Goal: Task Accomplishment & Management: Manage account settings

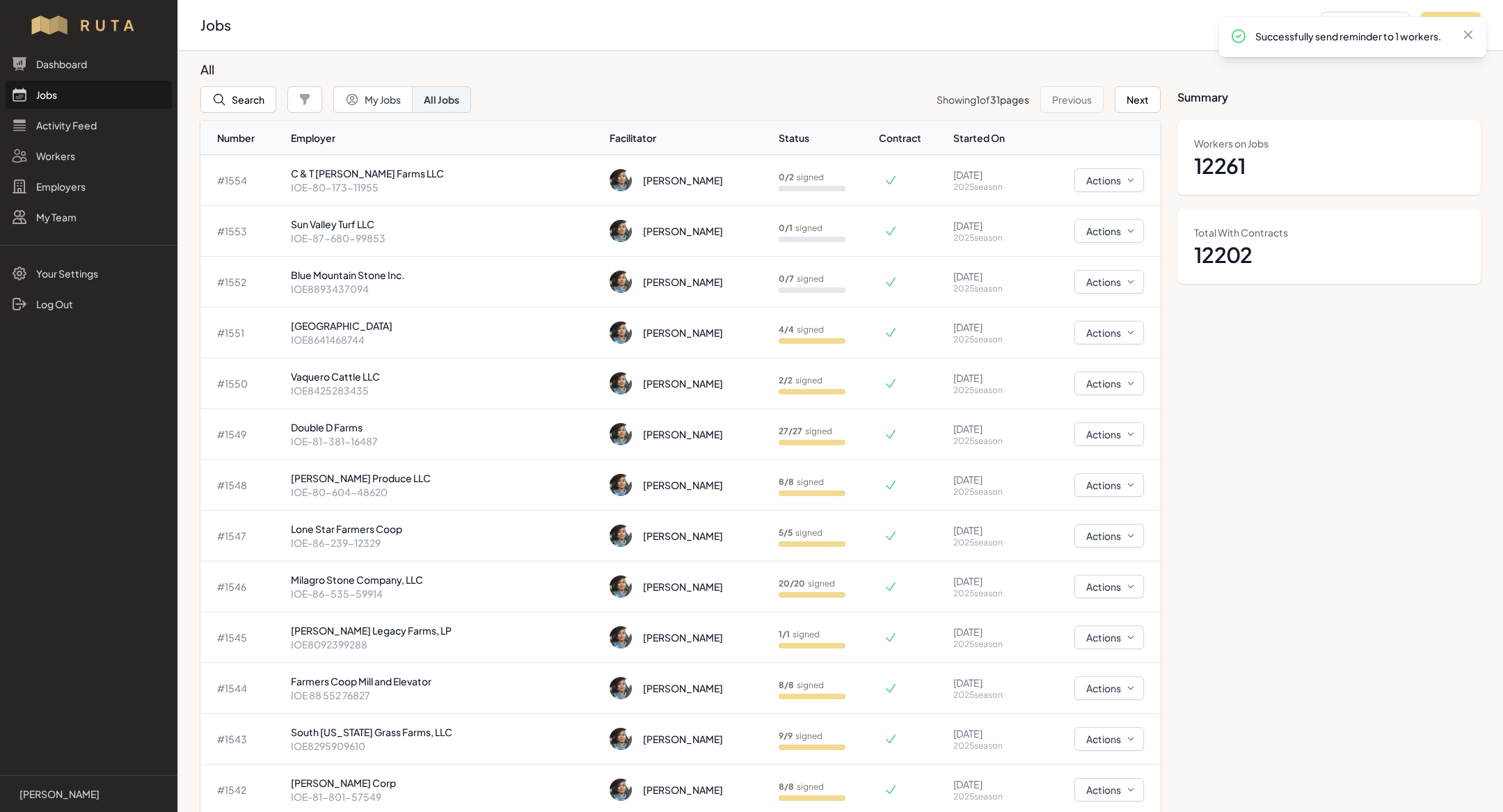
click at [128, 104] on link "Jobs" at bounding box center [89, 95] width 166 height 28
click at [682, 234] on div "[PERSON_NAME]" at bounding box center [688, 230] width 157 height 22
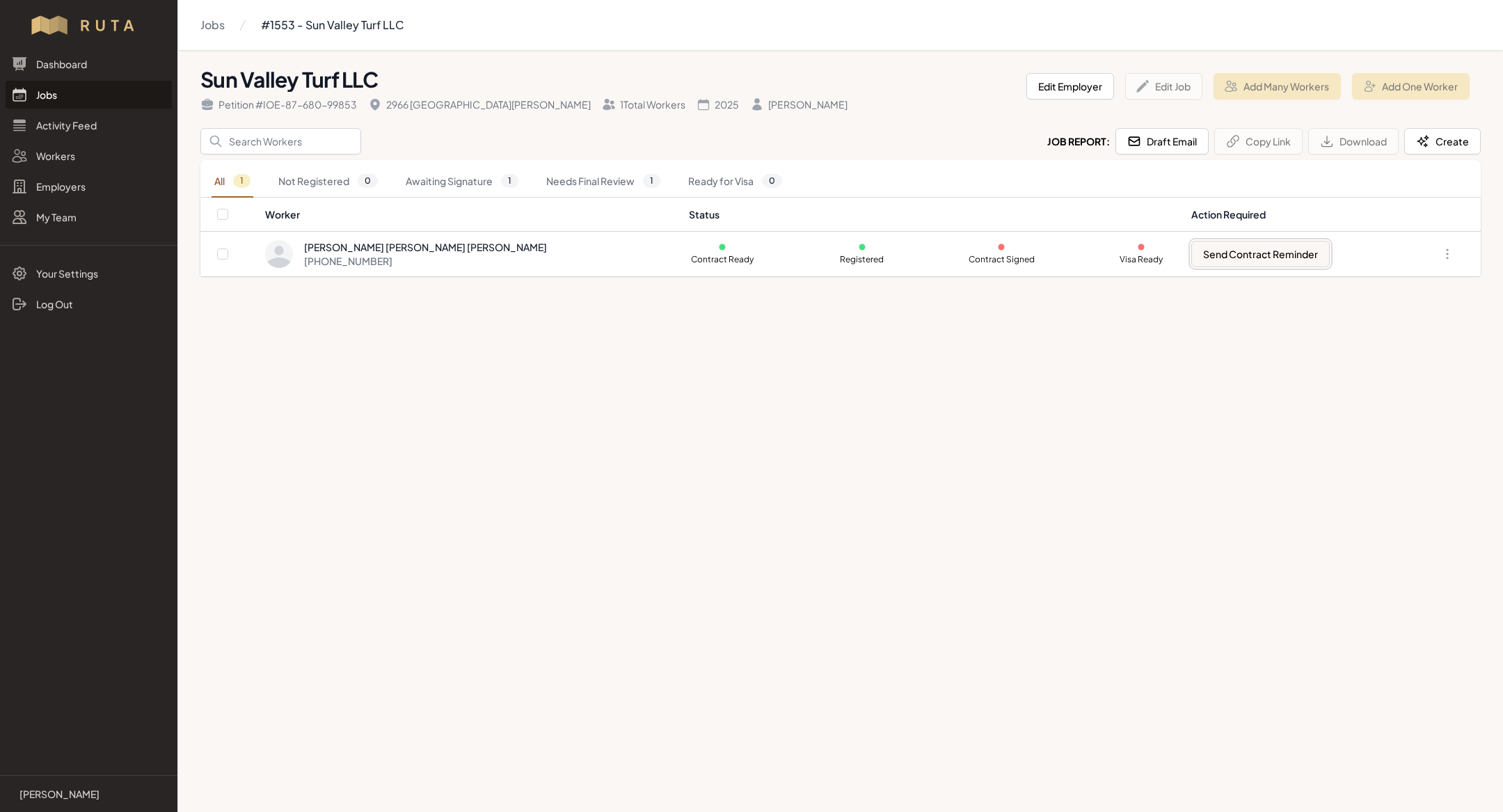
click at [1219, 263] on button "Send Contract Reminder" at bounding box center [1261, 254] width 139 height 26
checkbox input "true"
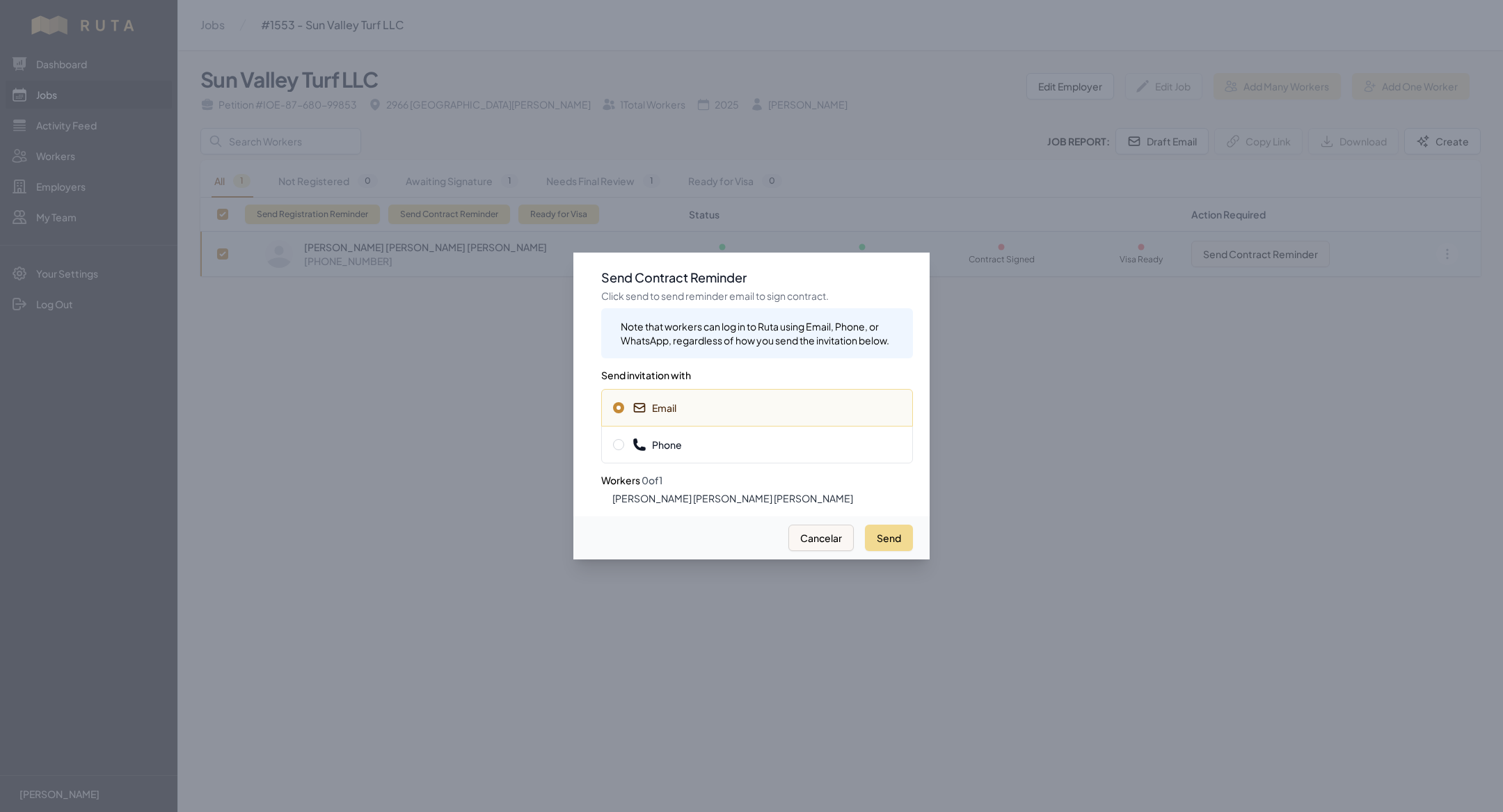
click at [769, 446] on span "Phone" at bounding box center [757, 445] width 288 height 14
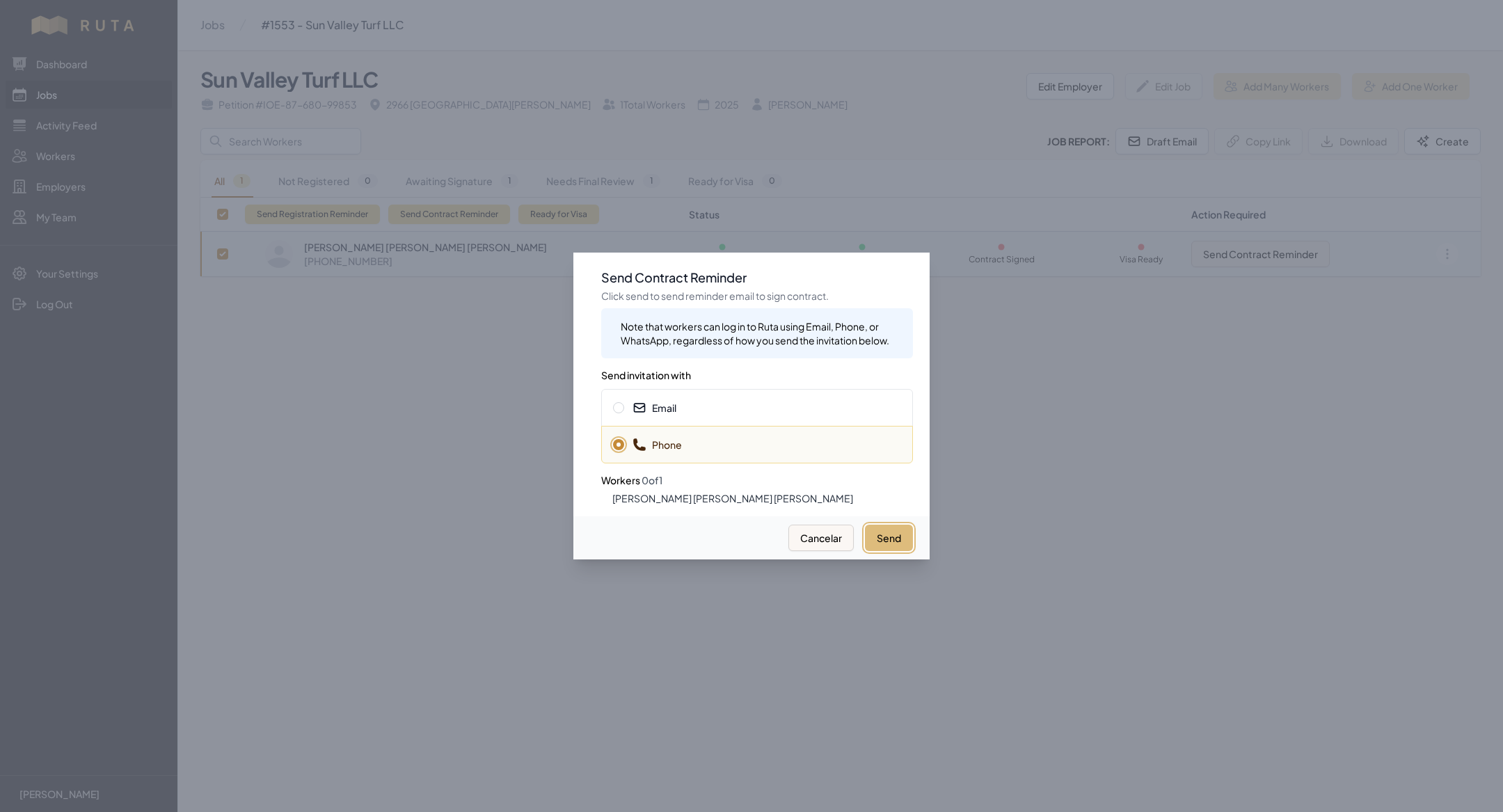
click at [893, 536] on button "Send" at bounding box center [889, 537] width 48 height 26
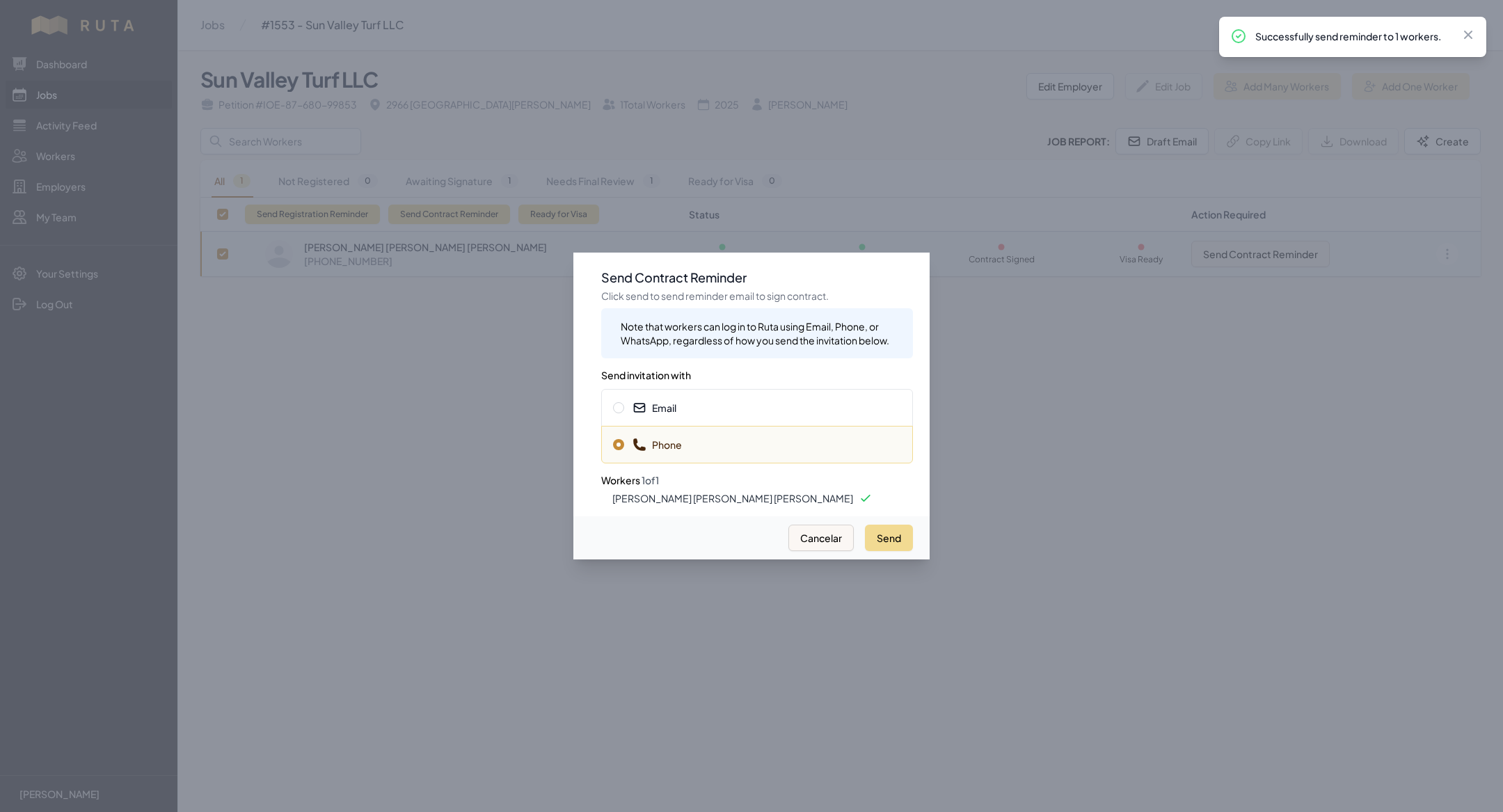
click at [331, 432] on div at bounding box center [752, 406] width 1503 height 812
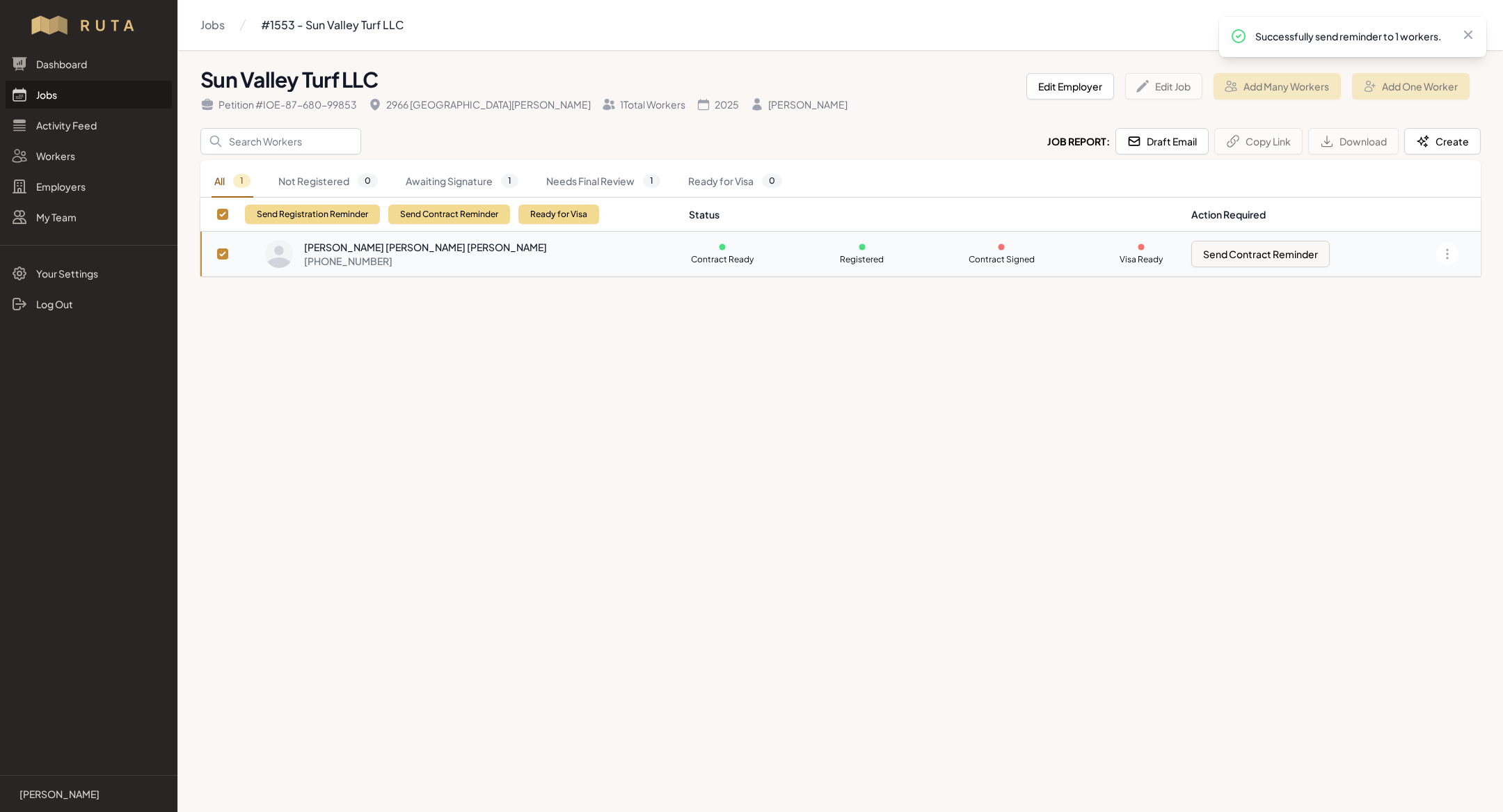
click at [120, 93] on link "Jobs" at bounding box center [89, 95] width 166 height 28
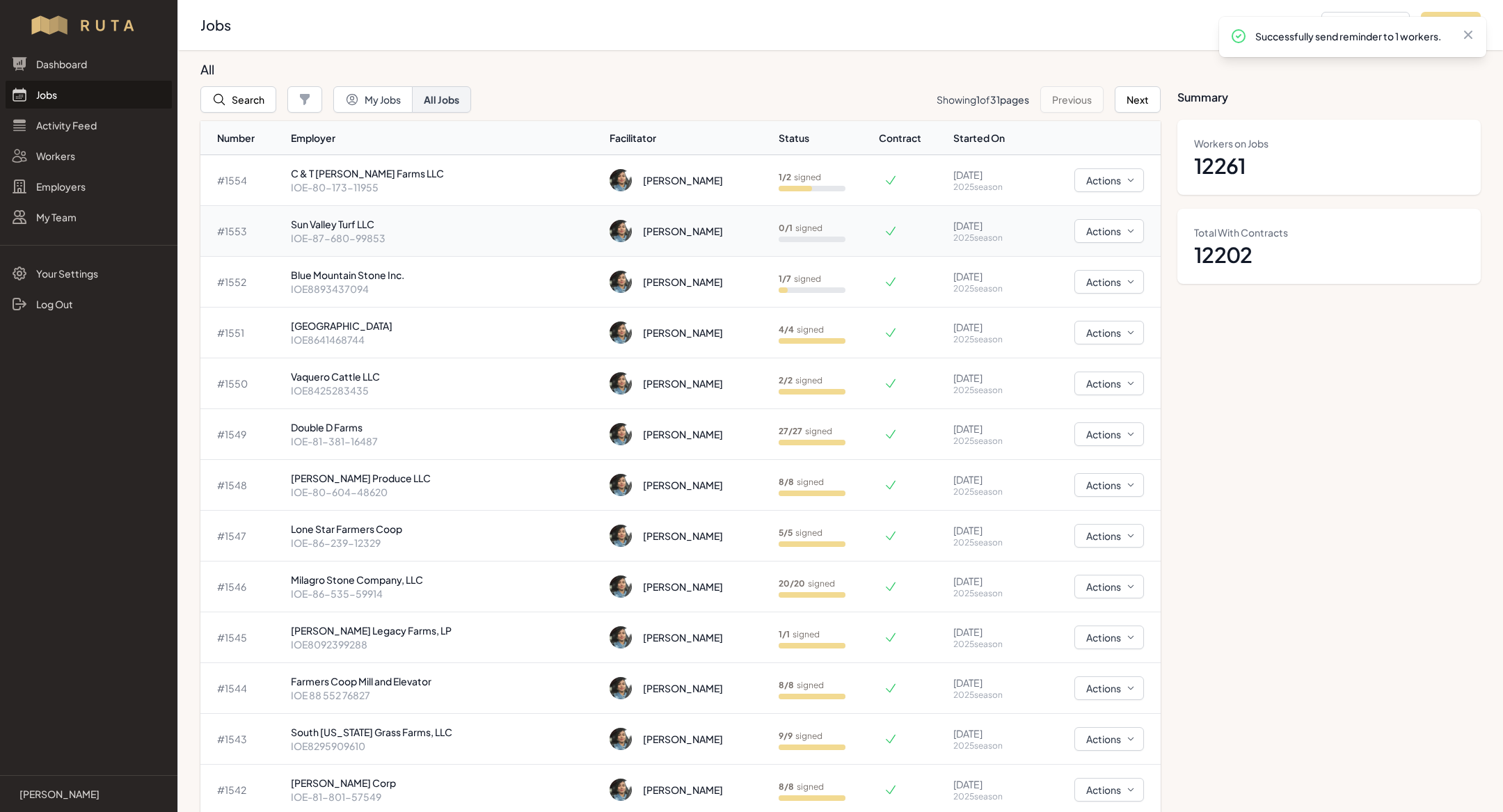
click at [391, 243] on p "IOE-87-680-99853" at bounding box center [446, 238] width 309 height 14
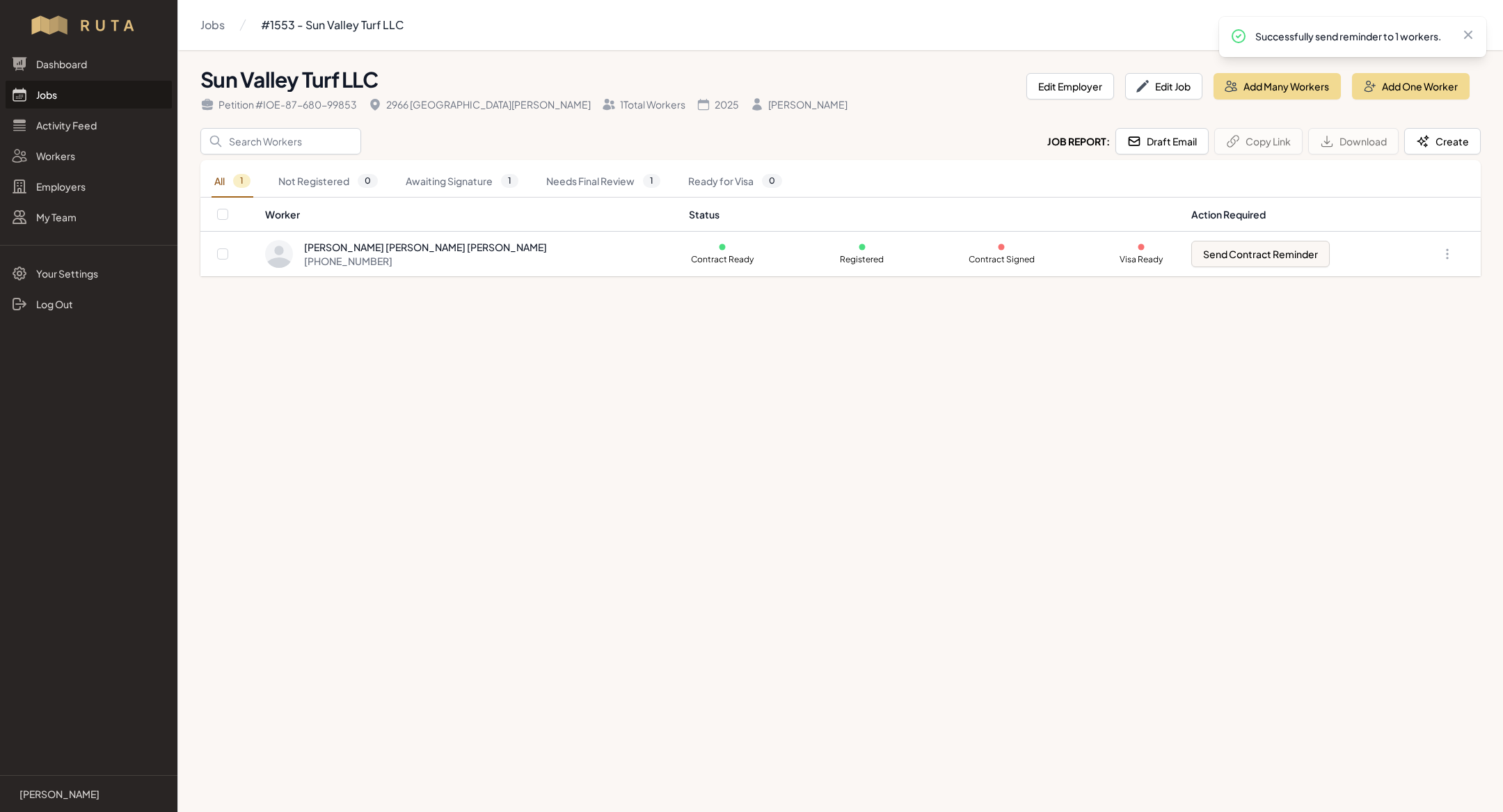
click at [82, 84] on link "Jobs" at bounding box center [89, 95] width 166 height 28
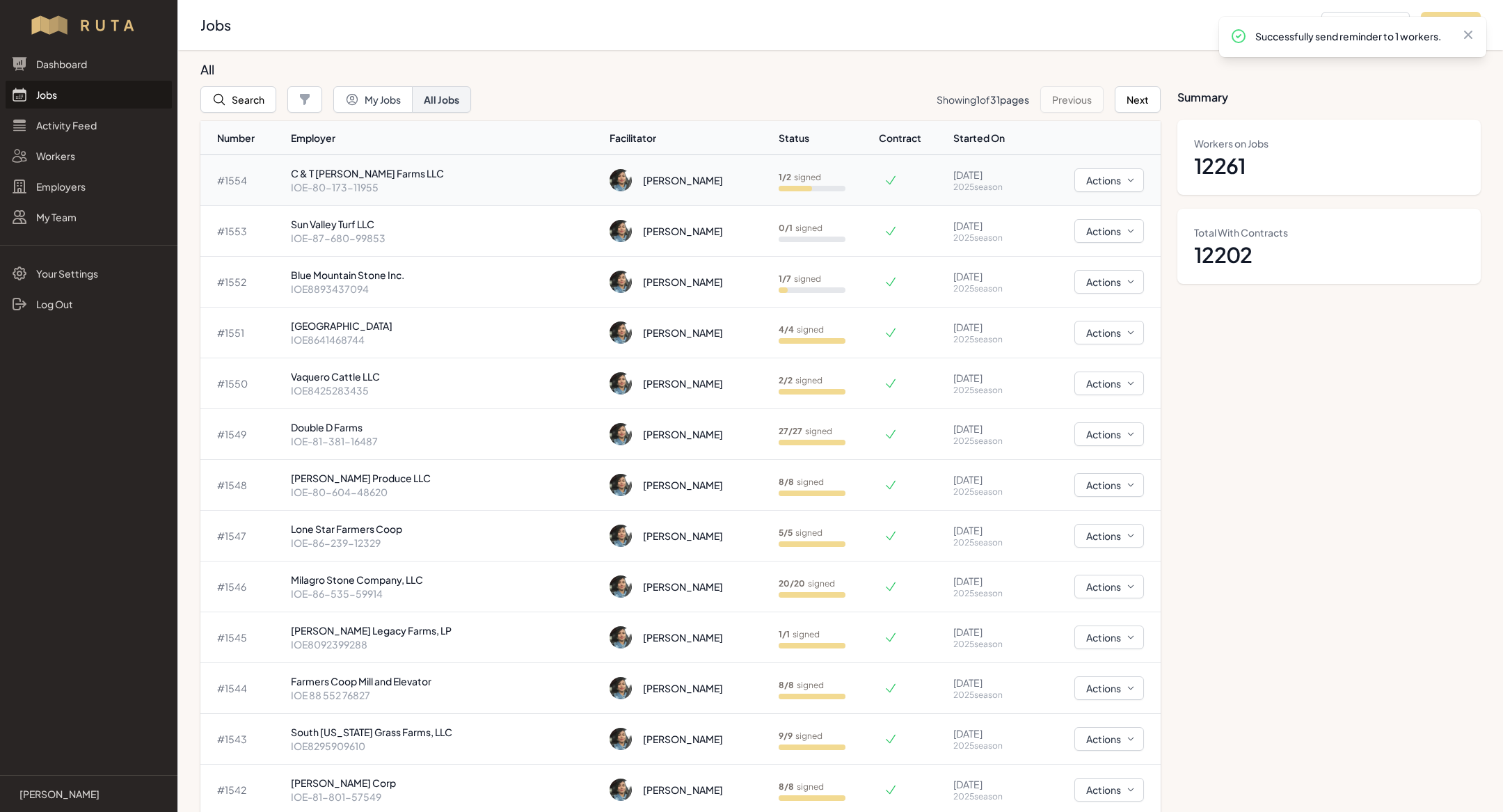
click at [343, 189] on p "IOE-80-173-11955" at bounding box center [446, 187] width 309 height 14
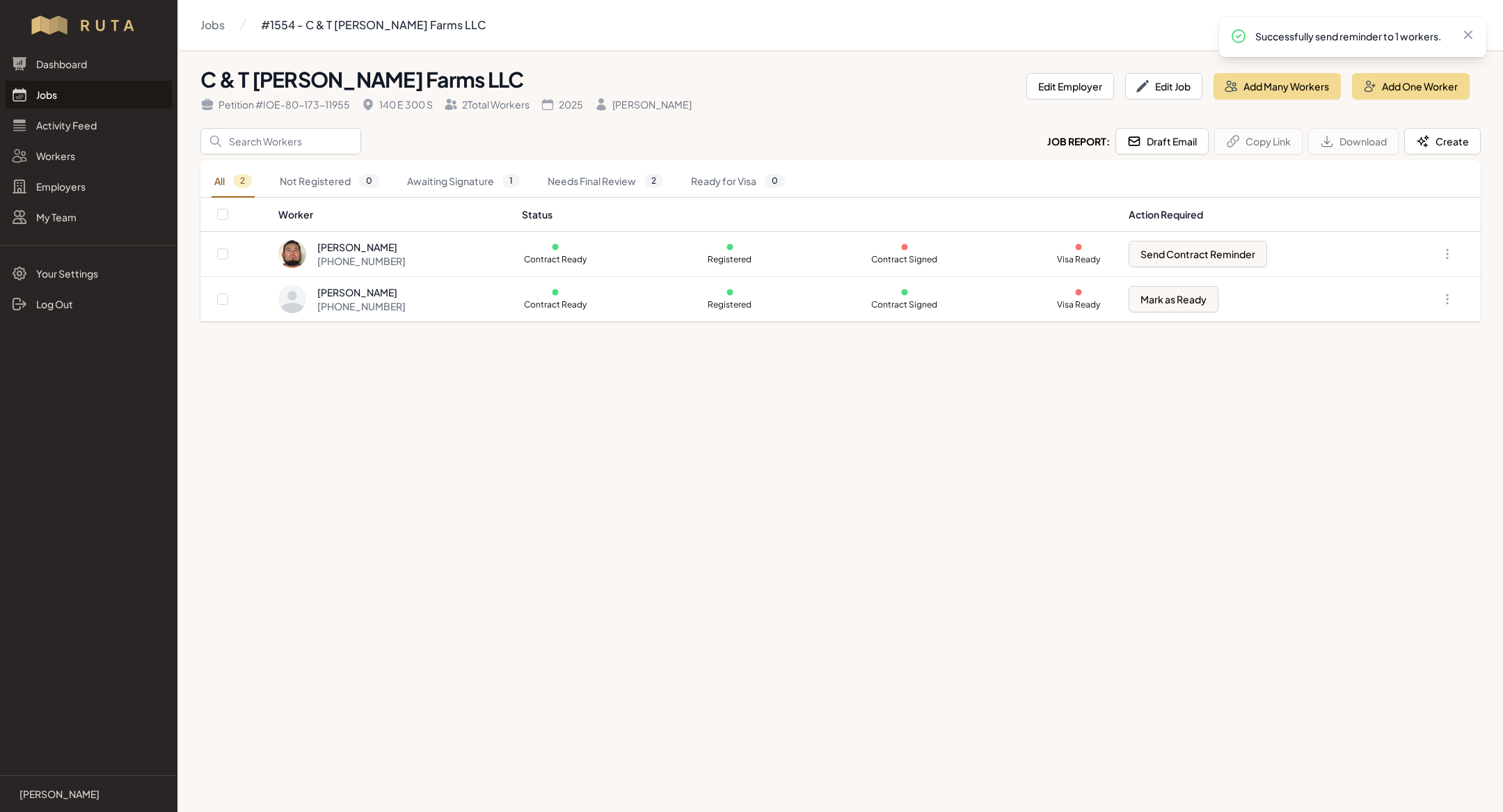
click at [79, 90] on link "Jobs" at bounding box center [89, 95] width 166 height 28
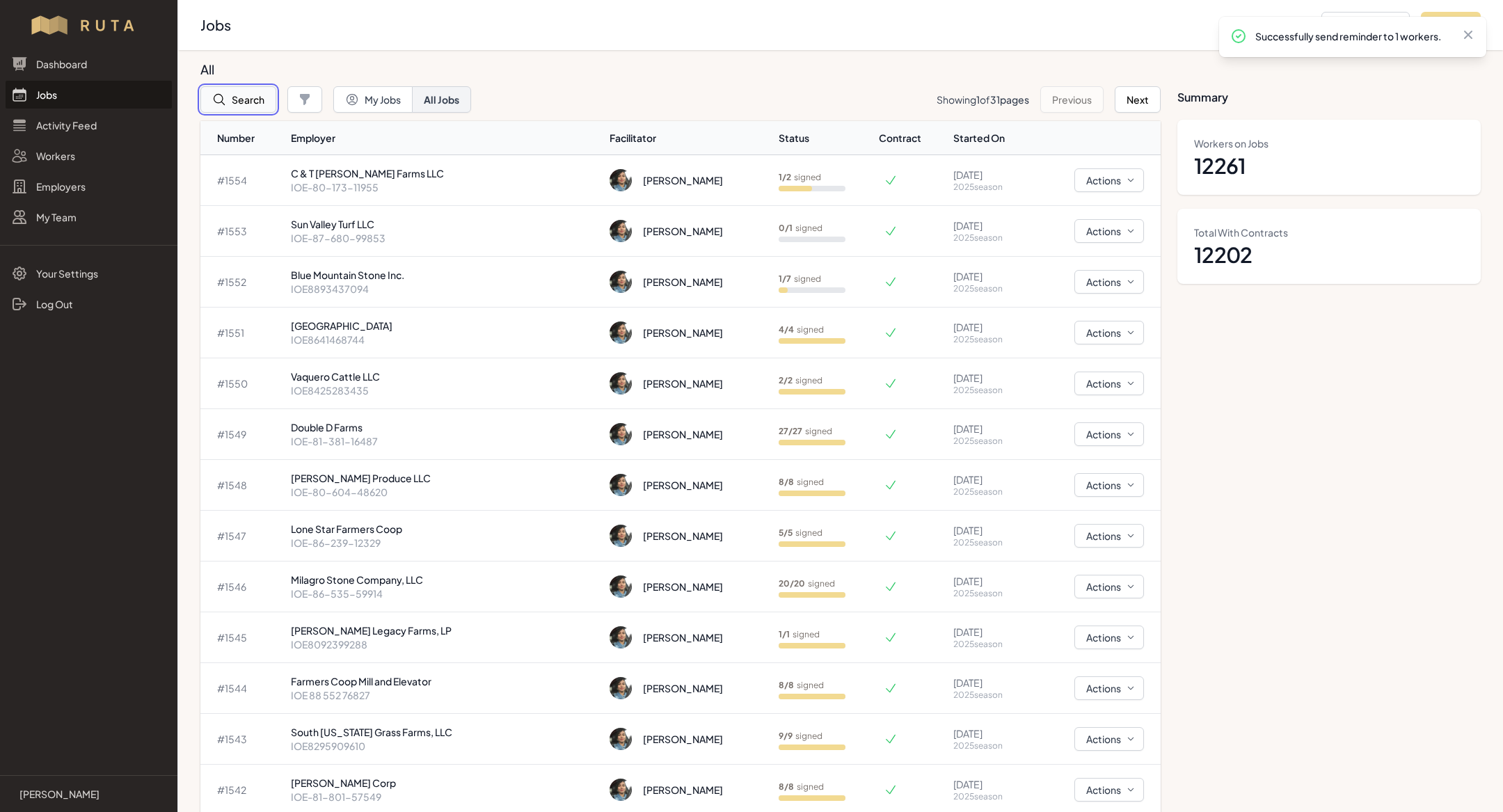
click at [238, 98] on button "Search" at bounding box center [238, 98] width 76 height 26
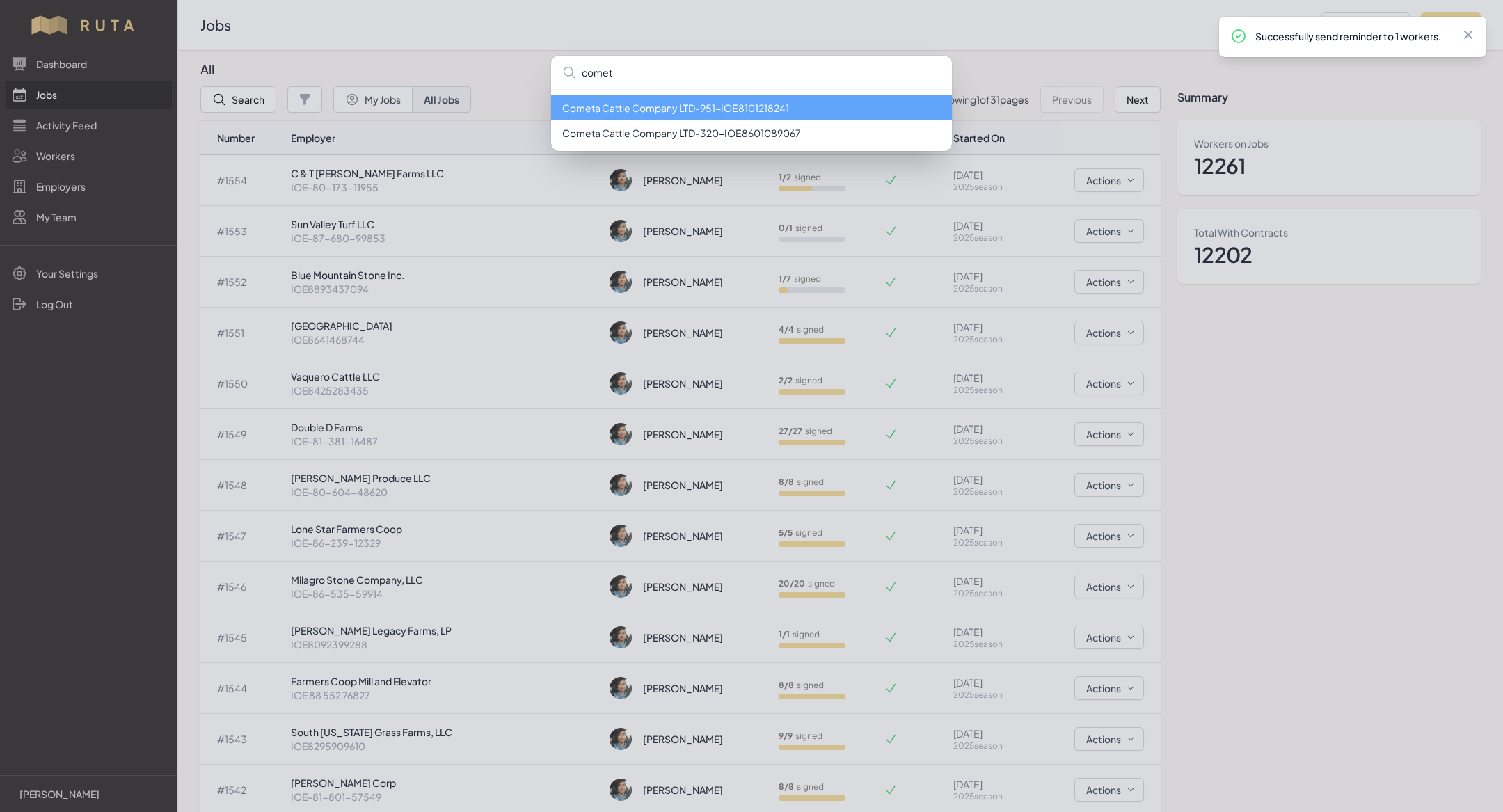
type input "comet"
click at [79, 194] on div "comet Cometa Cattle Company LTD - 951 - IOE8101218241 Cometa Cattle Company LTD…" at bounding box center [752, 406] width 1503 height 812
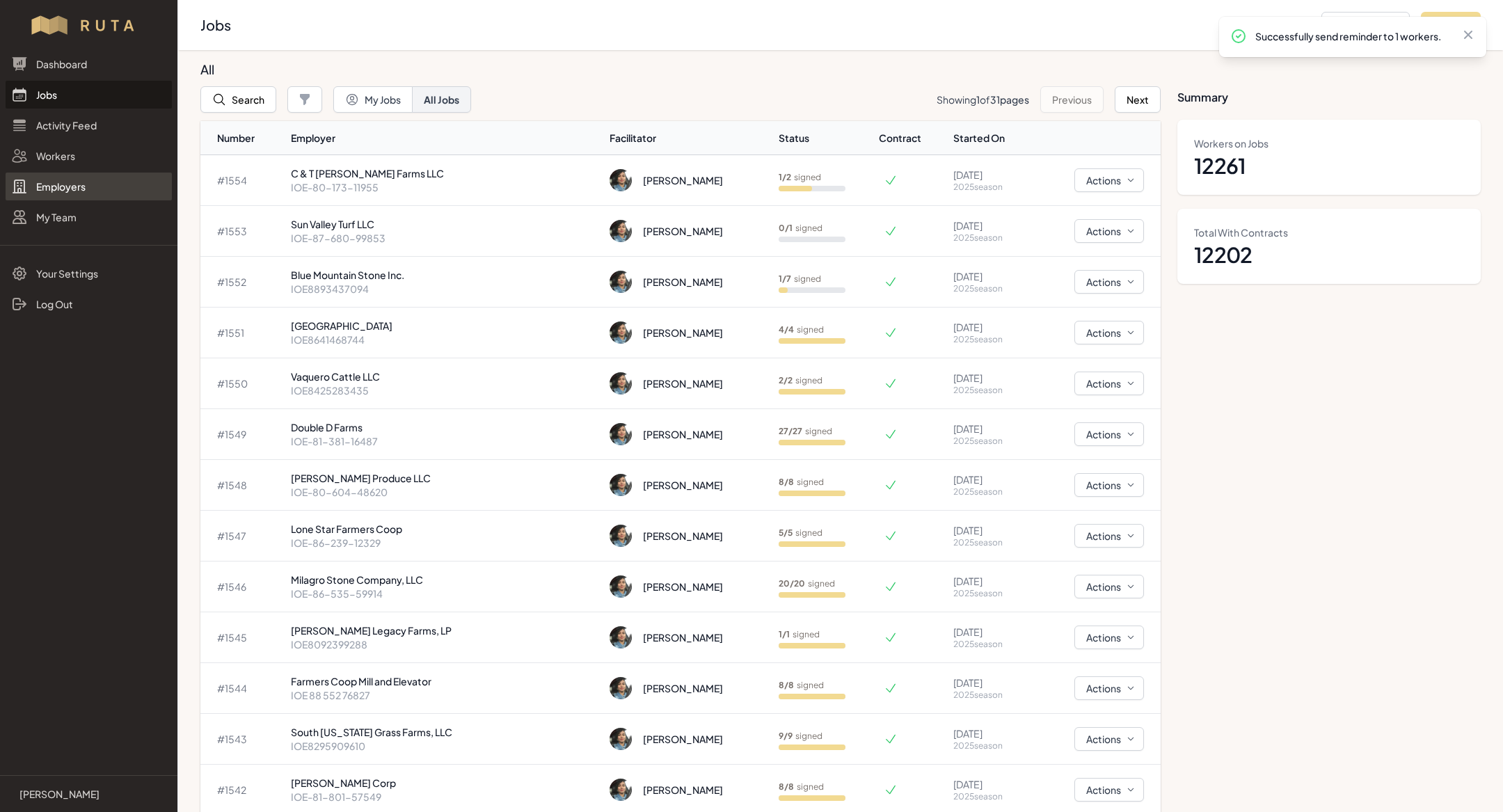
click at [54, 184] on link "Employers" at bounding box center [89, 186] width 166 height 28
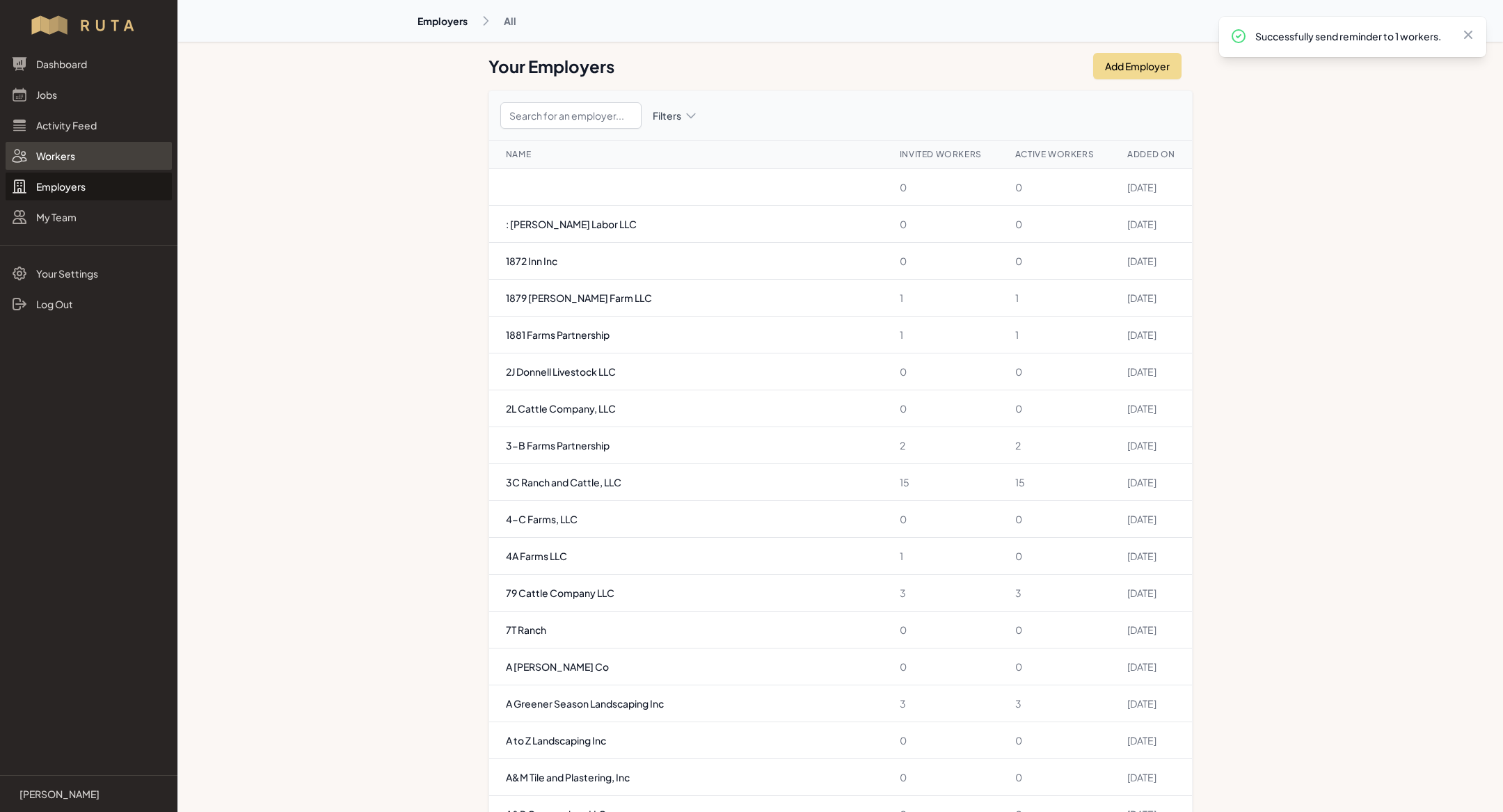
click at [57, 164] on link "Workers" at bounding box center [89, 155] width 166 height 28
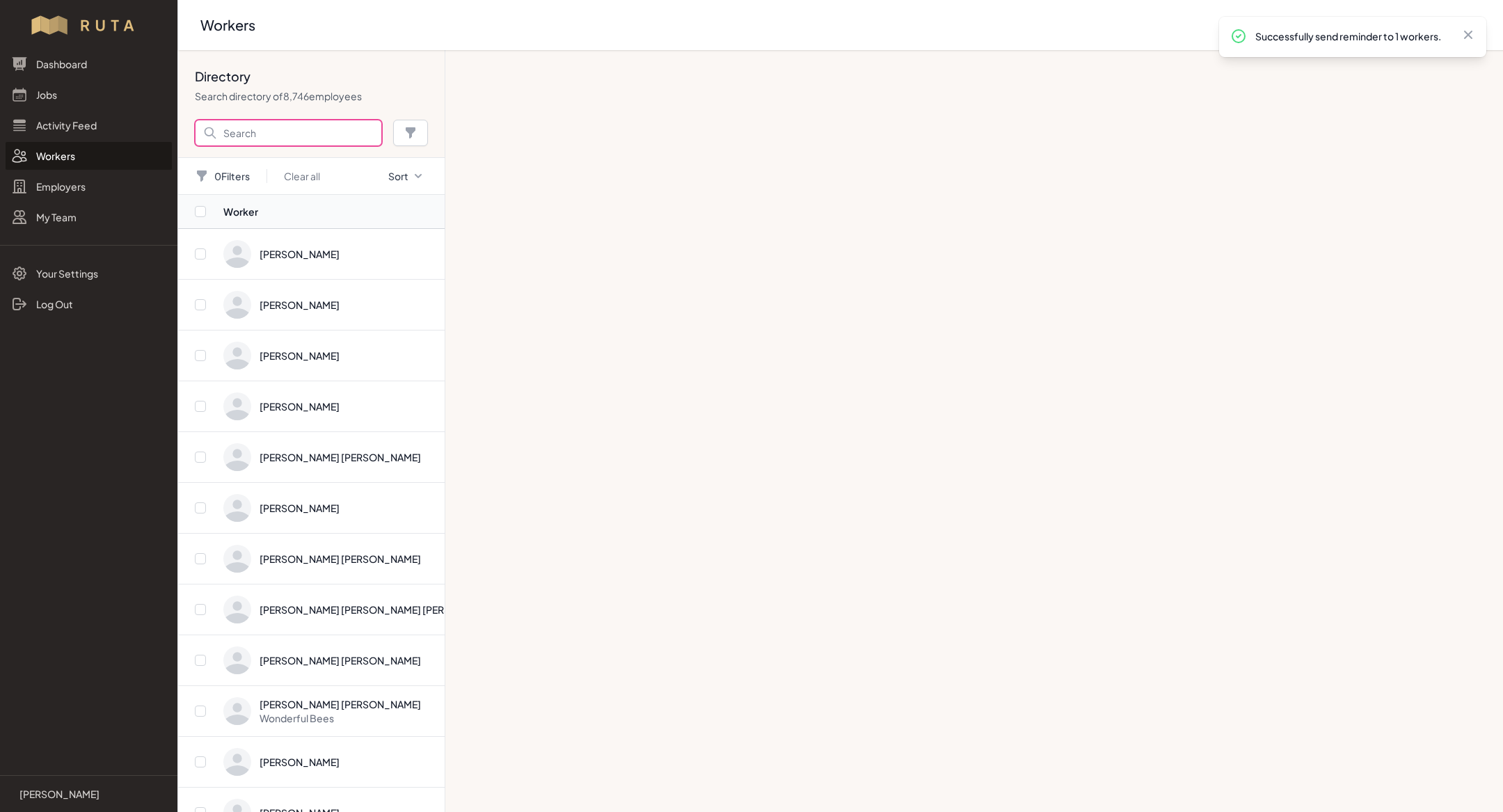
click at [279, 134] on input "Search" at bounding box center [288, 132] width 187 height 26
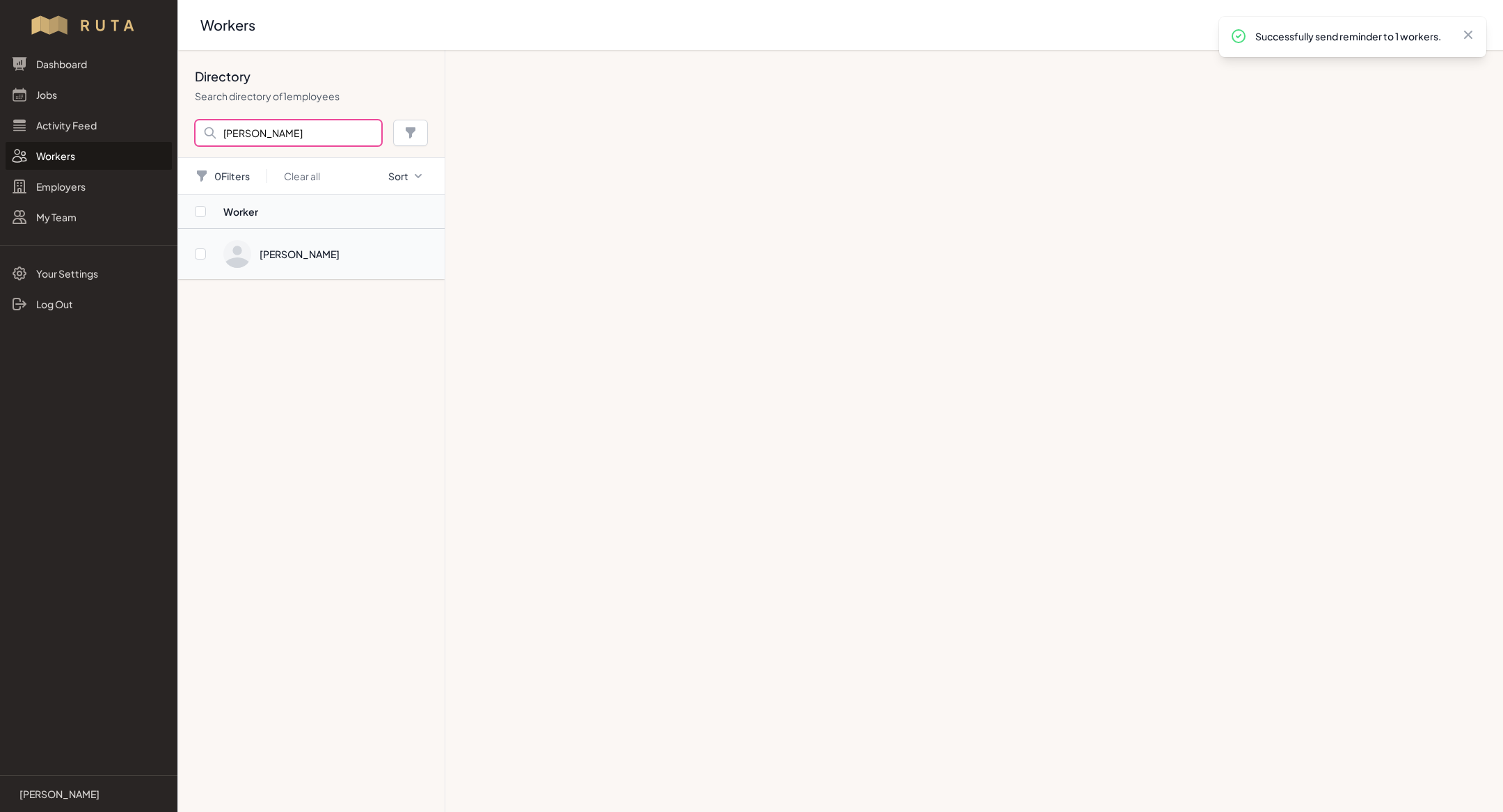
type input "[PERSON_NAME]"
click at [315, 251] on span "Directory" at bounding box center [330, 254] width 213 height 28
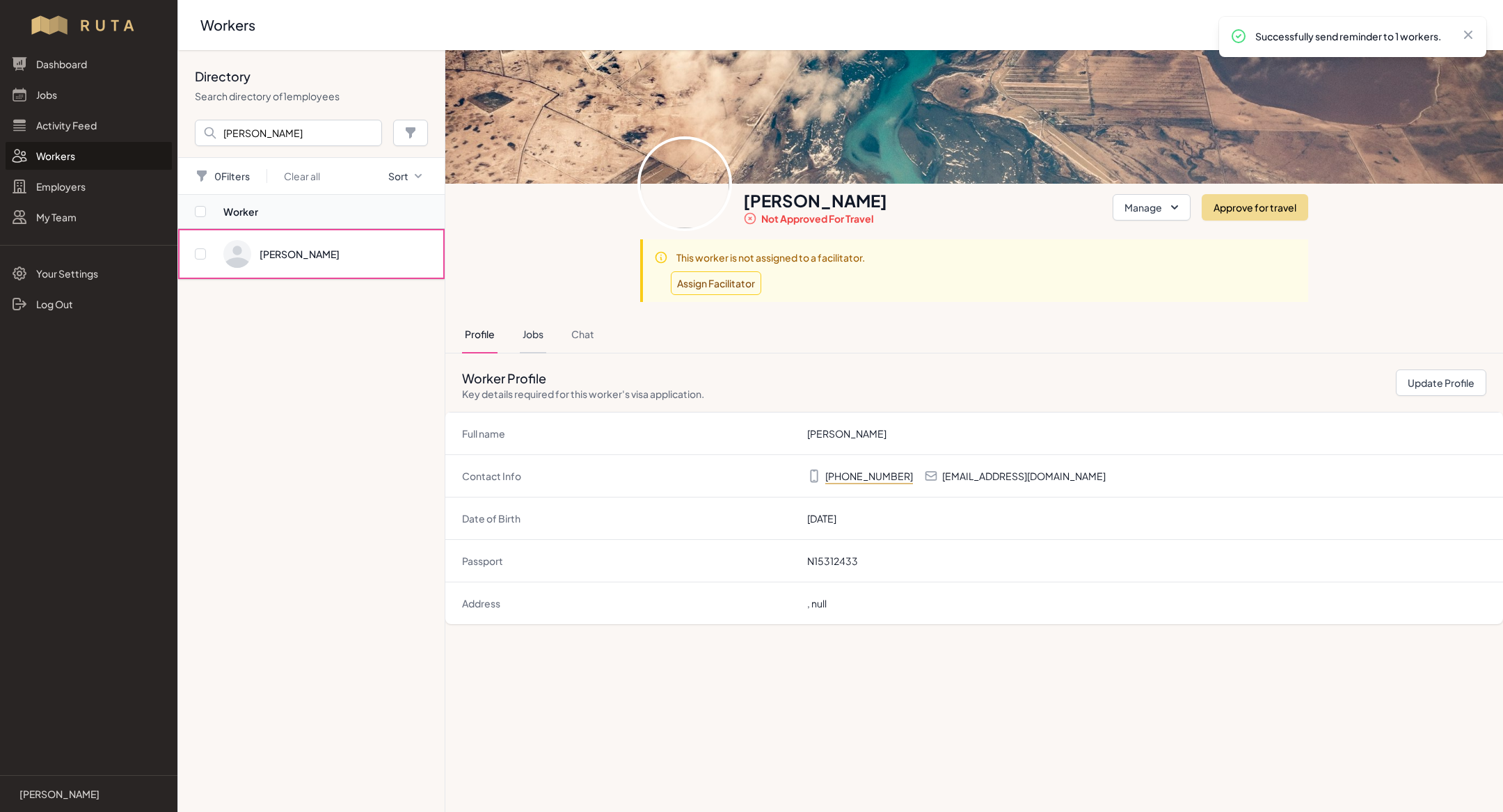
click at [540, 327] on button "Jobs" at bounding box center [533, 335] width 26 height 38
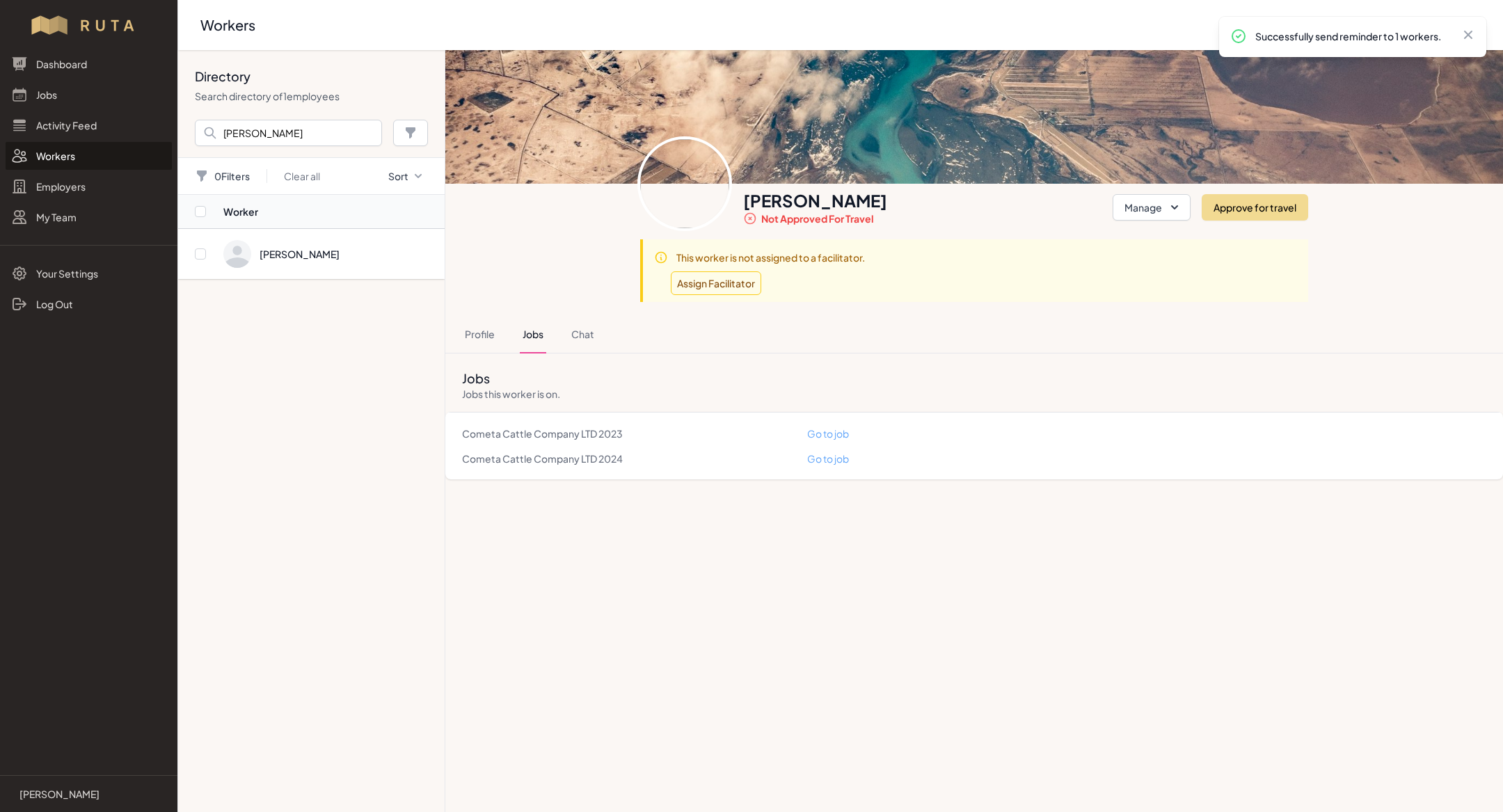
click at [371, 411] on nav "Worker [PERSON_NAME]" at bounding box center [312, 503] width 266 height 617
click at [89, 99] on link "Jobs" at bounding box center [89, 95] width 166 height 28
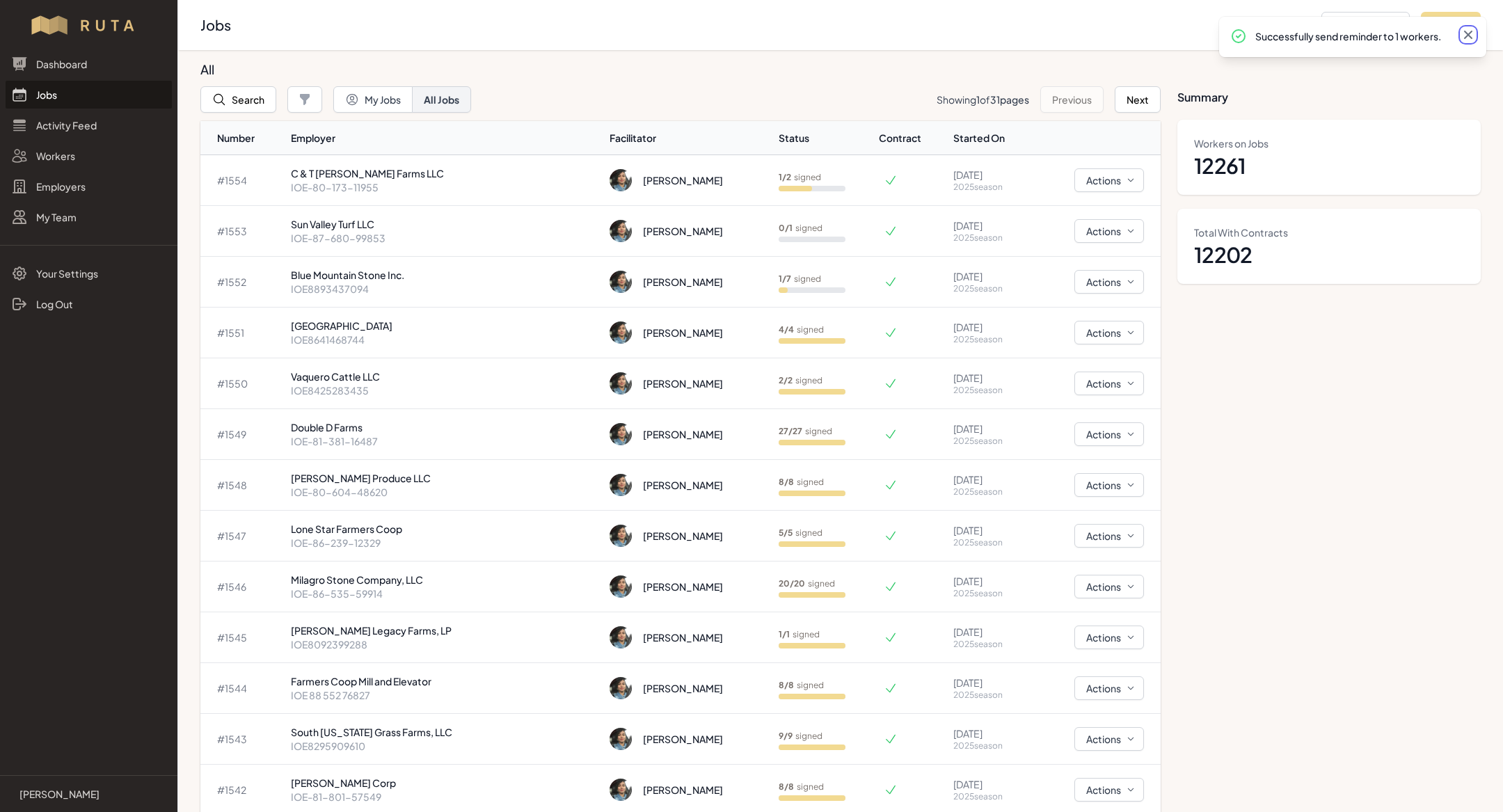
click at [1473, 39] on icon at bounding box center [1468, 35] width 14 height 14
click at [1458, 24] on button "Add Job" at bounding box center [1451, 24] width 60 height 26
select select "2023"
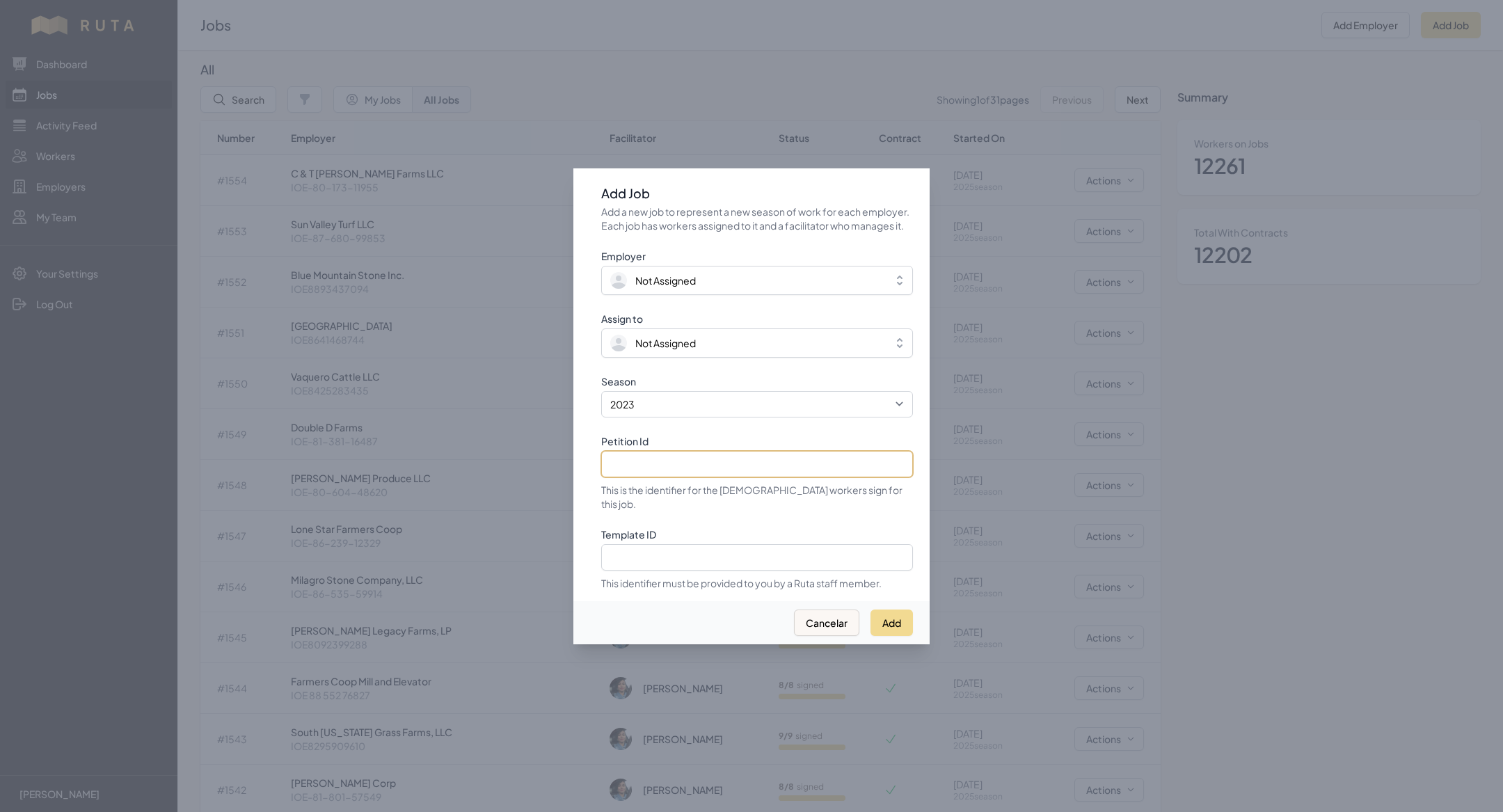
click at [694, 474] on input "Petition Id" at bounding box center [756, 464] width 312 height 26
paste input "IOE8141327571"
type input "IOE8141327571"
click at [677, 418] on select "2021 2022 2023 2024 2025" at bounding box center [756, 403] width 312 height 26
click at [601, 398] on select "2021 2022 2023 2024 2025" at bounding box center [756, 403] width 312 height 26
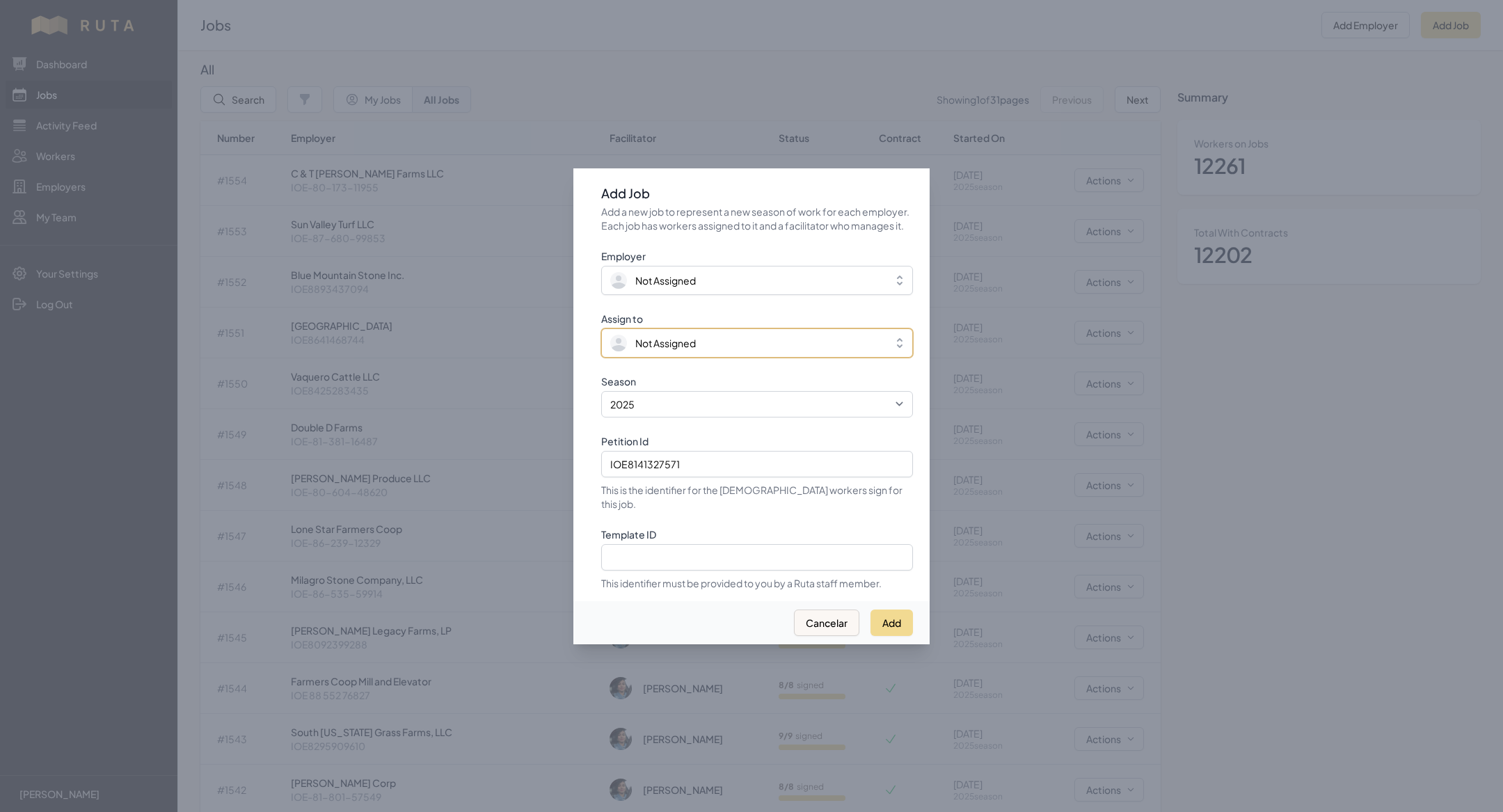
click at [653, 340] on button "Not Assigned" at bounding box center [756, 343] width 312 height 29
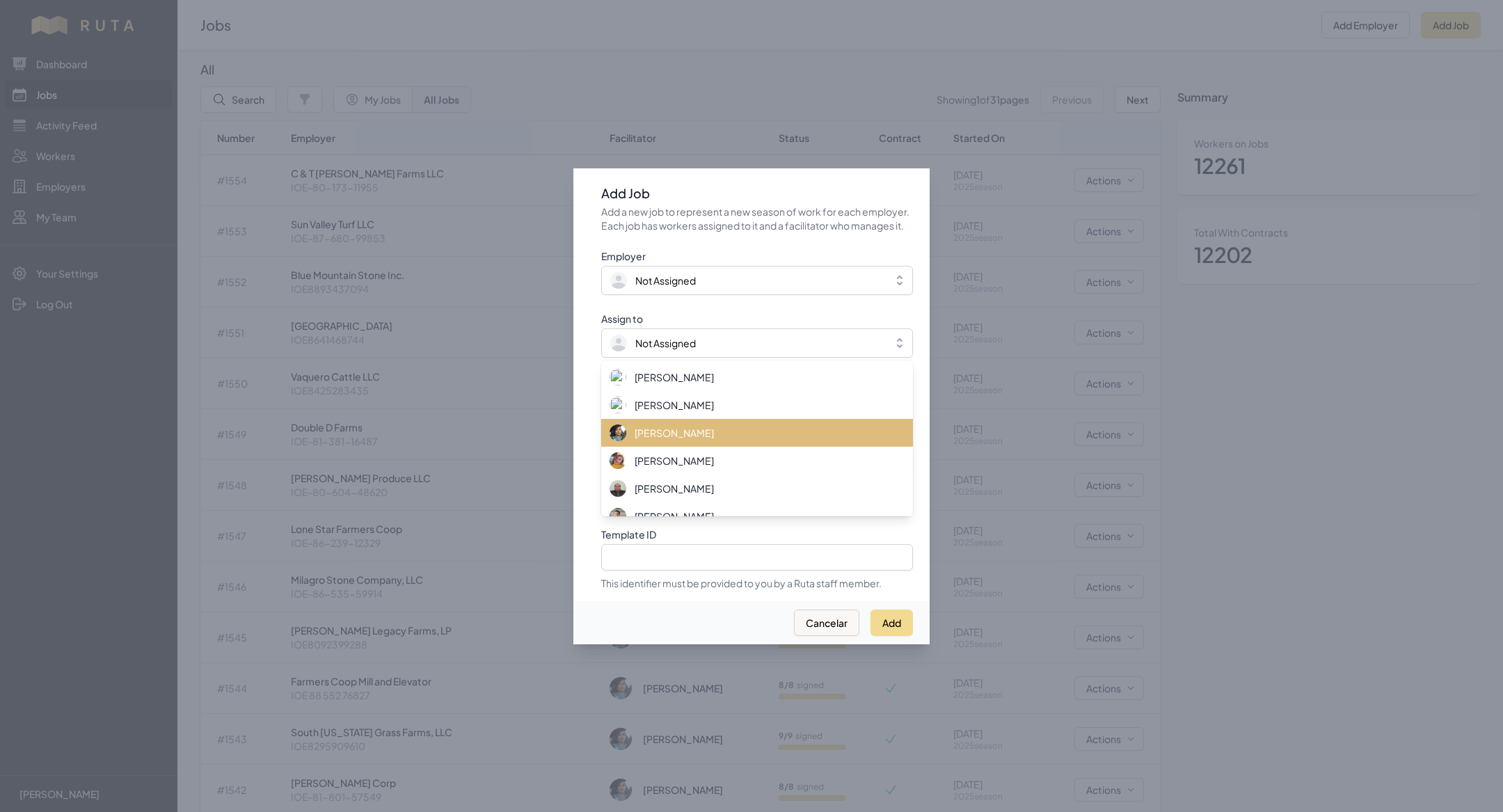
click at [659, 436] on span "[PERSON_NAME]" at bounding box center [674, 433] width 79 height 14
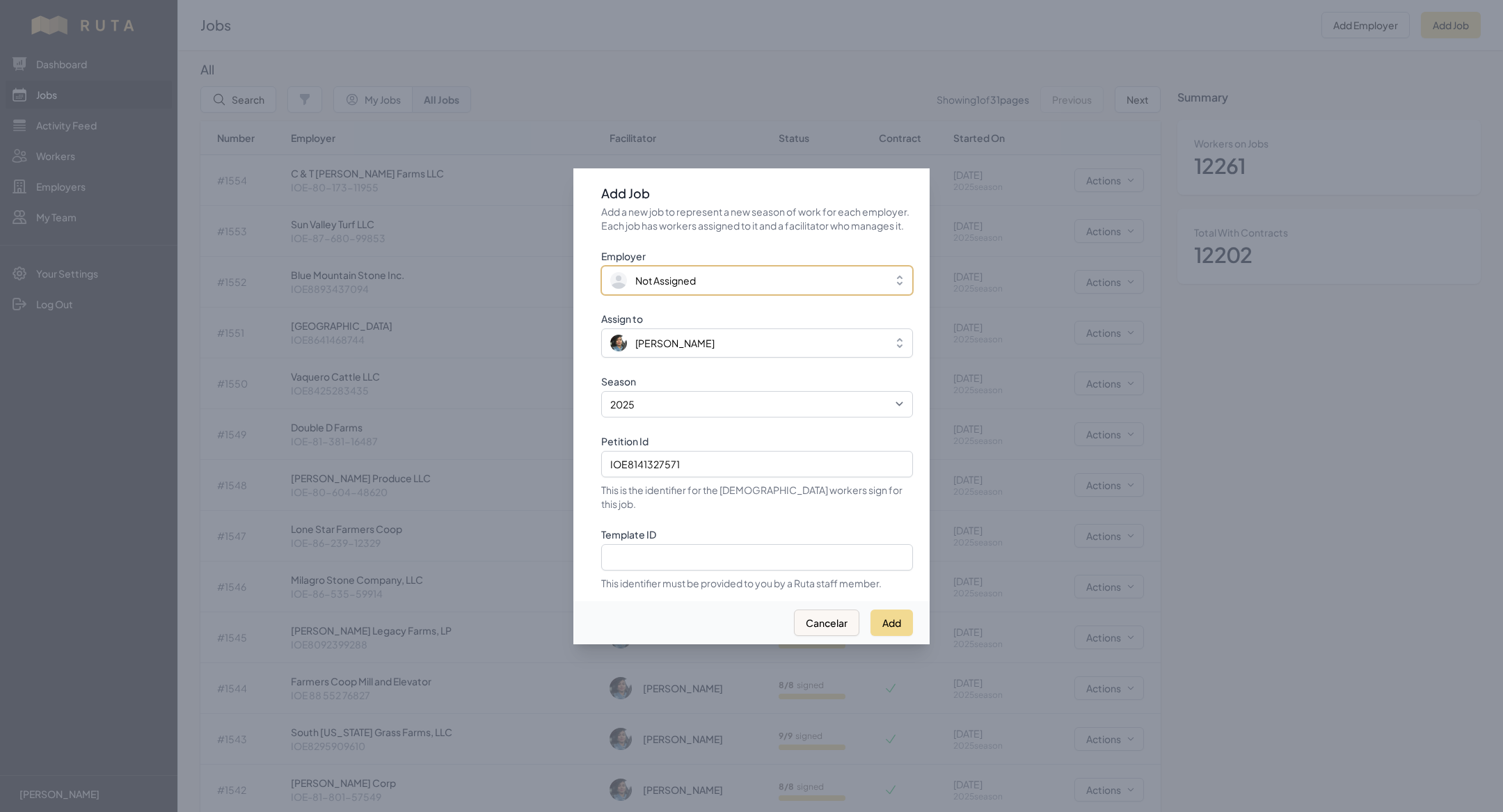
click at [656, 281] on span "Not Assigned" at bounding box center [666, 281] width 61 height 14
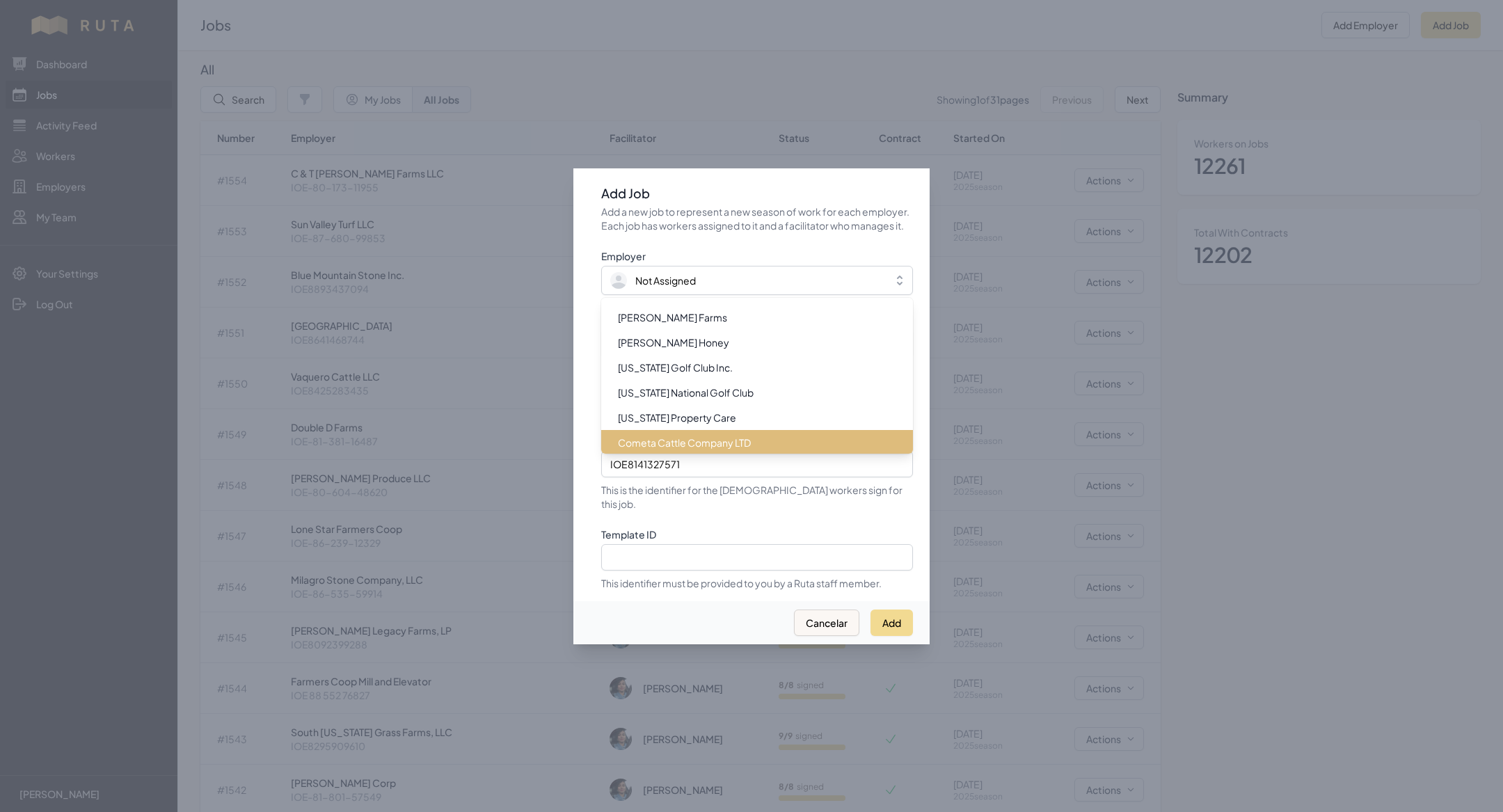
click at [692, 439] on li "Cometa Cattle Company LTD" at bounding box center [756, 443] width 312 height 25
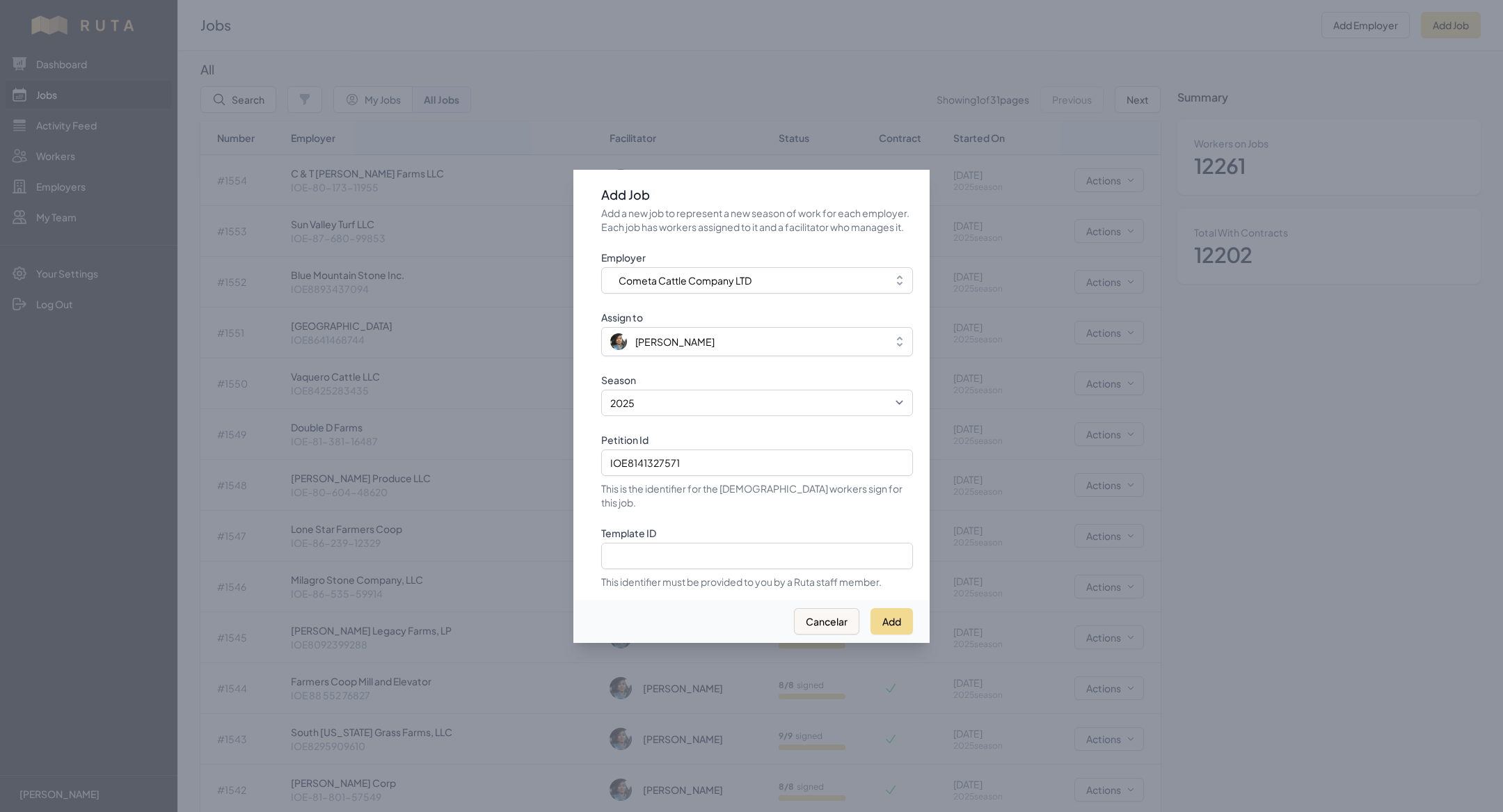
click at [881, 600] on div "Add Cancelar" at bounding box center [751, 621] width 356 height 43
click at [888, 609] on button "Add" at bounding box center [892, 621] width 42 height 26
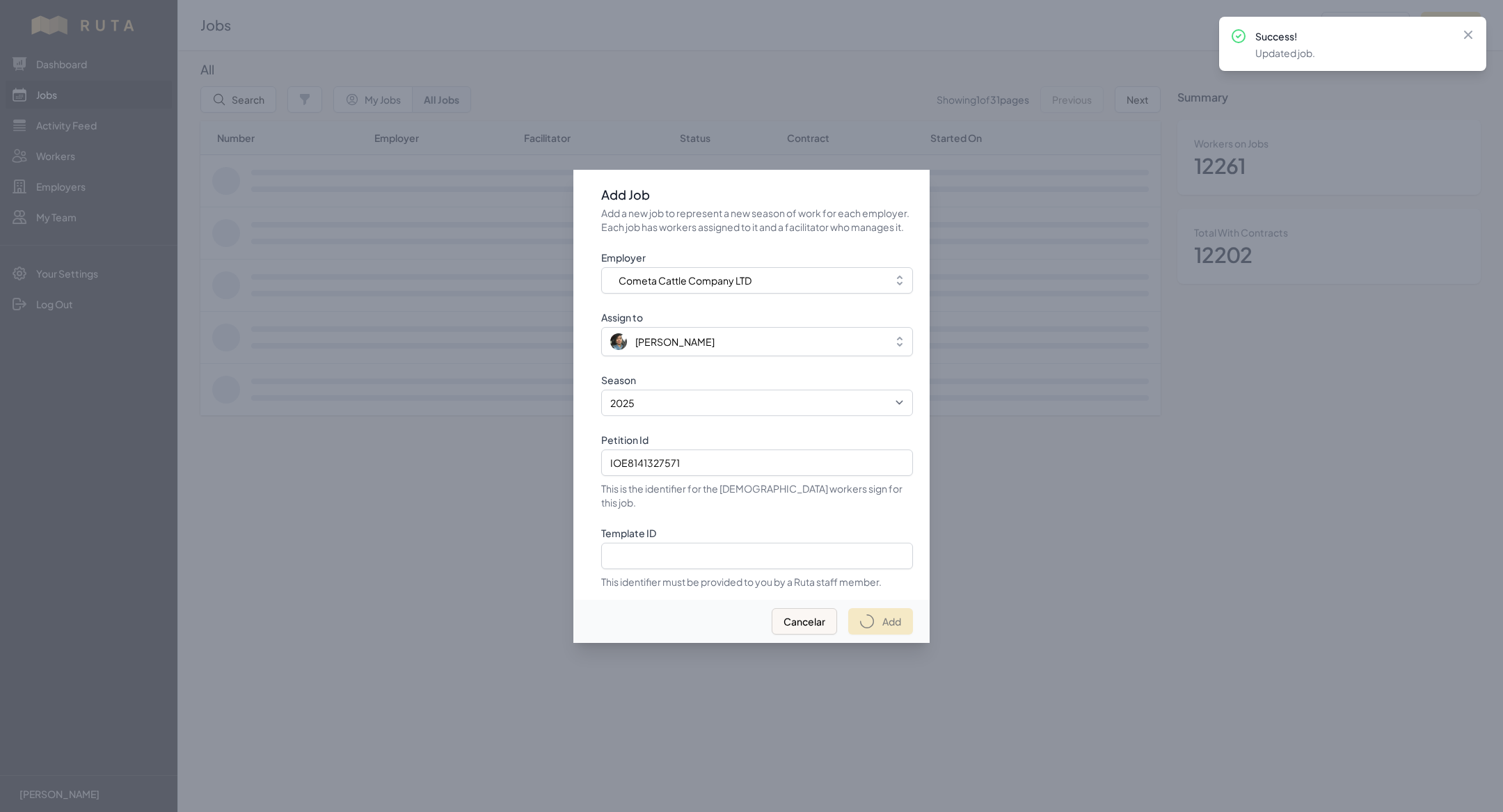
select select "2023"
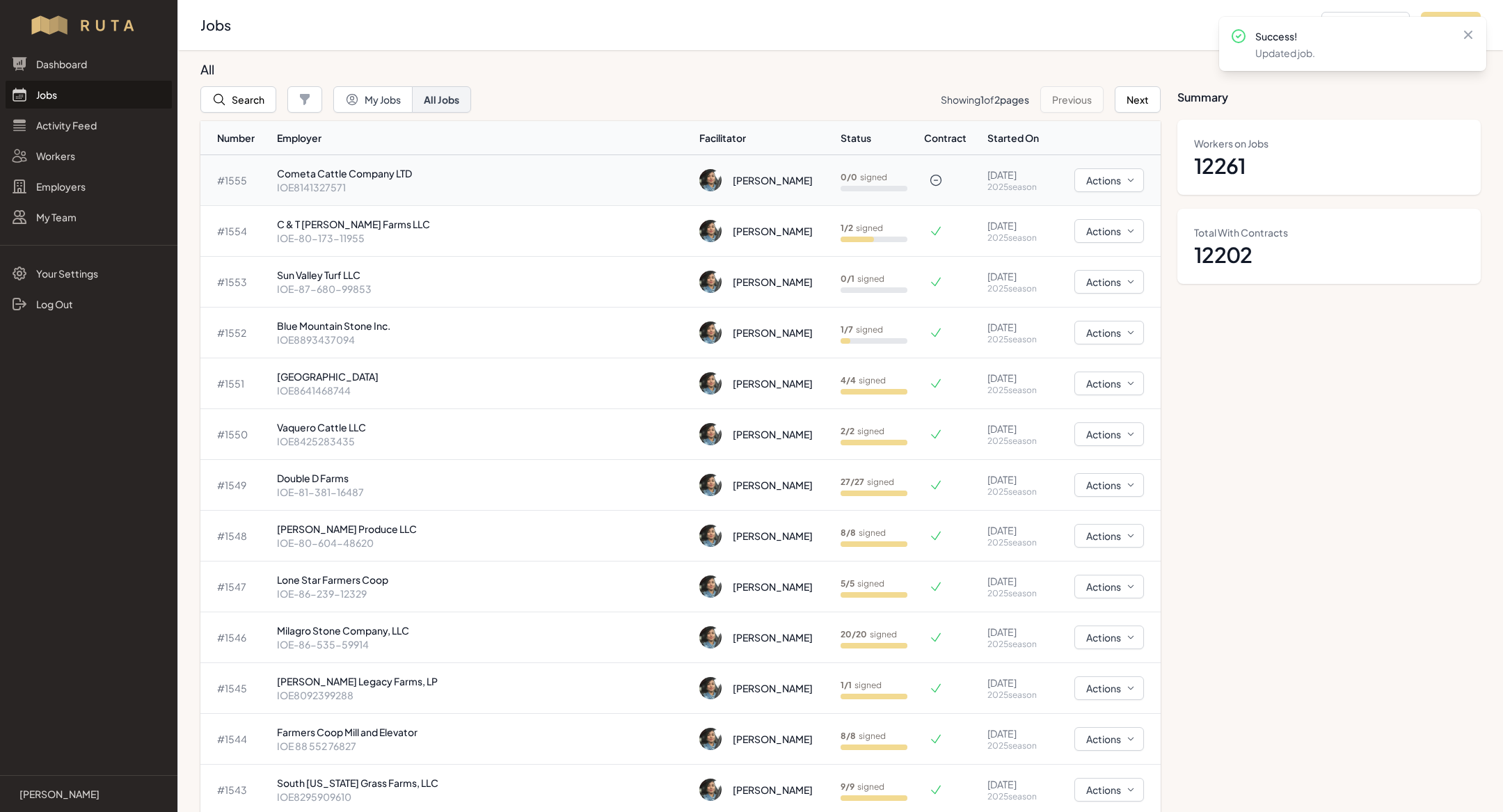
click at [386, 167] on p "Cometa Cattle Company LTD" at bounding box center [482, 173] width 411 height 14
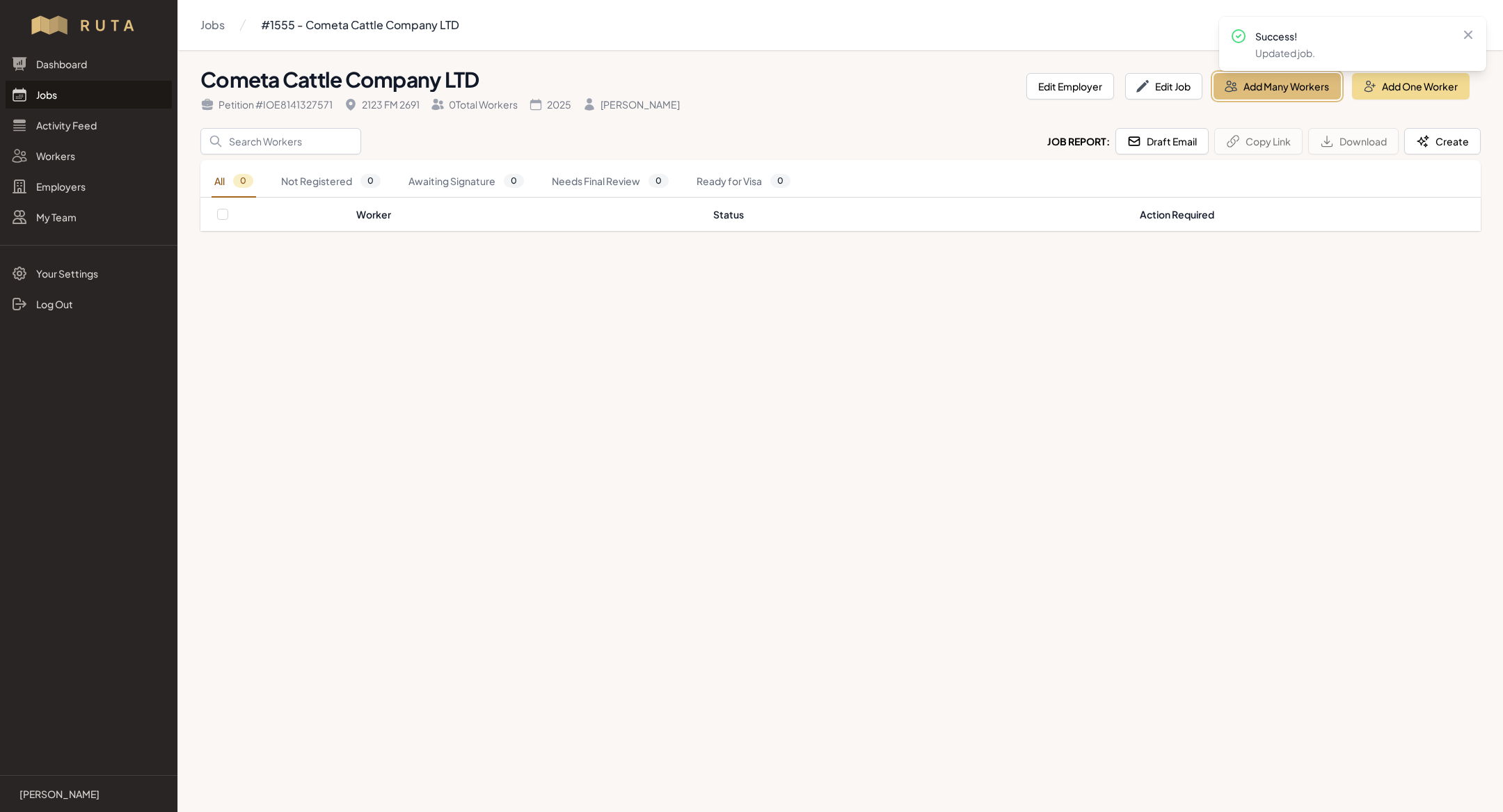
click at [1262, 98] on button "Add Many Workers" at bounding box center [1277, 86] width 127 height 26
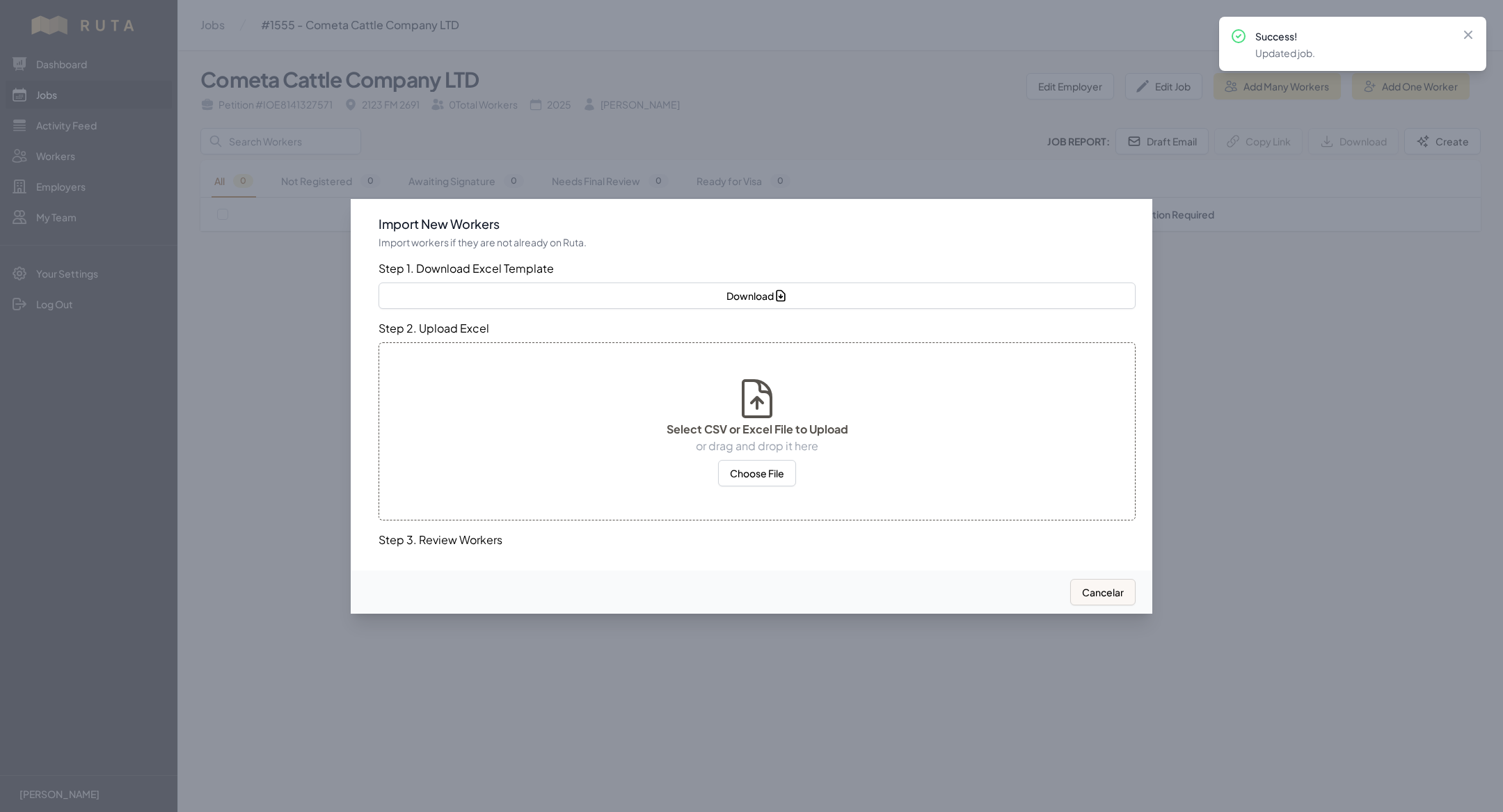
click at [599, 701] on div at bounding box center [752, 406] width 1503 height 812
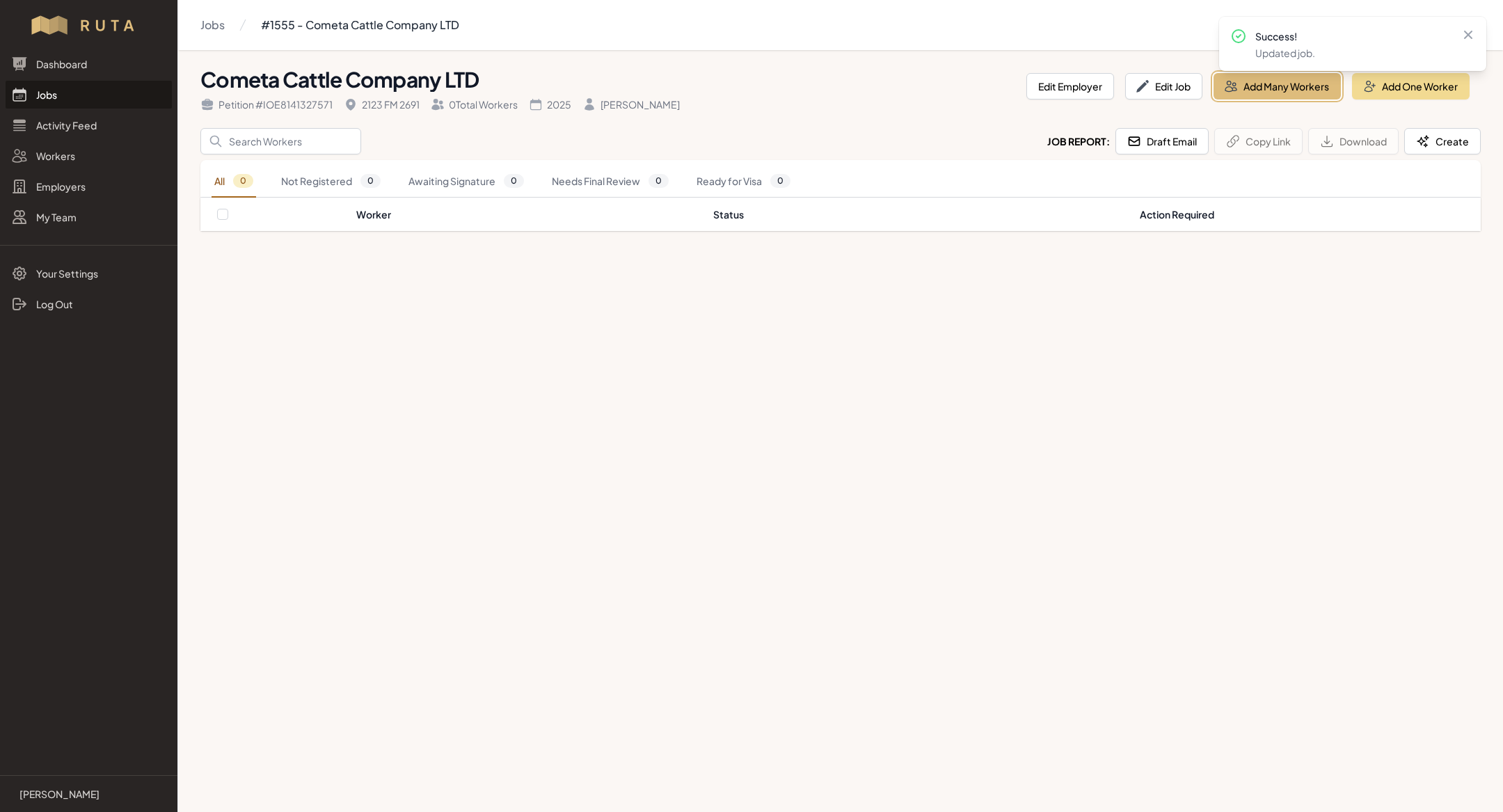
click at [1278, 90] on button "Add Many Workers" at bounding box center [1277, 86] width 127 height 26
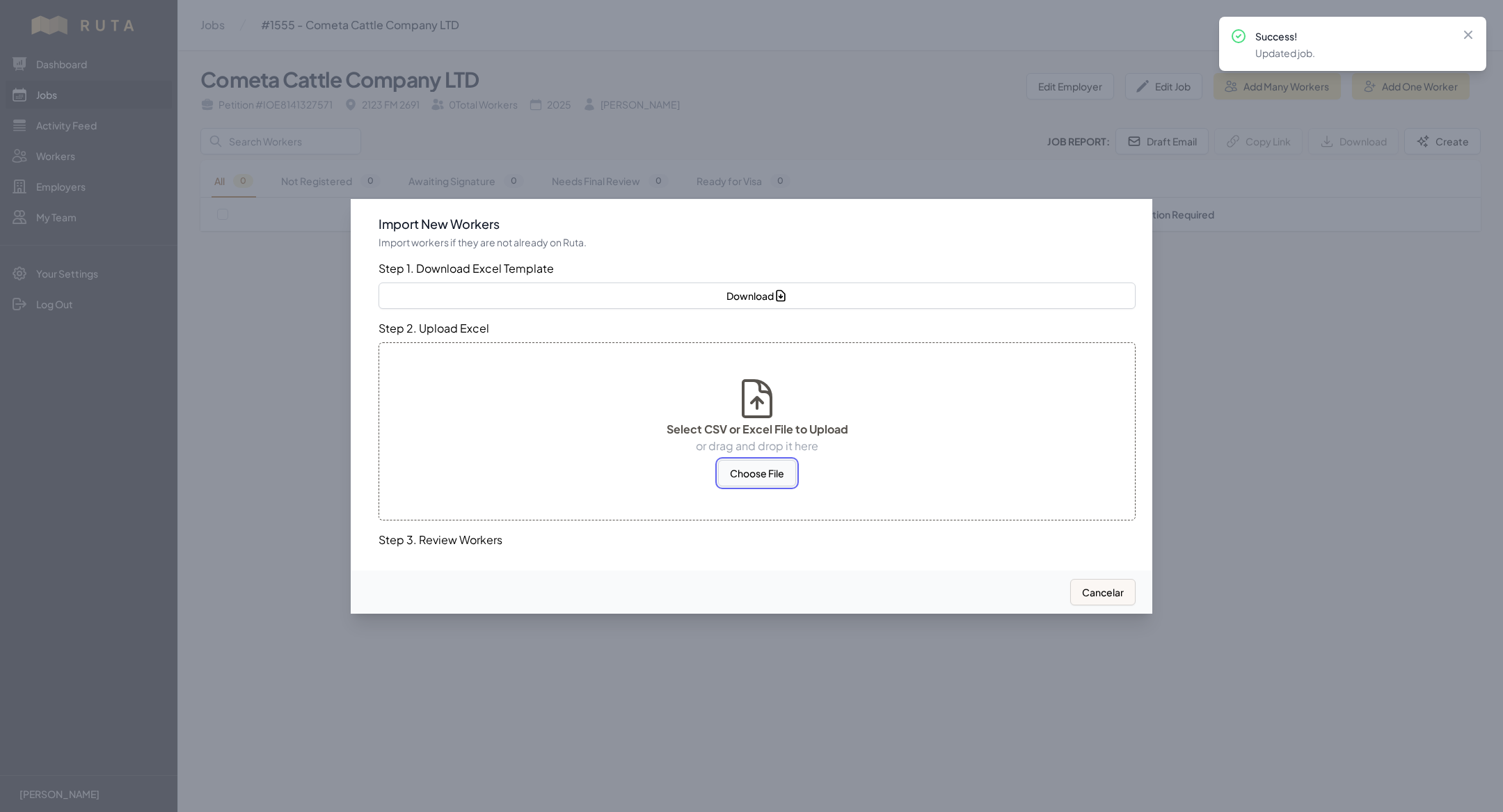
click at [757, 470] on button "Choose File" at bounding box center [757, 473] width 78 height 26
select select "US"
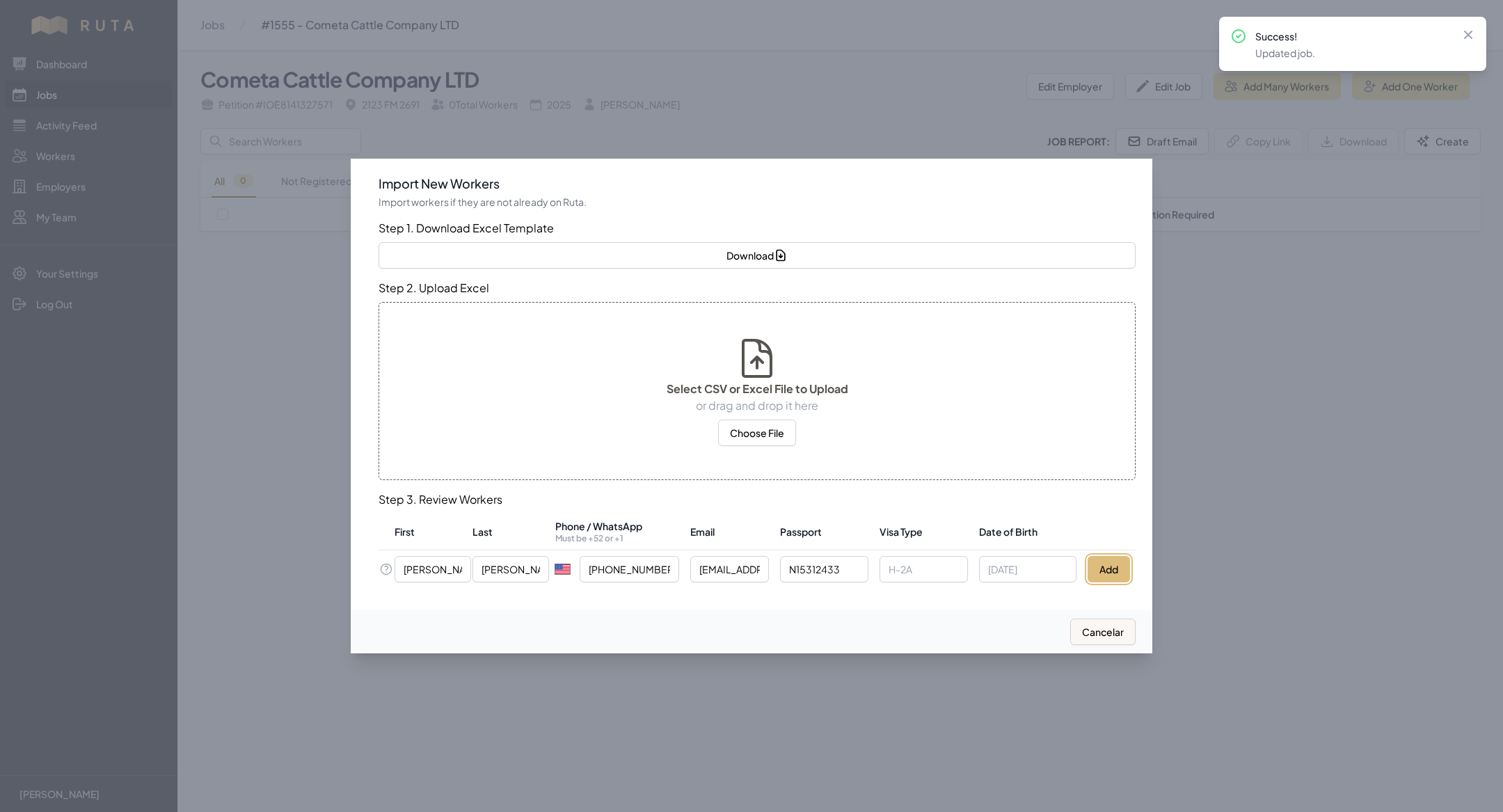
click at [1110, 573] on button "Add" at bounding box center [1109, 568] width 42 height 26
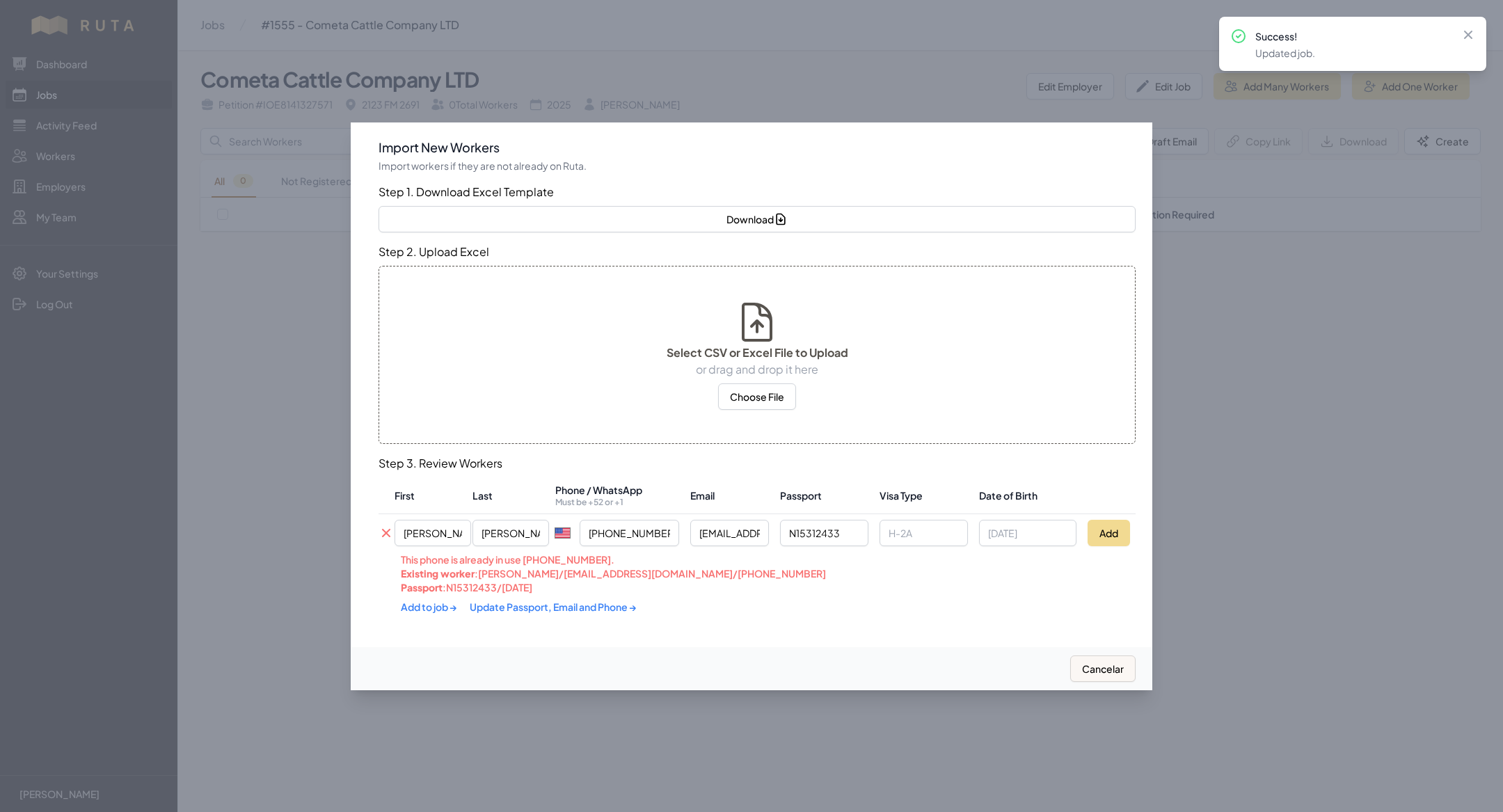
click at [519, 621] on th "This phone is already in use [PHONE_NUMBER]. Existing worker : [PERSON_NAME] / …" at bounding box center [675, 588] width 595 height 73
click at [519, 604] on link "Update Passport, Email and Phone →" at bounding box center [553, 607] width 167 height 13
click at [434, 606] on link "Add to job →" at bounding box center [430, 605] width 58 height 13
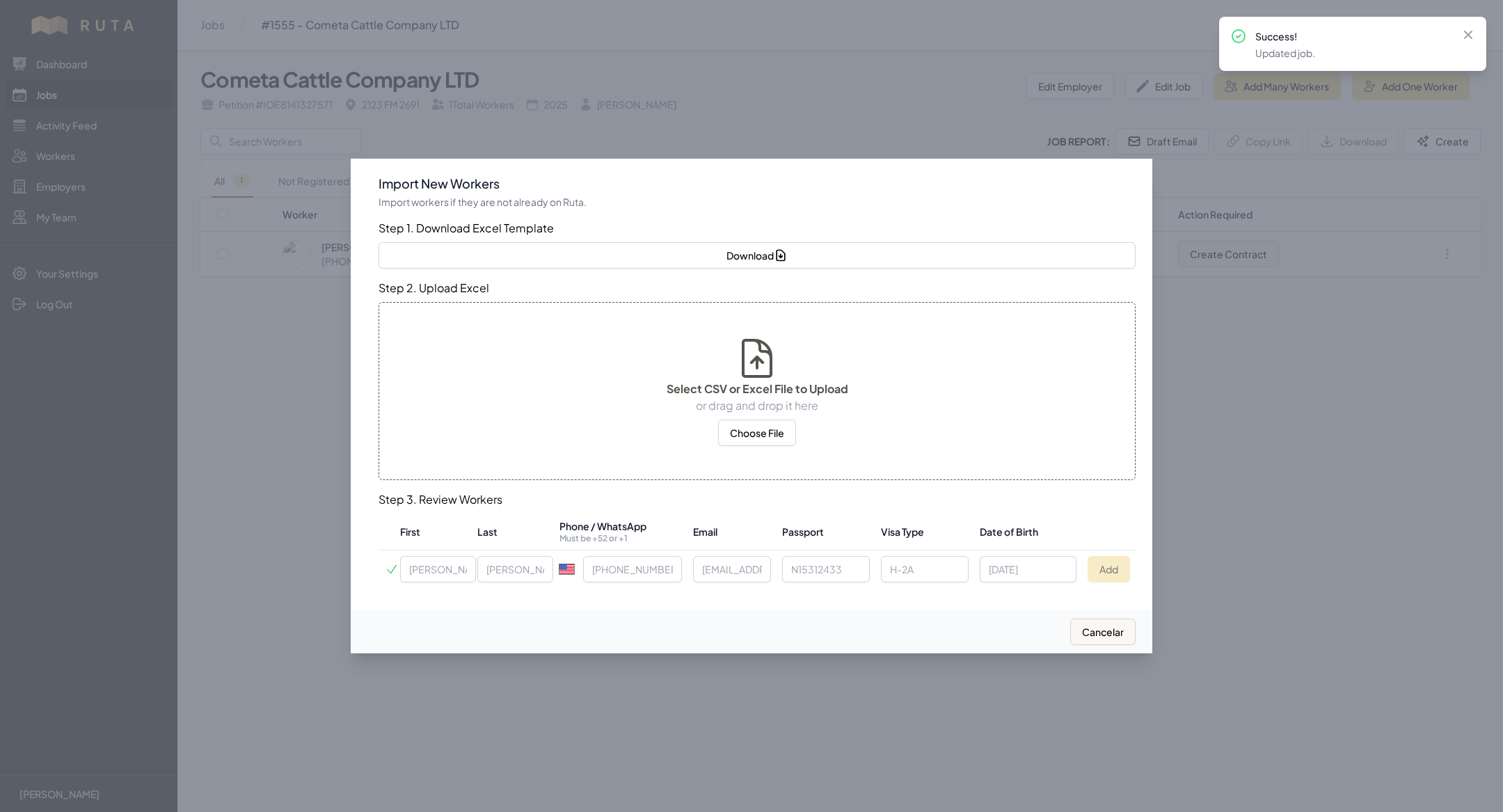
click at [291, 517] on div at bounding box center [752, 406] width 1503 height 812
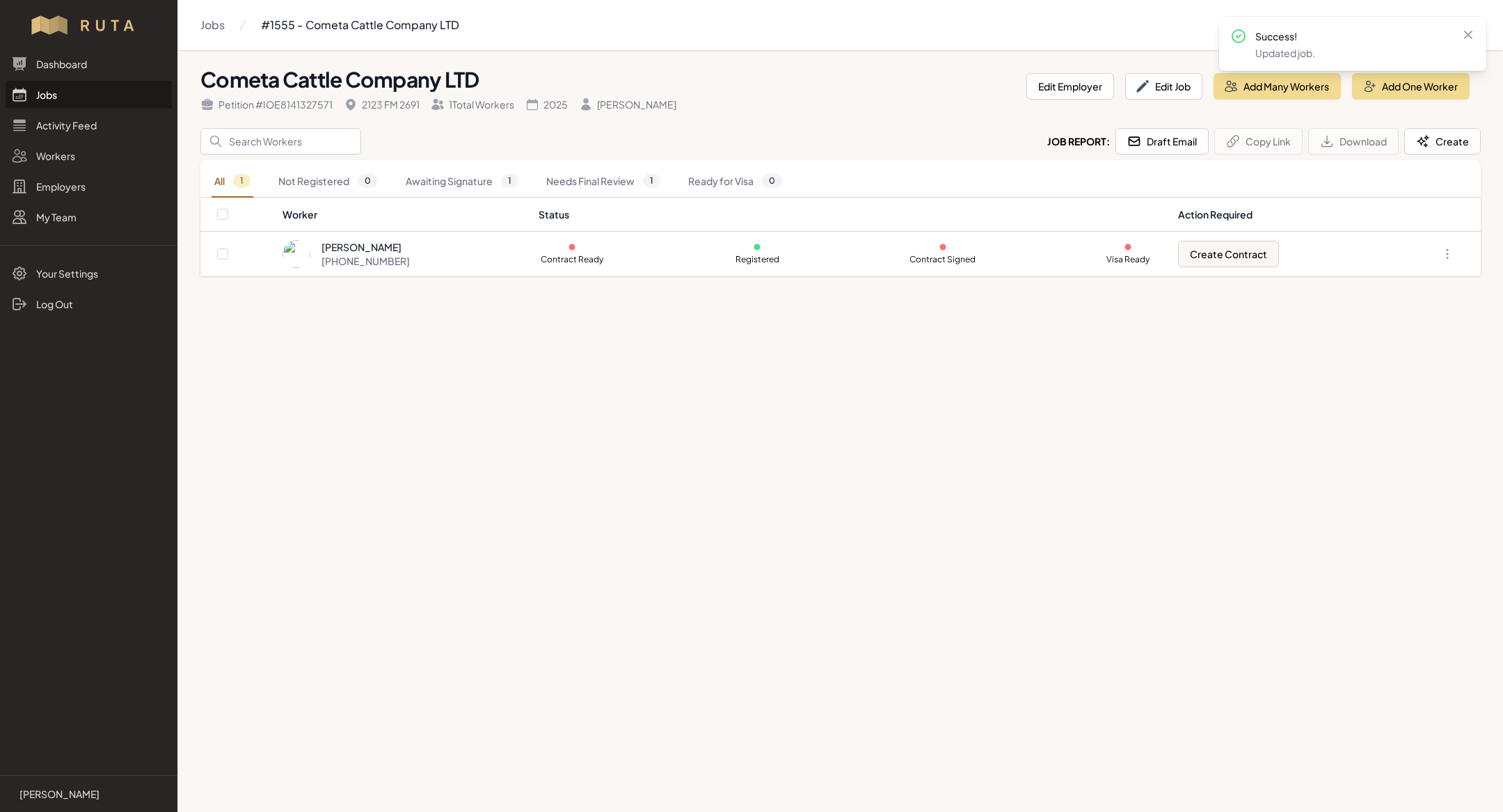
click at [64, 90] on link "Jobs" at bounding box center [89, 95] width 166 height 28
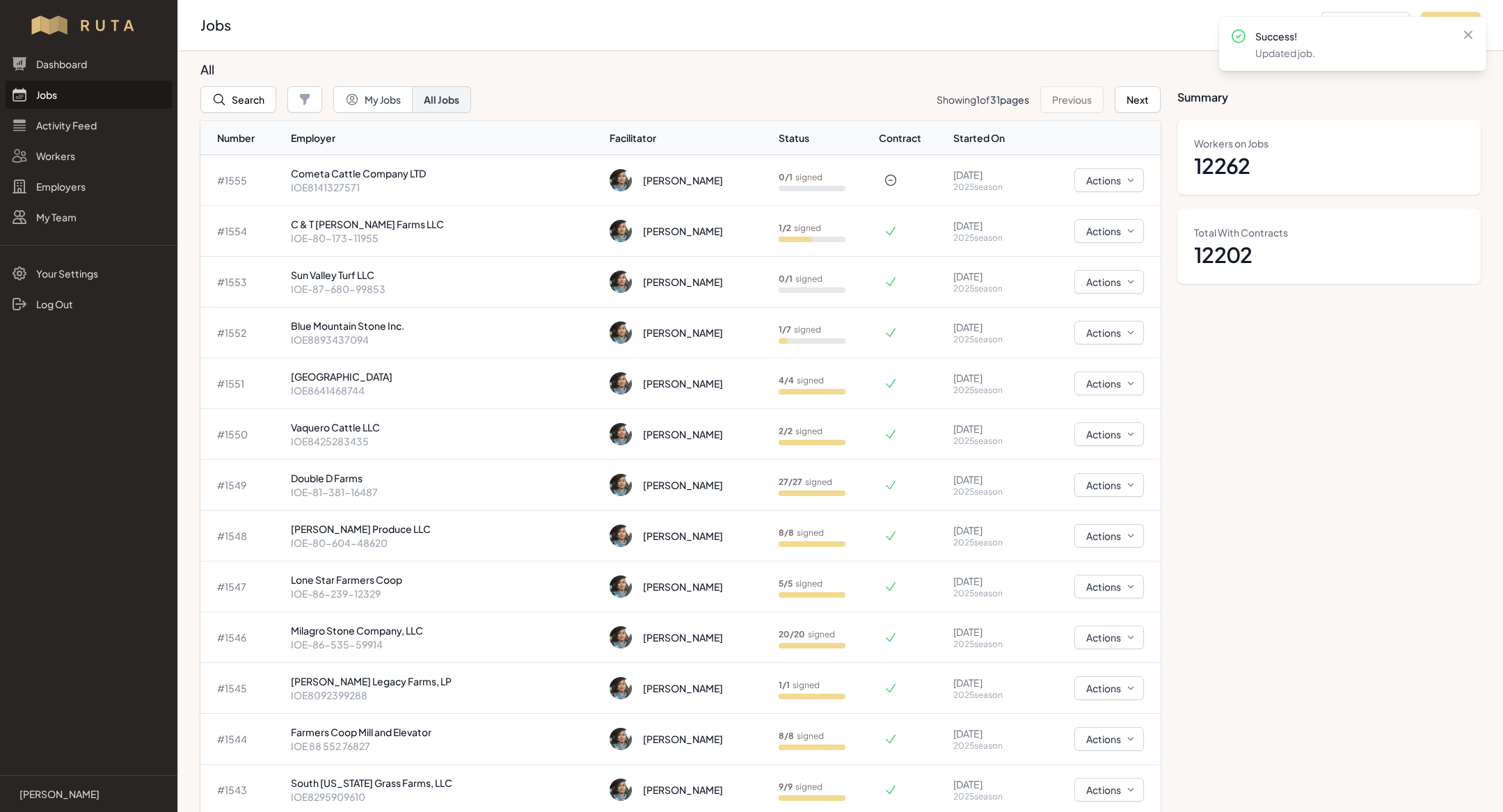
click at [97, 94] on link "Jobs" at bounding box center [89, 95] width 166 height 28
click at [244, 94] on button "Search" at bounding box center [238, 98] width 76 height 26
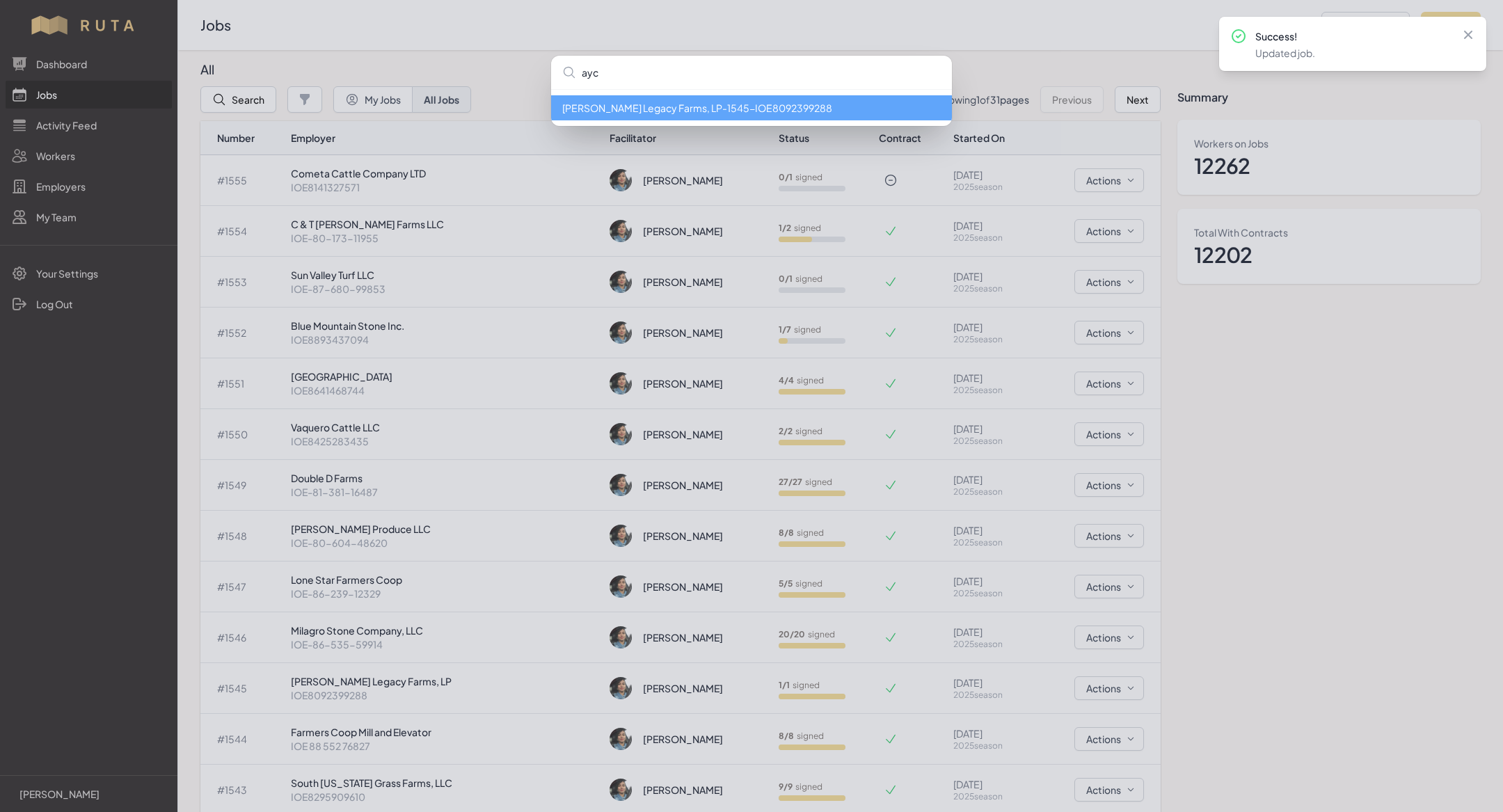
type input "ayc"
click at [98, 171] on div "[PERSON_NAME] Legacy Farms, LP - 1545 - IOE8092399288" at bounding box center [752, 406] width 1503 height 812
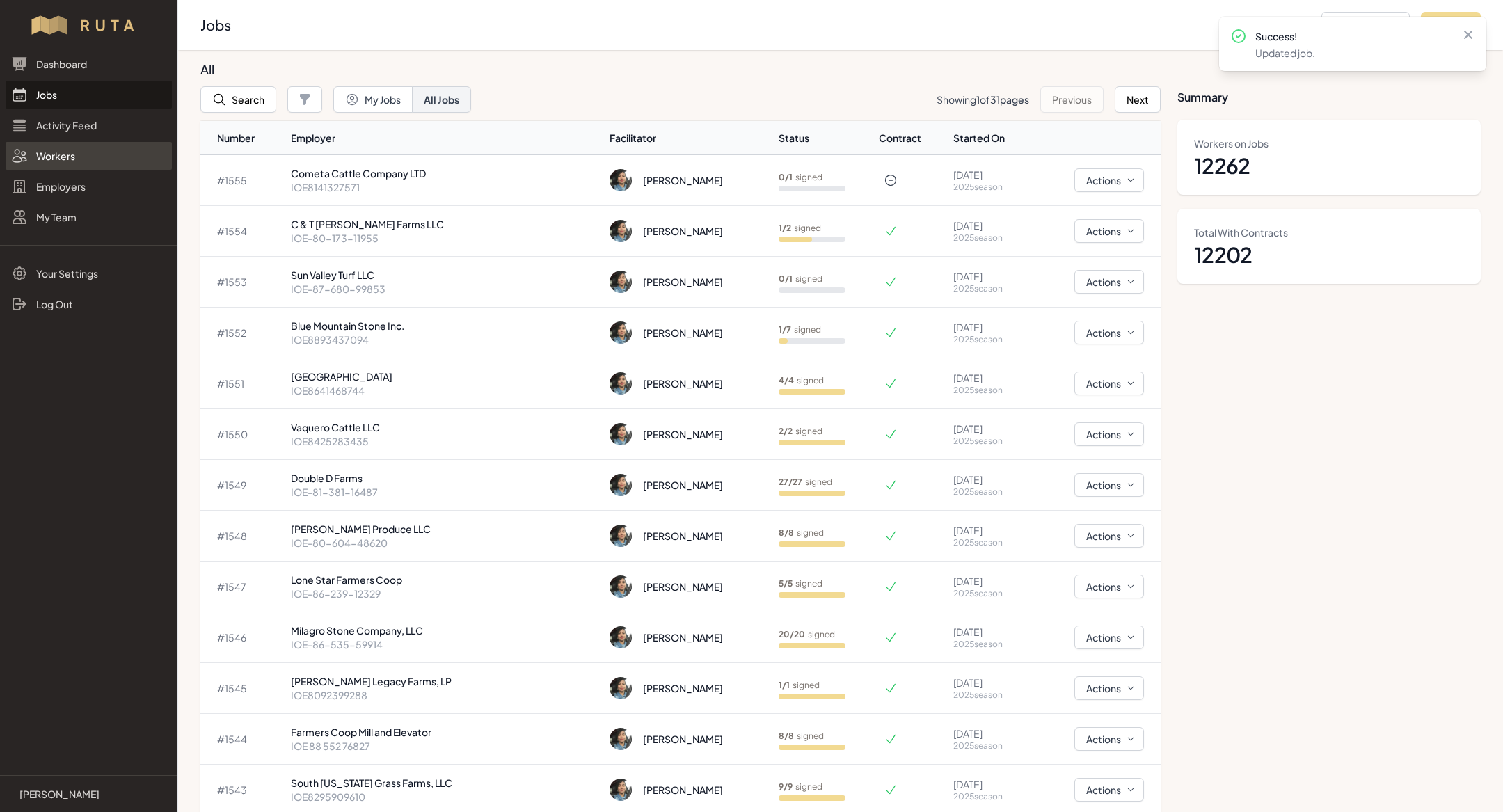
click at [59, 164] on link "Workers" at bounding box center [89, 155] width 166 height 28
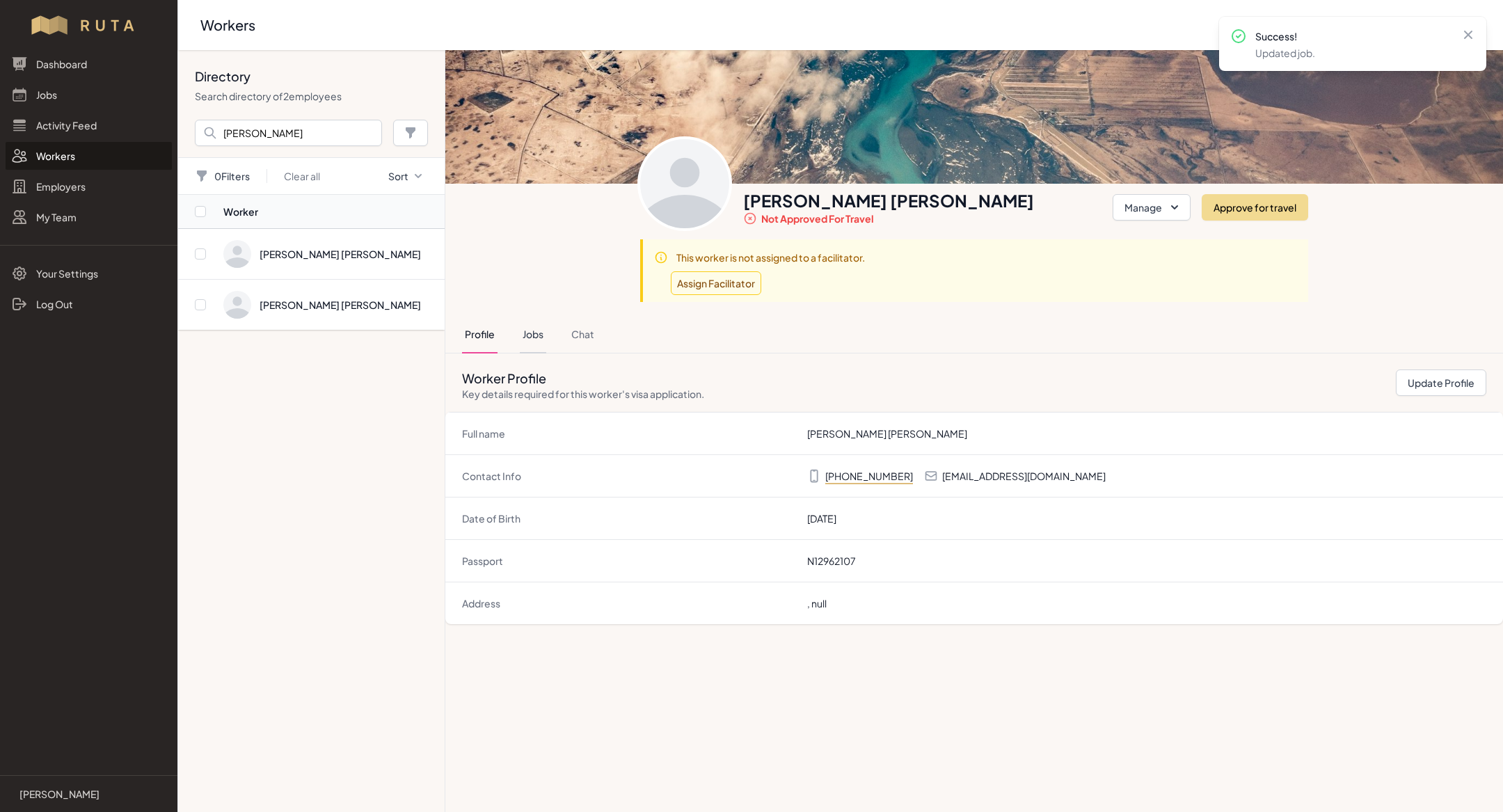
click at [533, 323] on button "Jobs" at bounding box center [533, 335] width 26 height 38
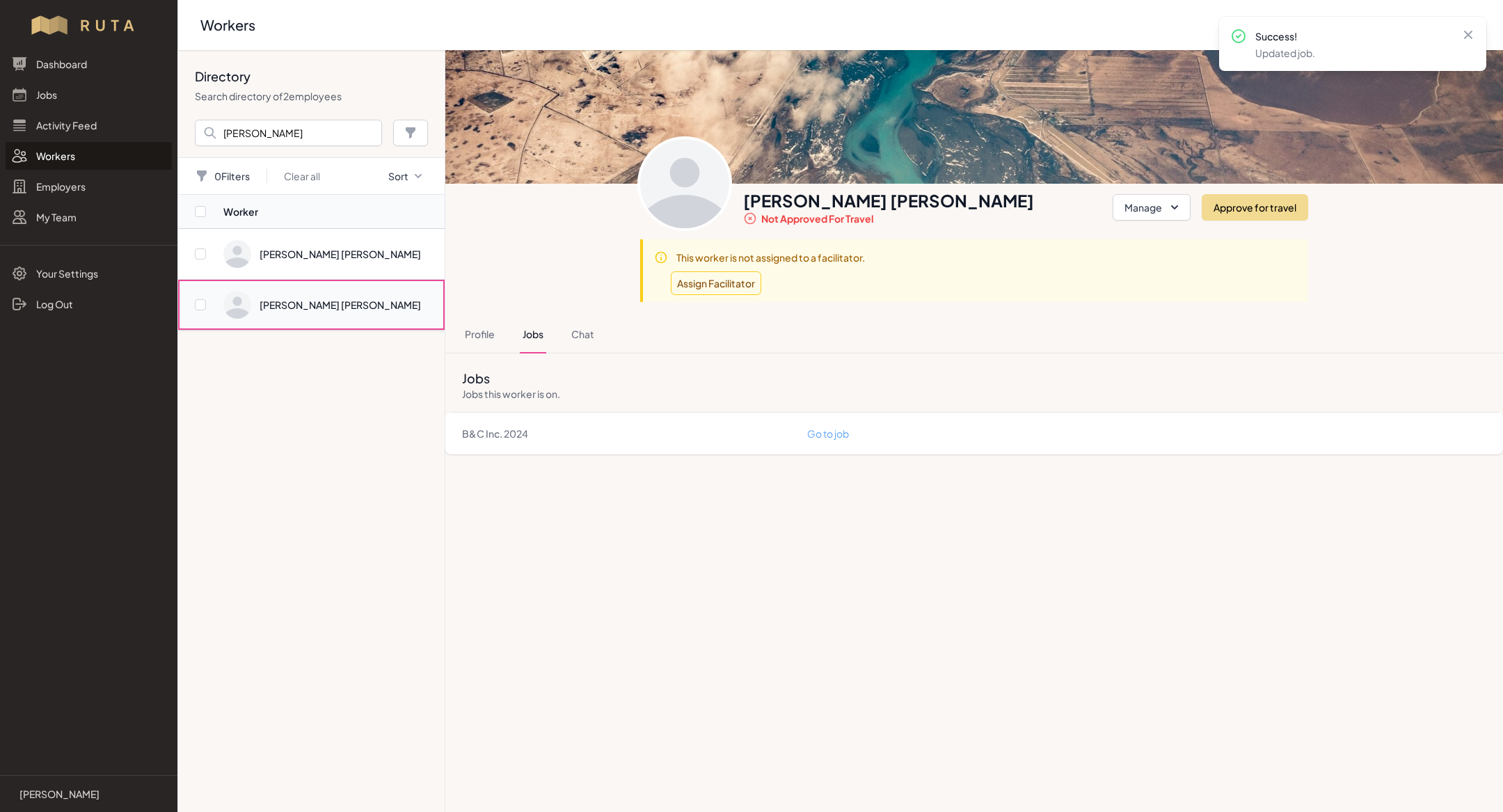
click at [306, 303] on span "Directory" at bounding box center [330, 305] width 213 height 28
click at [833, 436] on link "Go to job" at bounding box center [828, 433] width 41 height 13
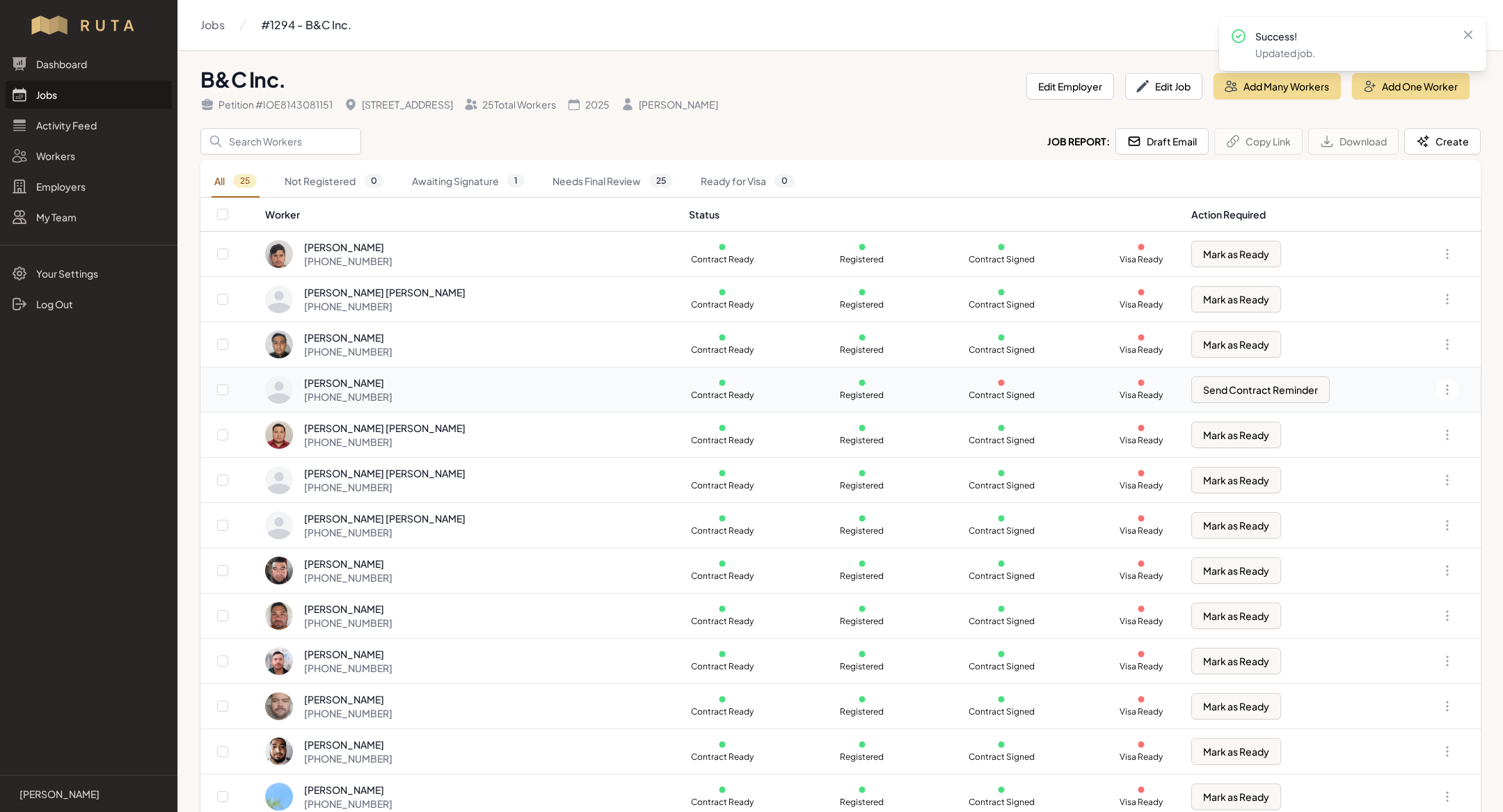
click at [829, 378] on p at bounding box center [861, 382] width 67 height 9
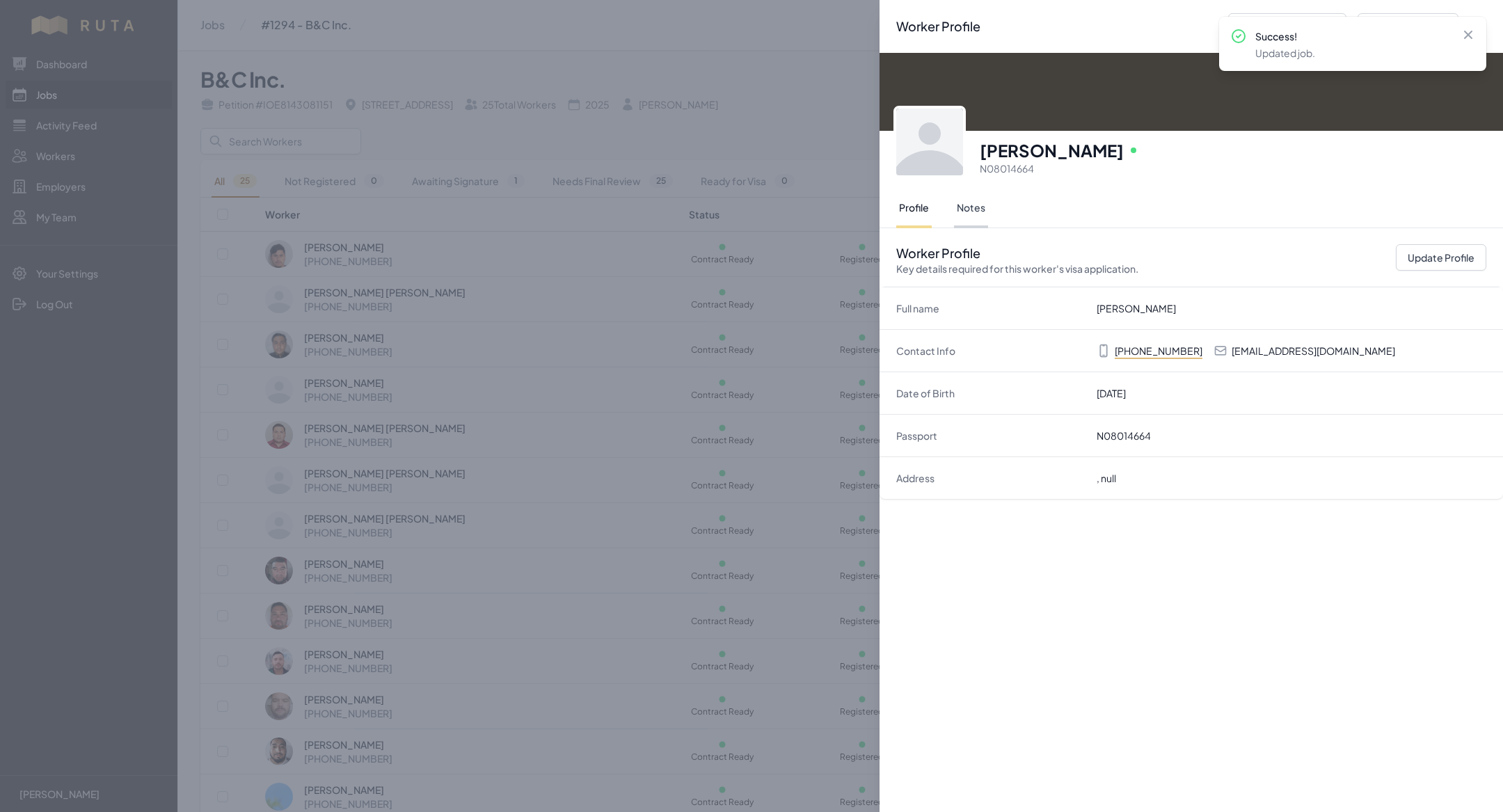
click at [978, 199] on button "Notes" at bounding box center [970, 208] width 34 height 39
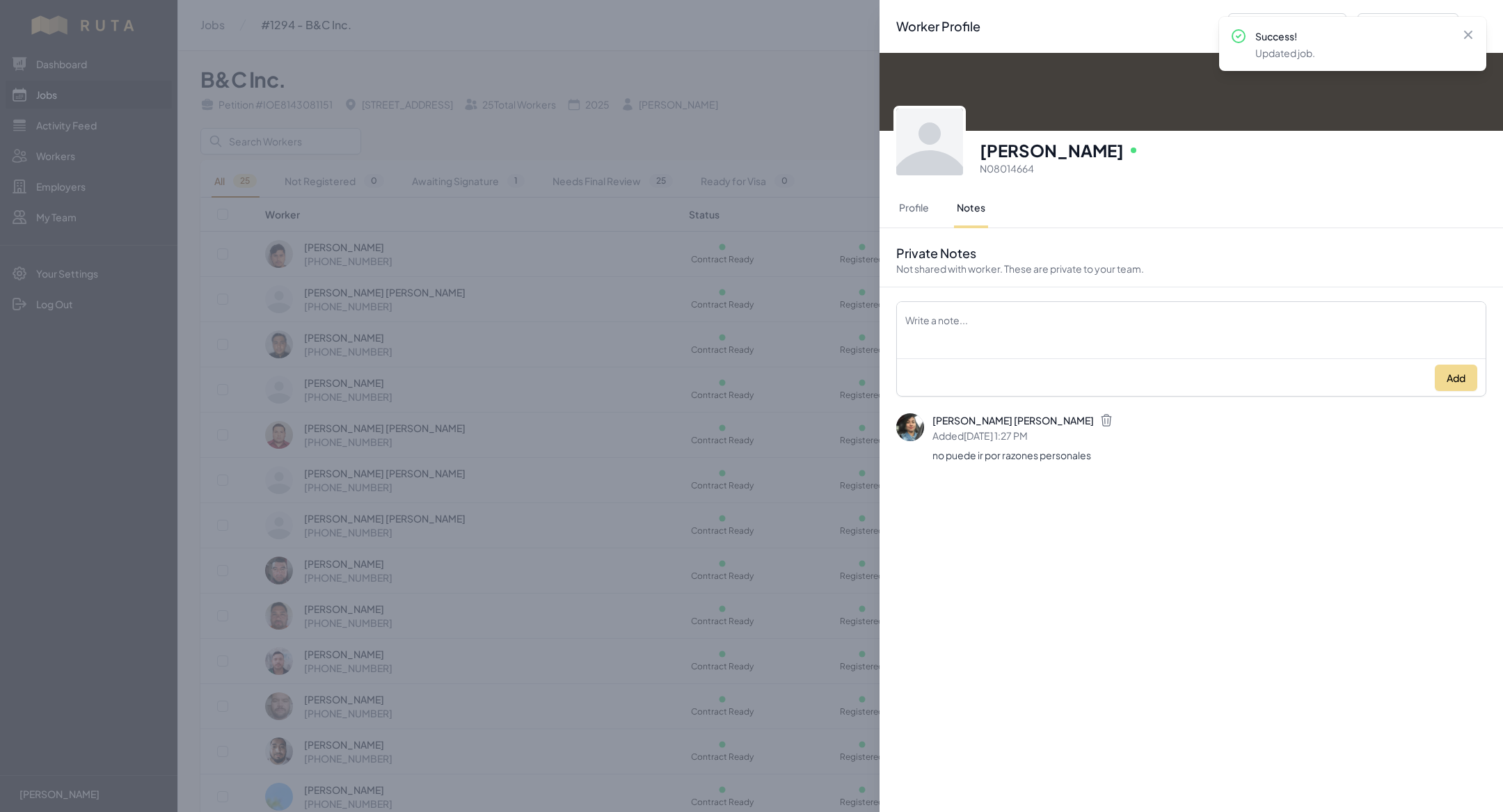
click at [579, 441] on div "Worker Profile Previous Worker Next Worker Close panel [PERSON_NAME] Online N08…" at bounding box center [752, 406] width 1503 height 812
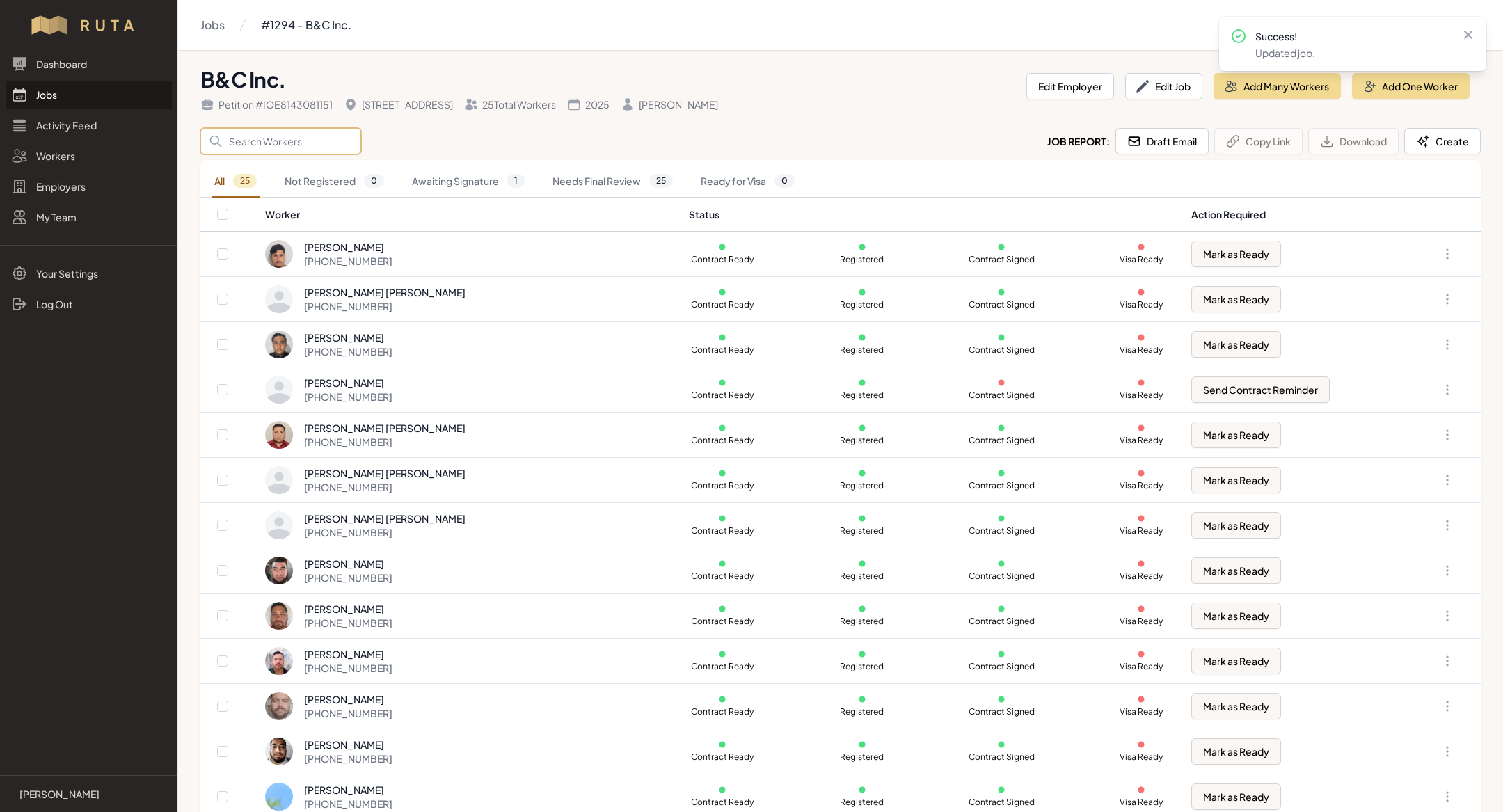
click at [305, 145] on input "Search" at bounding box center [281, 141] width 161 height 26
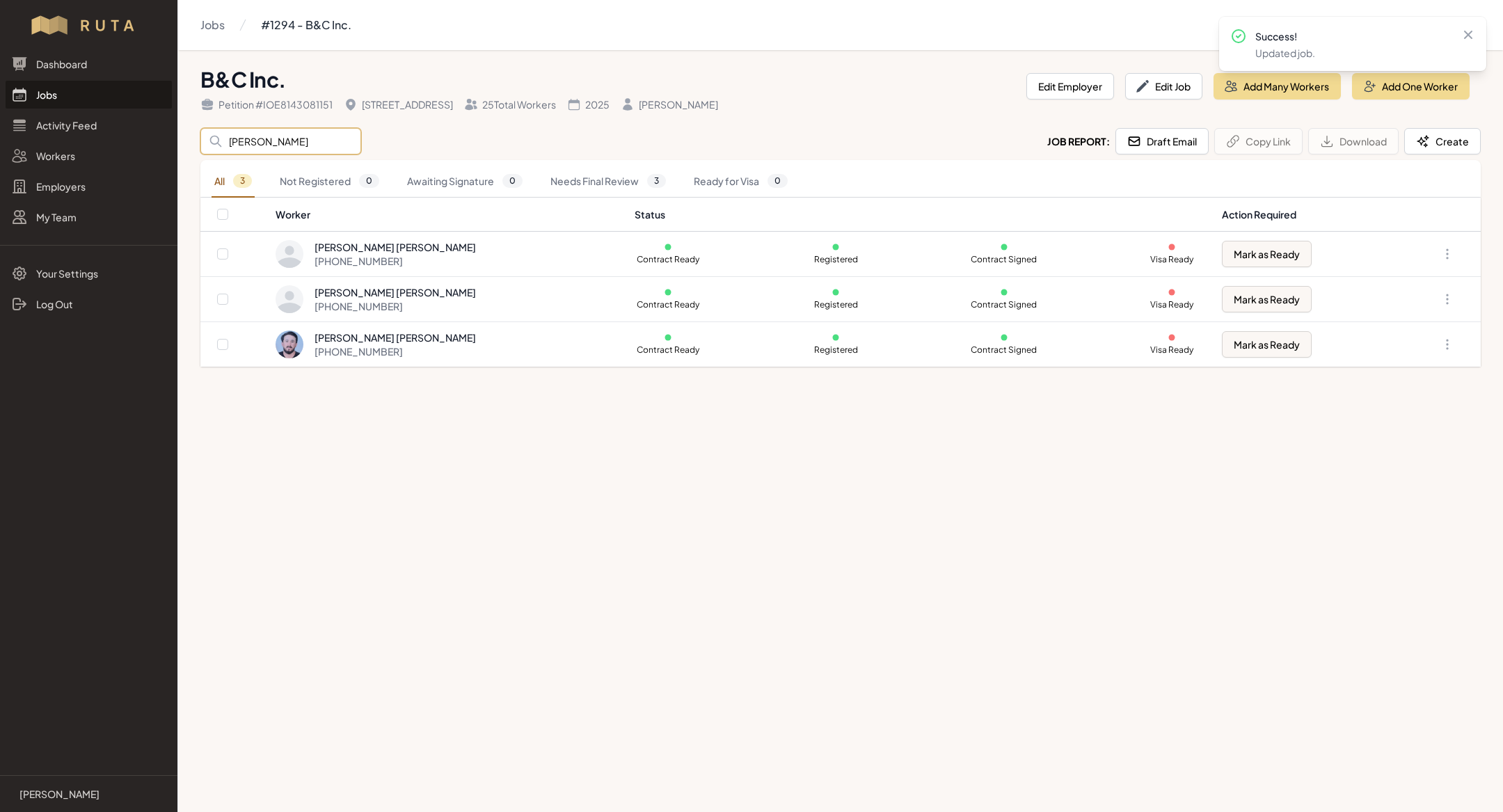
type input "[PERSON_NAME]"
click at [676, 659] on main "Jobs #1294 - B&C Inc. B&C Inc. Petition # IOE8143081151 [STREET_ADDRESS] Total …" at bounding box center [752, 406] width 1503 height 812
click at [109, 93] on link "Jobs" at bounding box center [89, 95] width 166 height 28
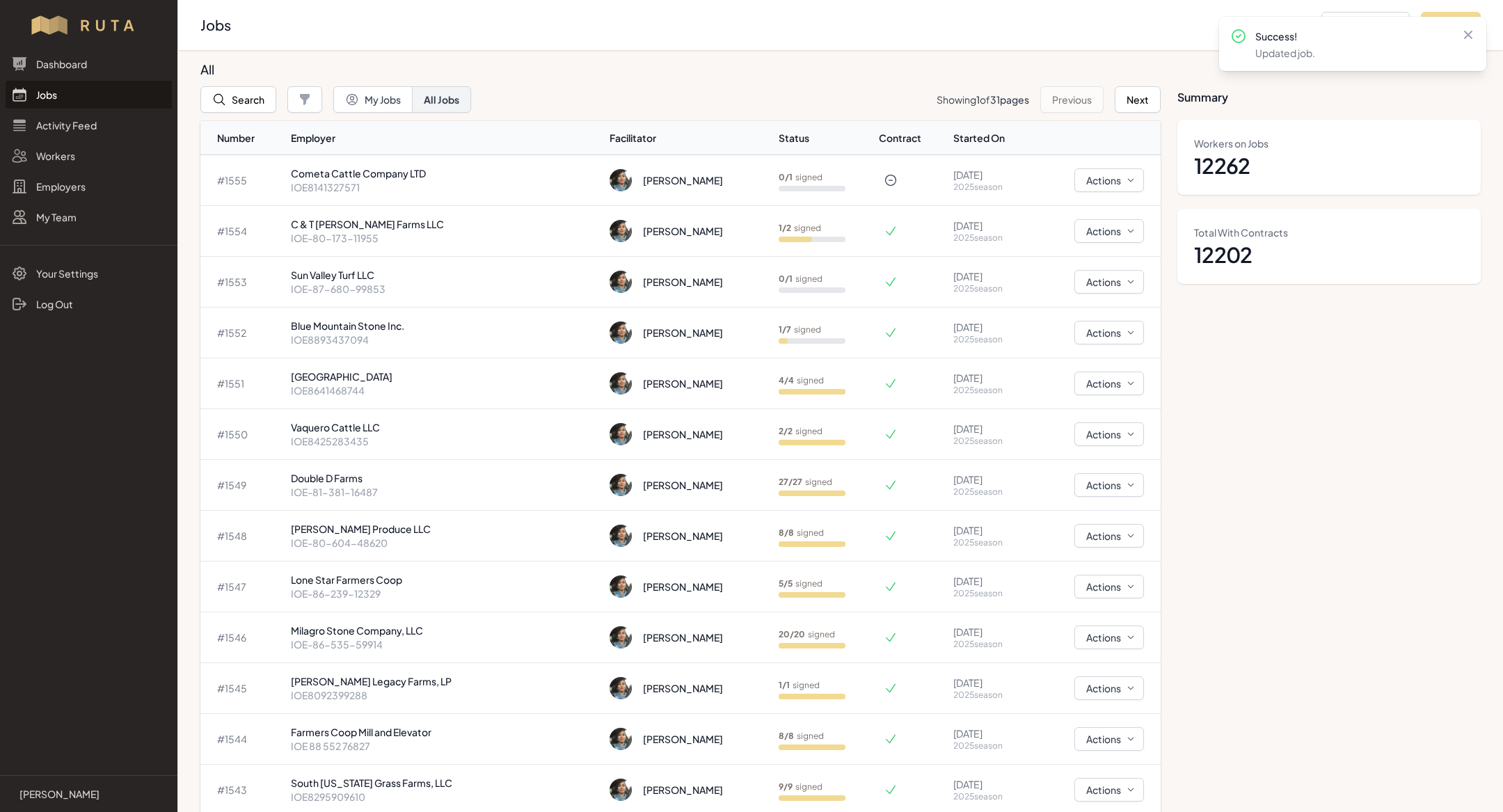
click at [92, 97] on link "Jobs" at bounding box center [89, 95] width 166 height 28
click at [403, 182] on p "IOE8141327571" at bounding box center [446, 187] width 309 height 14
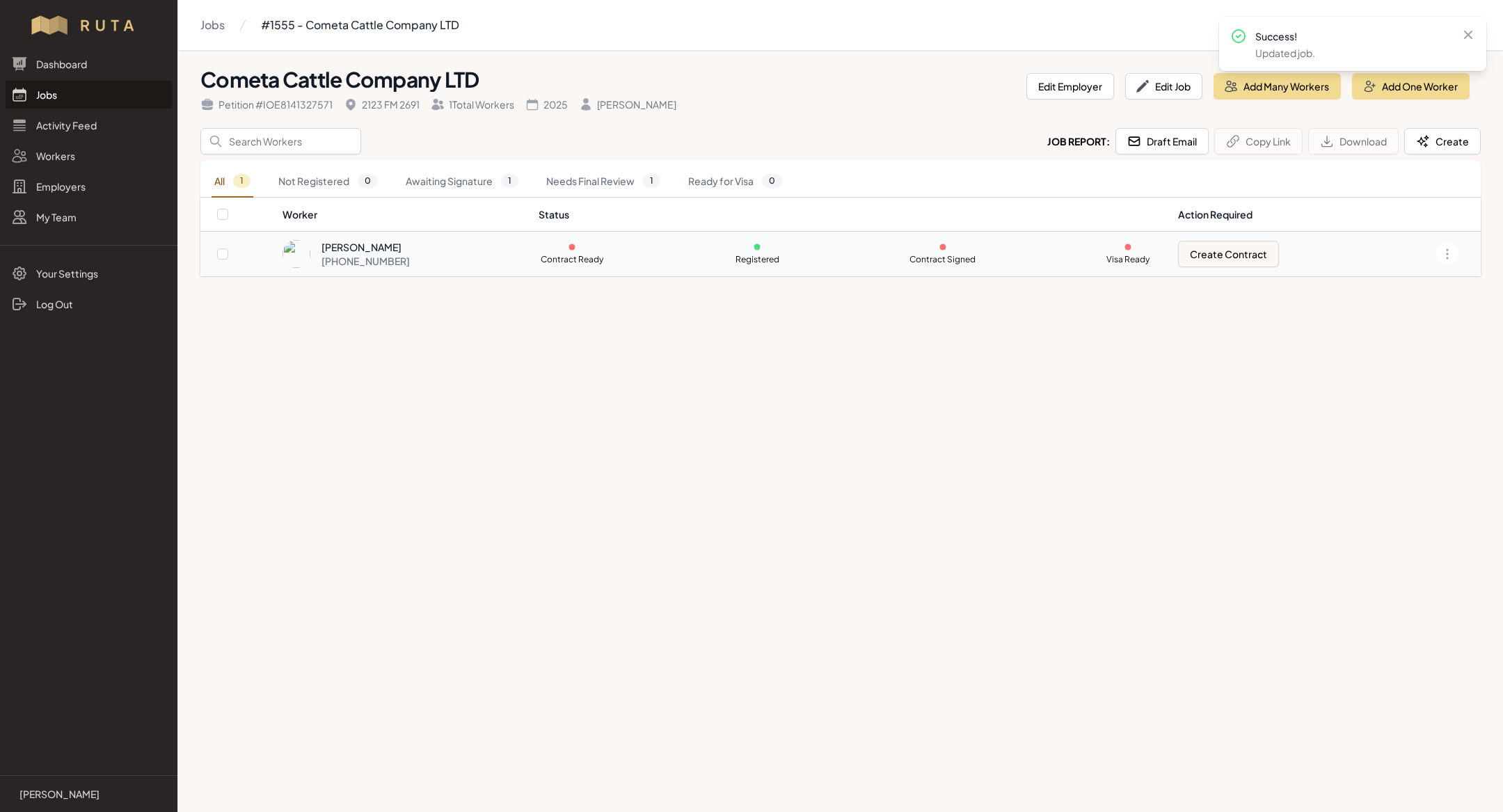
click at [714, 260] on td "Contract Ready Registered Contract Signed Visa Ready" at bounding box center [850, 254] width 640 height 44
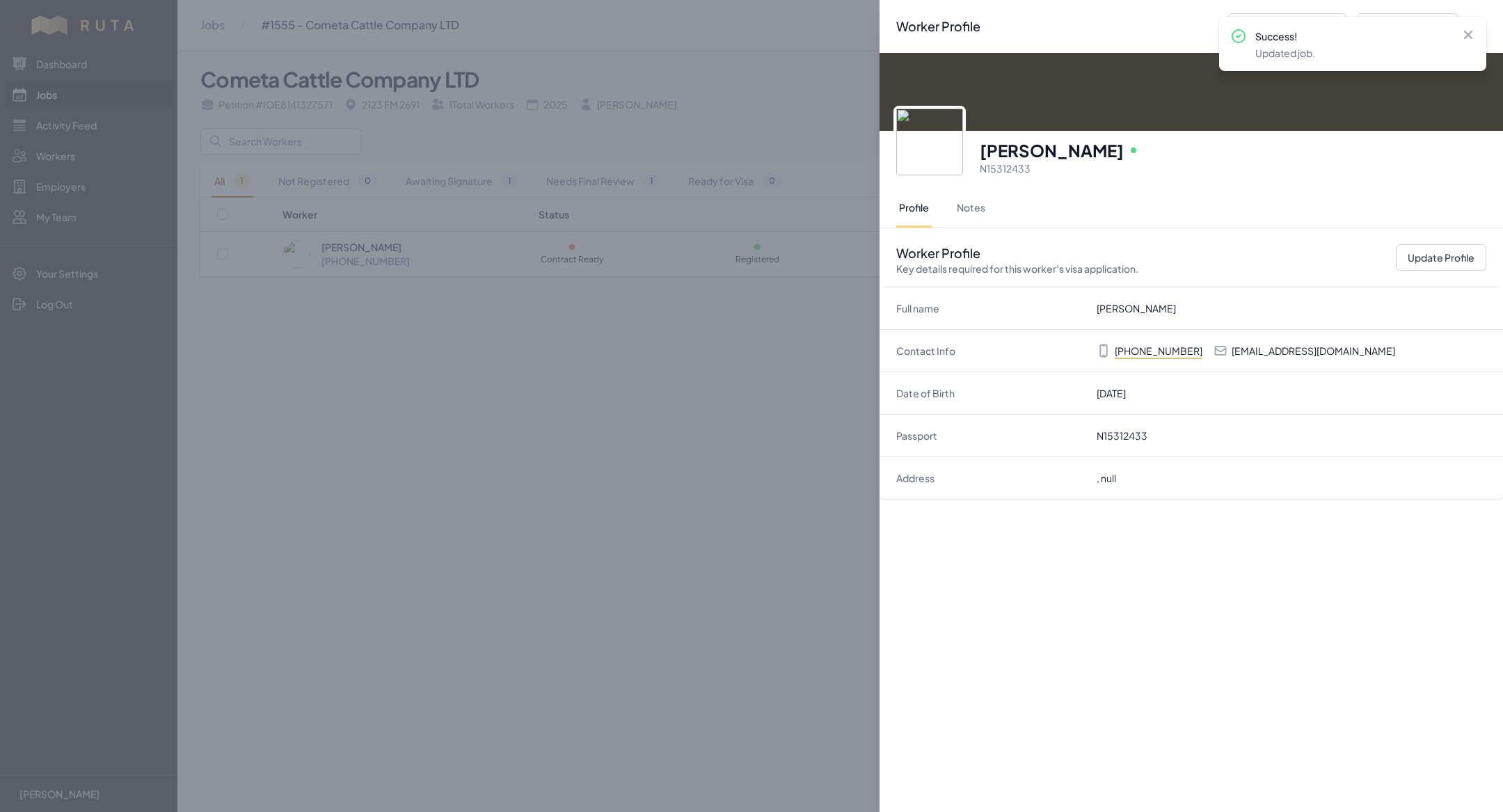
click at [1276, 354] on p "[EMAIL_ADDRESS][DOMAIN_NAME]" at bounding box center [1314, 350] width 164 height 14
copy p "[EMAIL_ADDRESS][DOMAIN_NAME]"
click at [581, 374] on div "Worker Profile Previous Worker Next Worker Close panel Armando Palao Portillo O…" at bounding box center [752, 406] width 1503 height 812
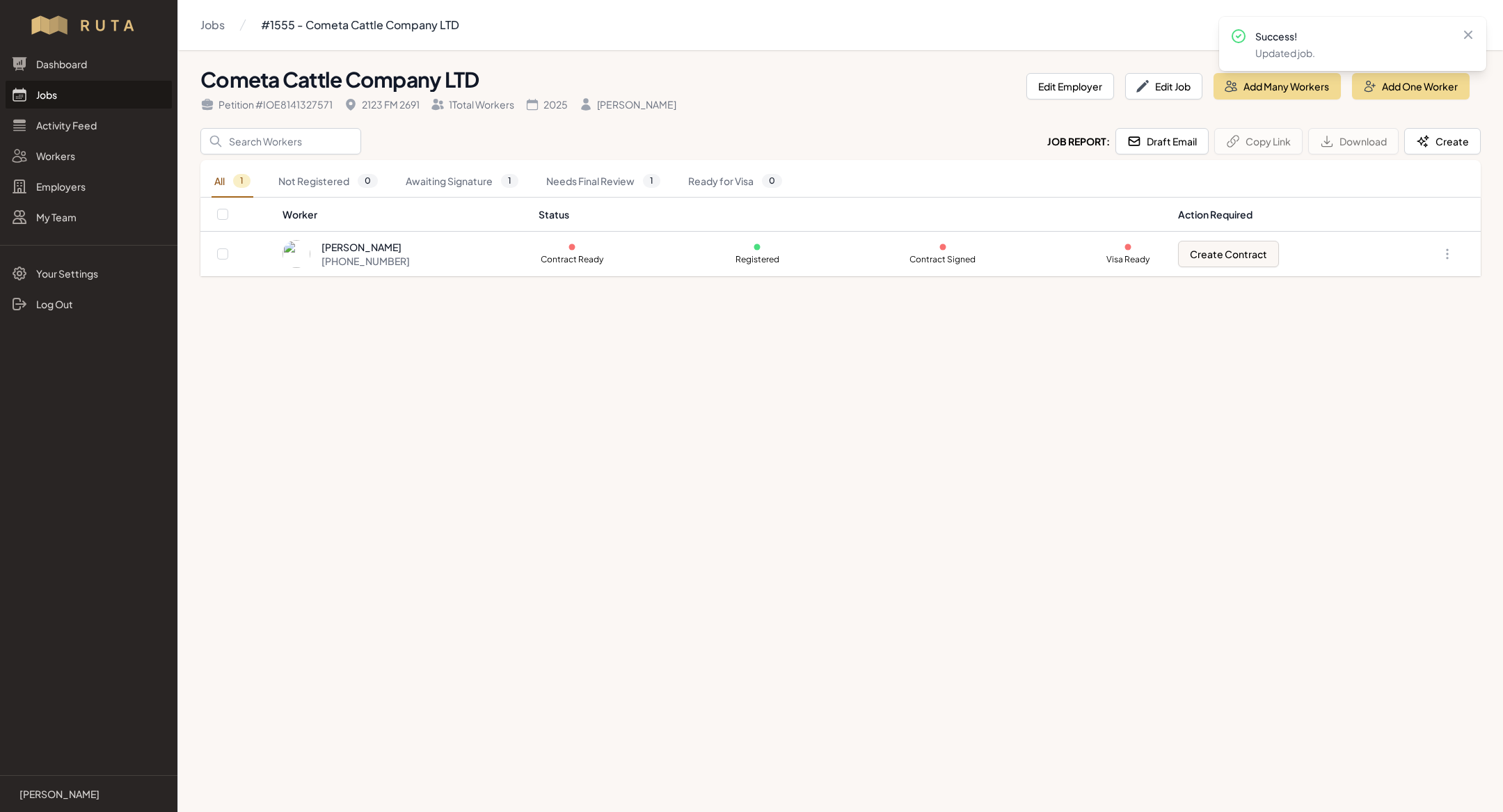
click at [90, 97] on link "Jobs" at bounding box center [89, 95] width 166 height 28
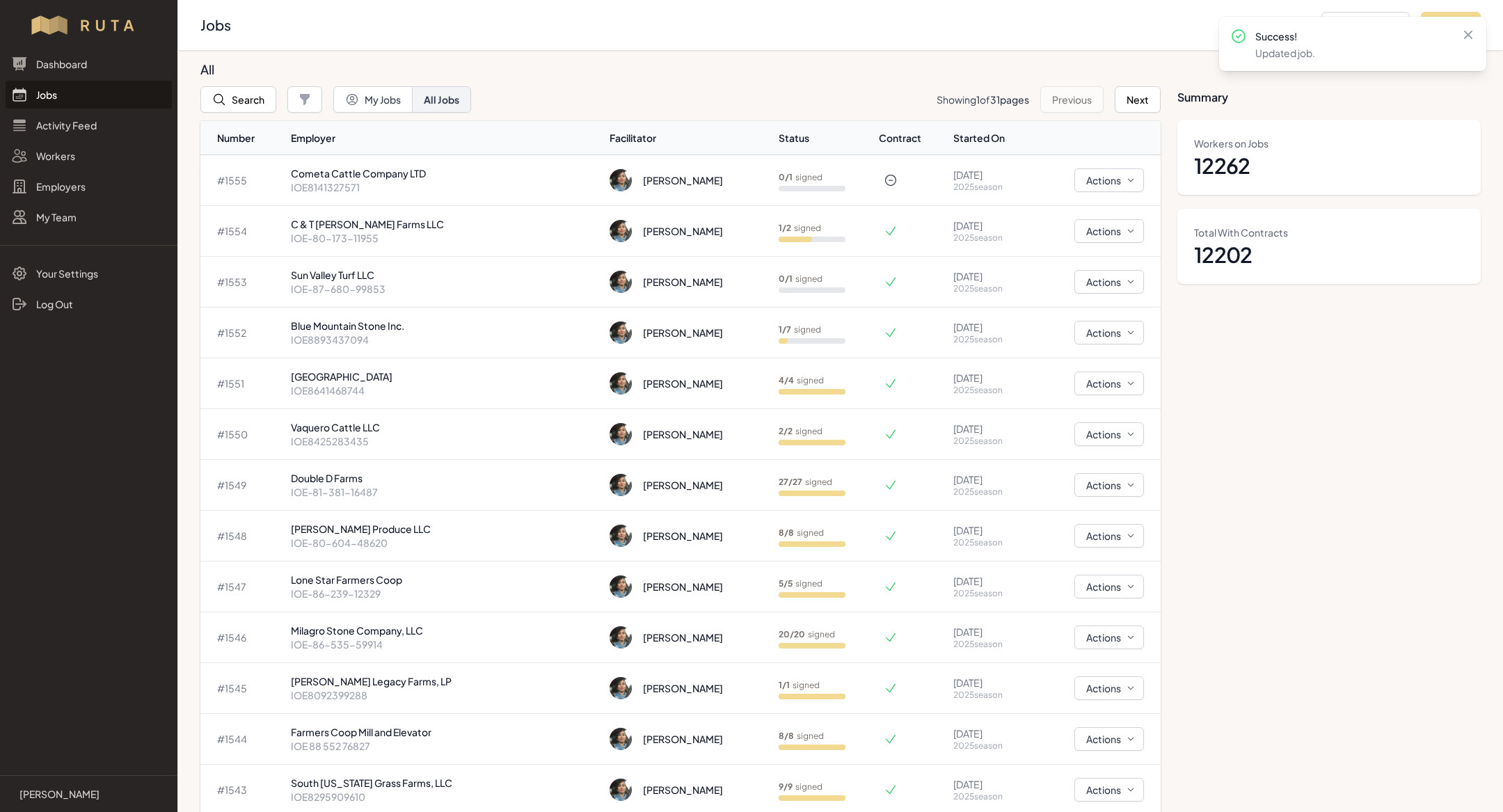
click at [90, 103] on link "Jobs" at bounding box center [89, 95] width 166 height 28
click at [261, 98] on button "Search" at bounding box center [238, 98] width 76 height 26
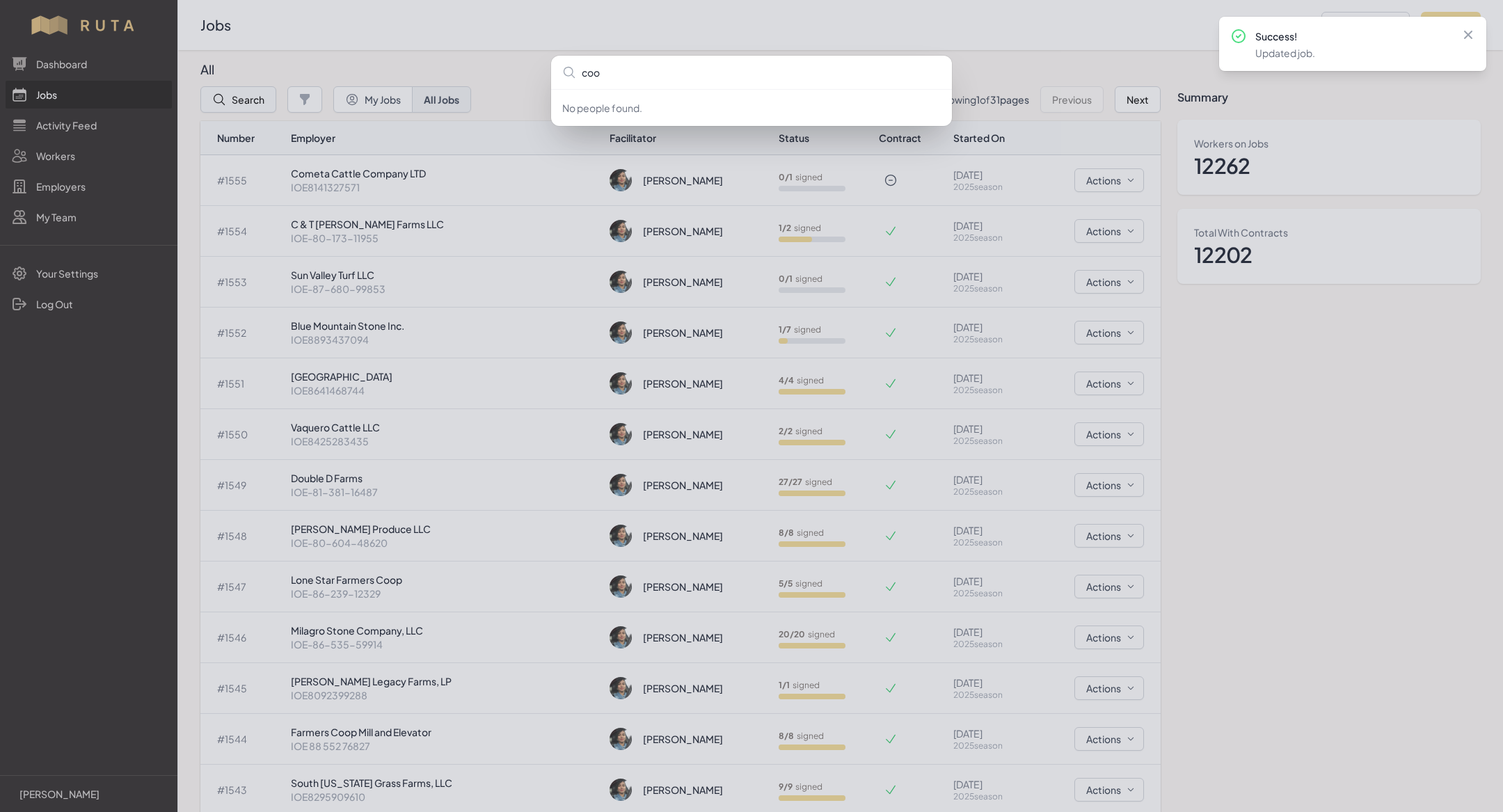
type input "cook"
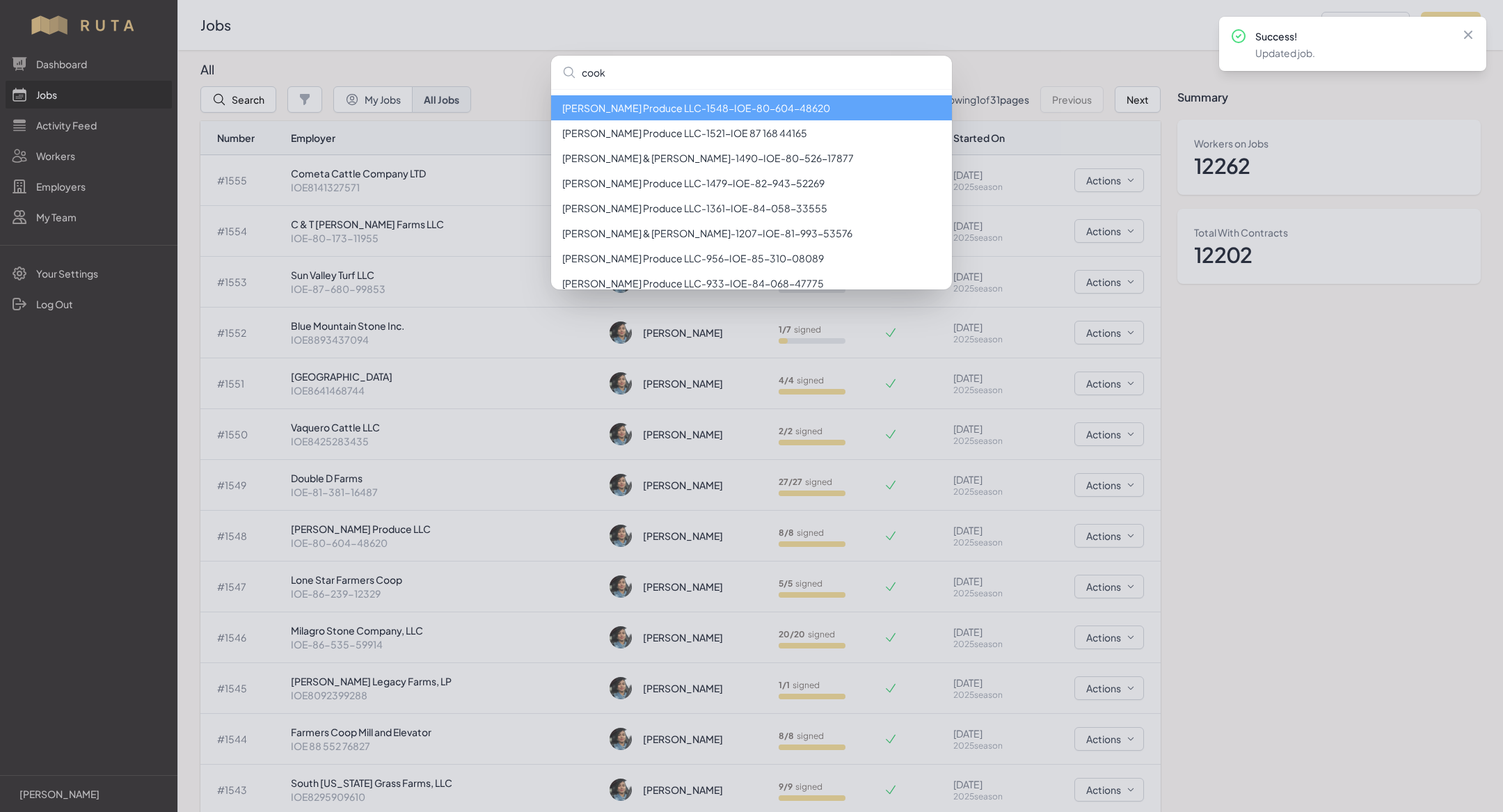
click at [655, 111] on li "Cooksey Produce LLC - 1548 - IOE-80-604-48620" at bounding box center [752, 108] width 401 height 25
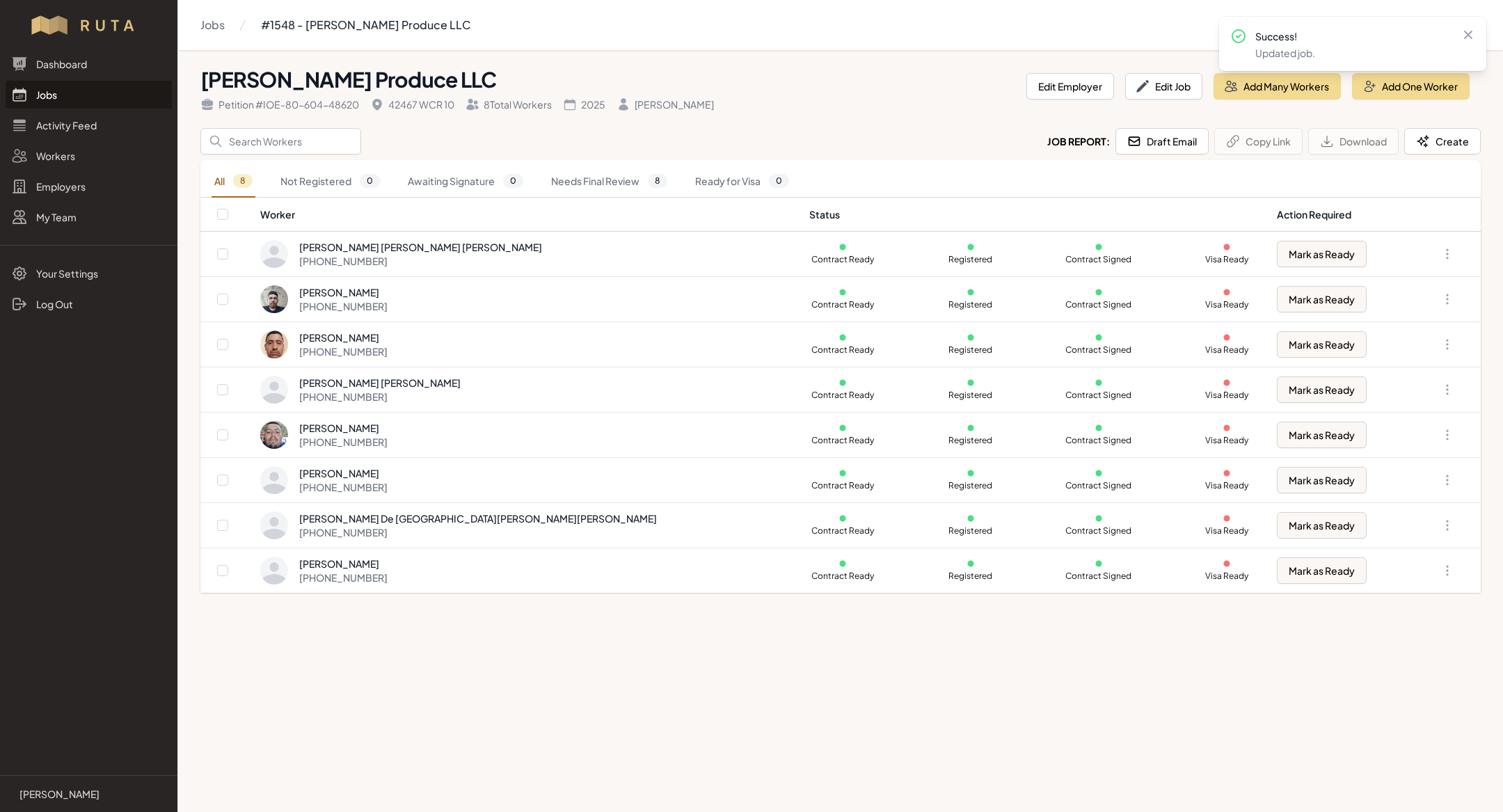
click at [92, 98] on link "Jobs" at bounding box center [89, 95] width 166 height 28
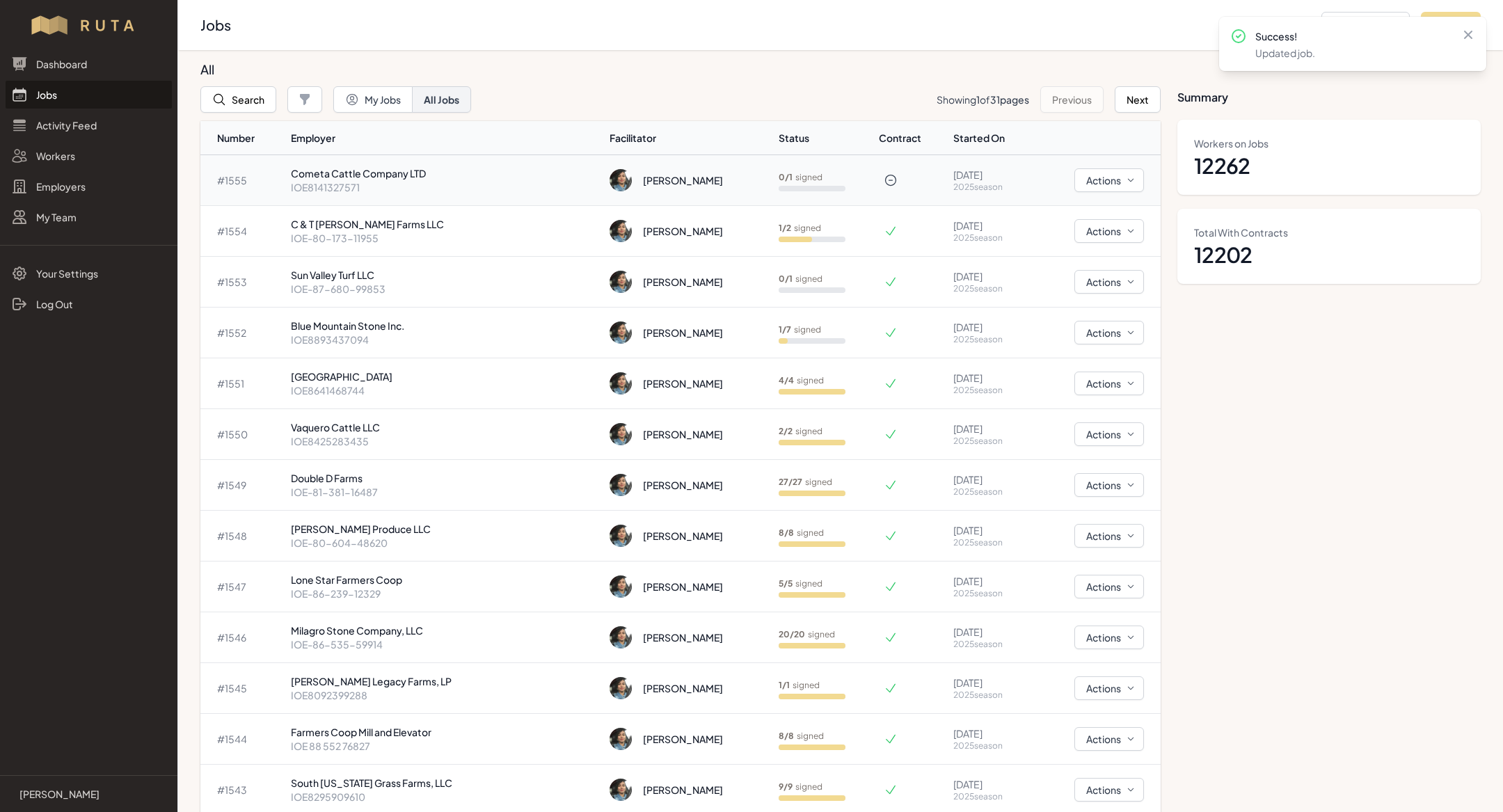
click at [431, 168] on p "Cometa Cattle Company LTD" at bounding box center [446, 173] width 309 height 14
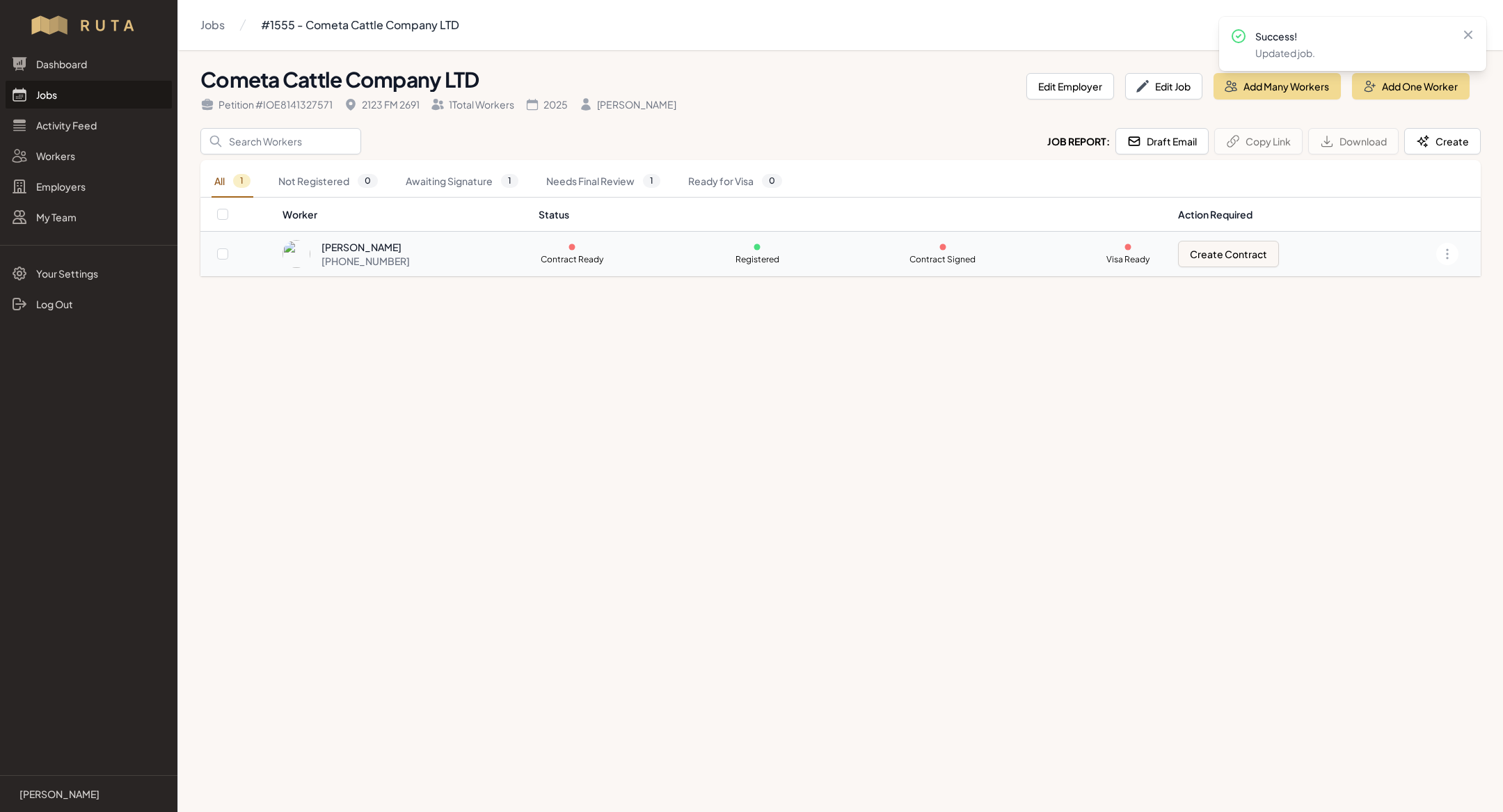
click at [1227, 274] on td "Create Contract" at bounding box center [1277, 254] width 214 height 45
click at [1225, 256] on button "Create Contract" at bounding box center [1228, 254] width 101 height 26
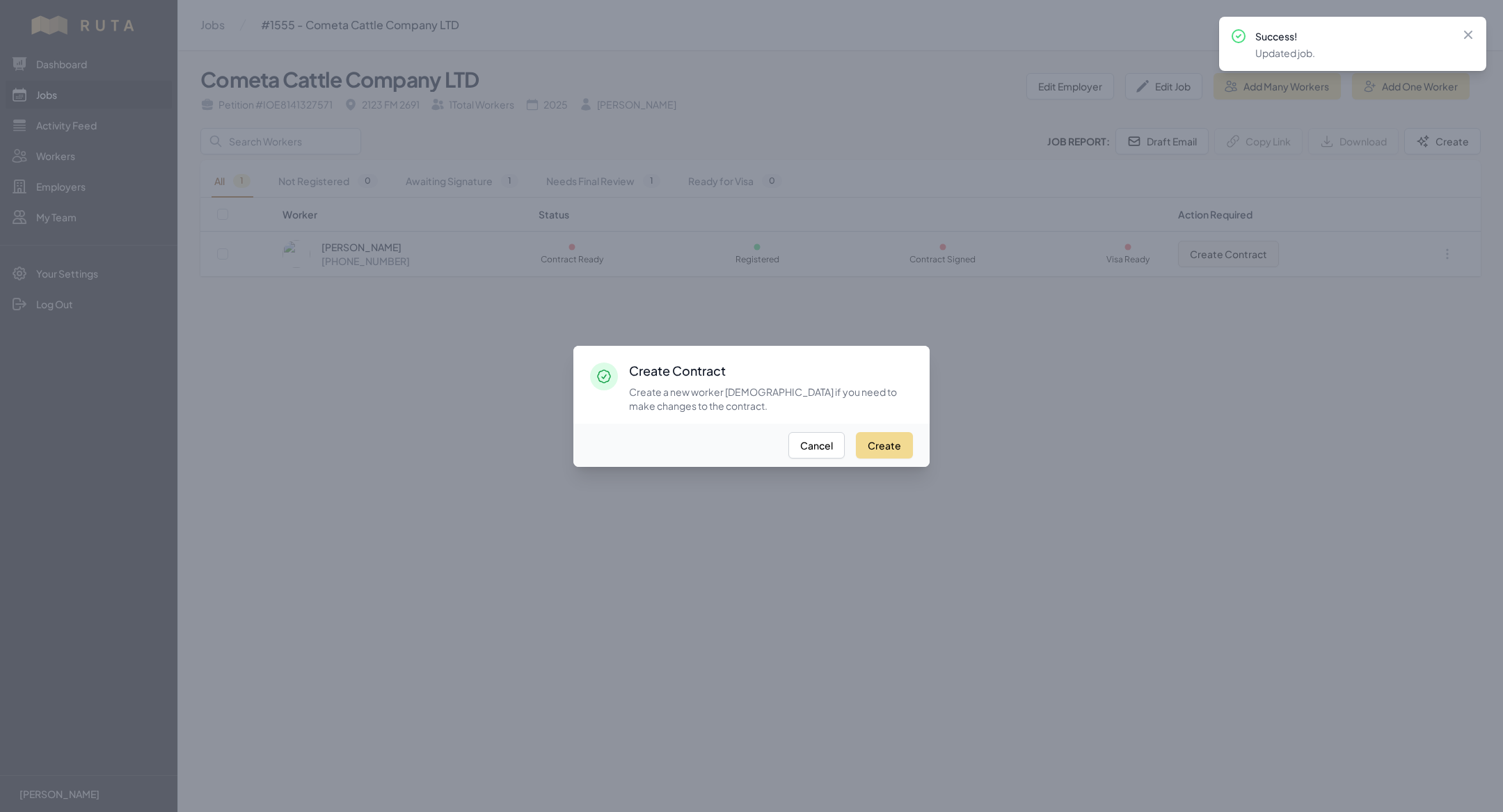
click at [456, 203] on div at bounding box center [752, 406] width 1503 height 812
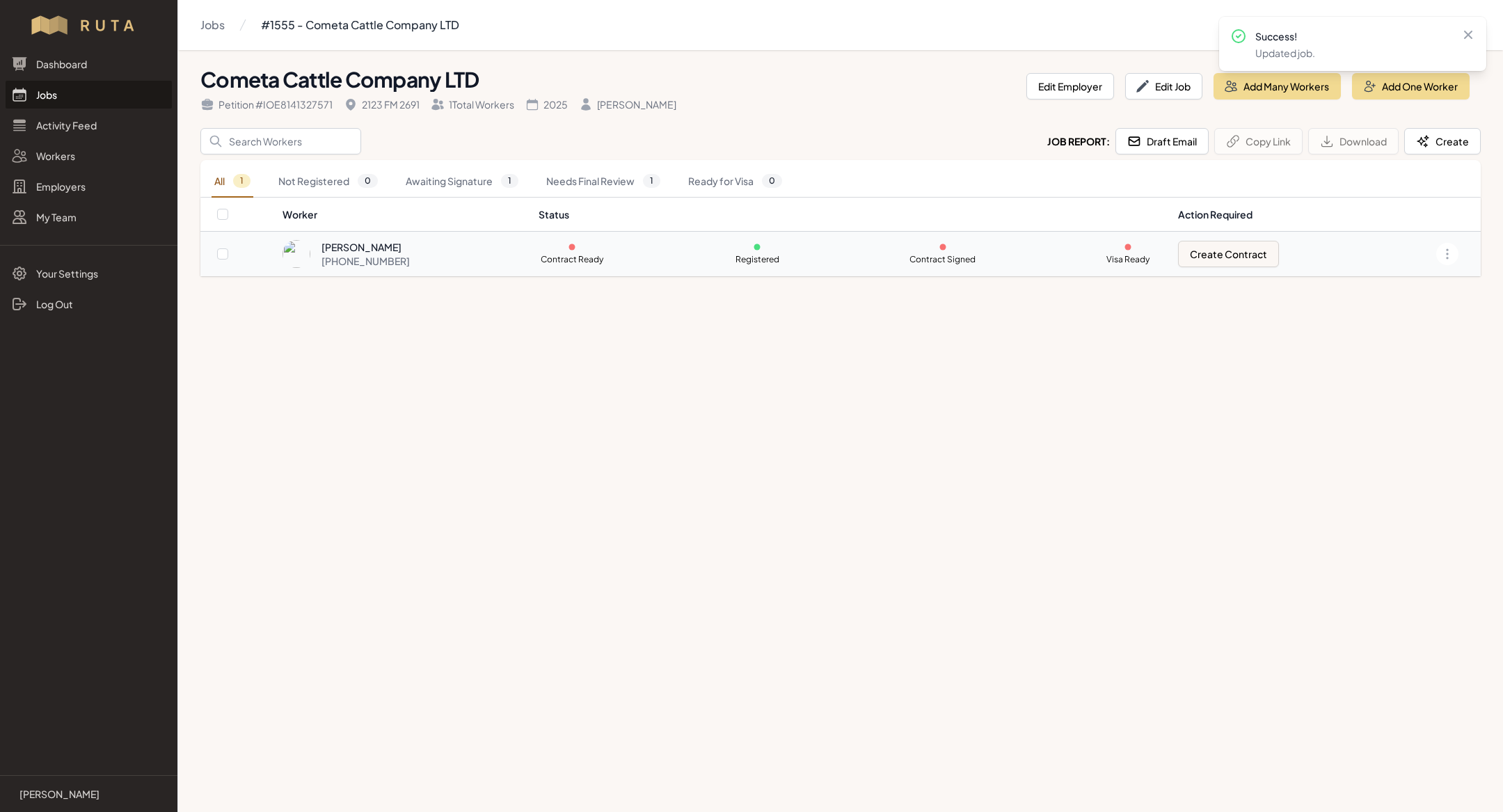
click at [559, 241] on td "Contract Ready Registered Contract Signed Visa Ready" at bounding box center [850, 254] width 640 height 44
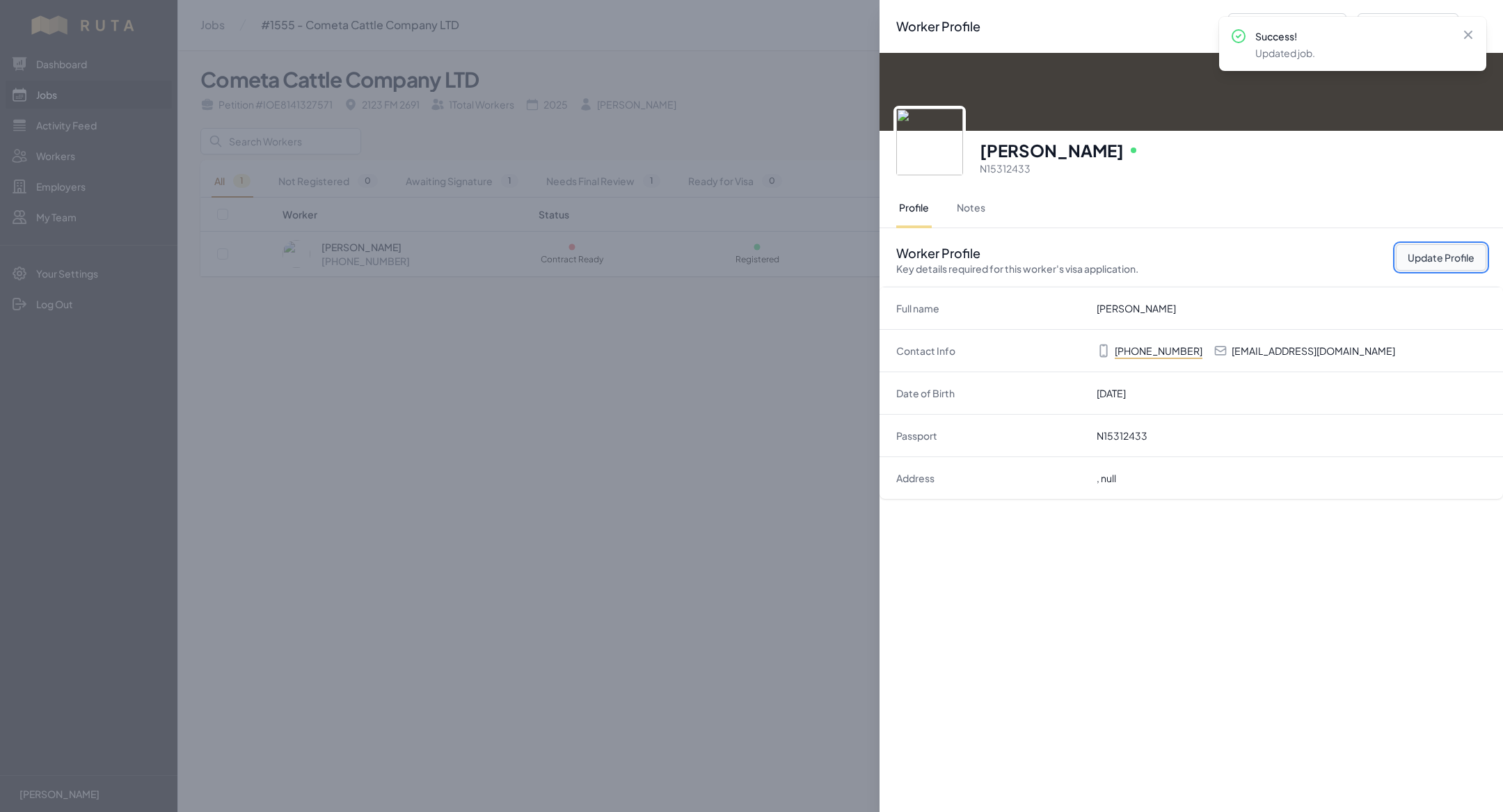
click at [1429, 251] on button "Update Profile" at bounding box center [1441, 257] width 91 height 26
select select "US"
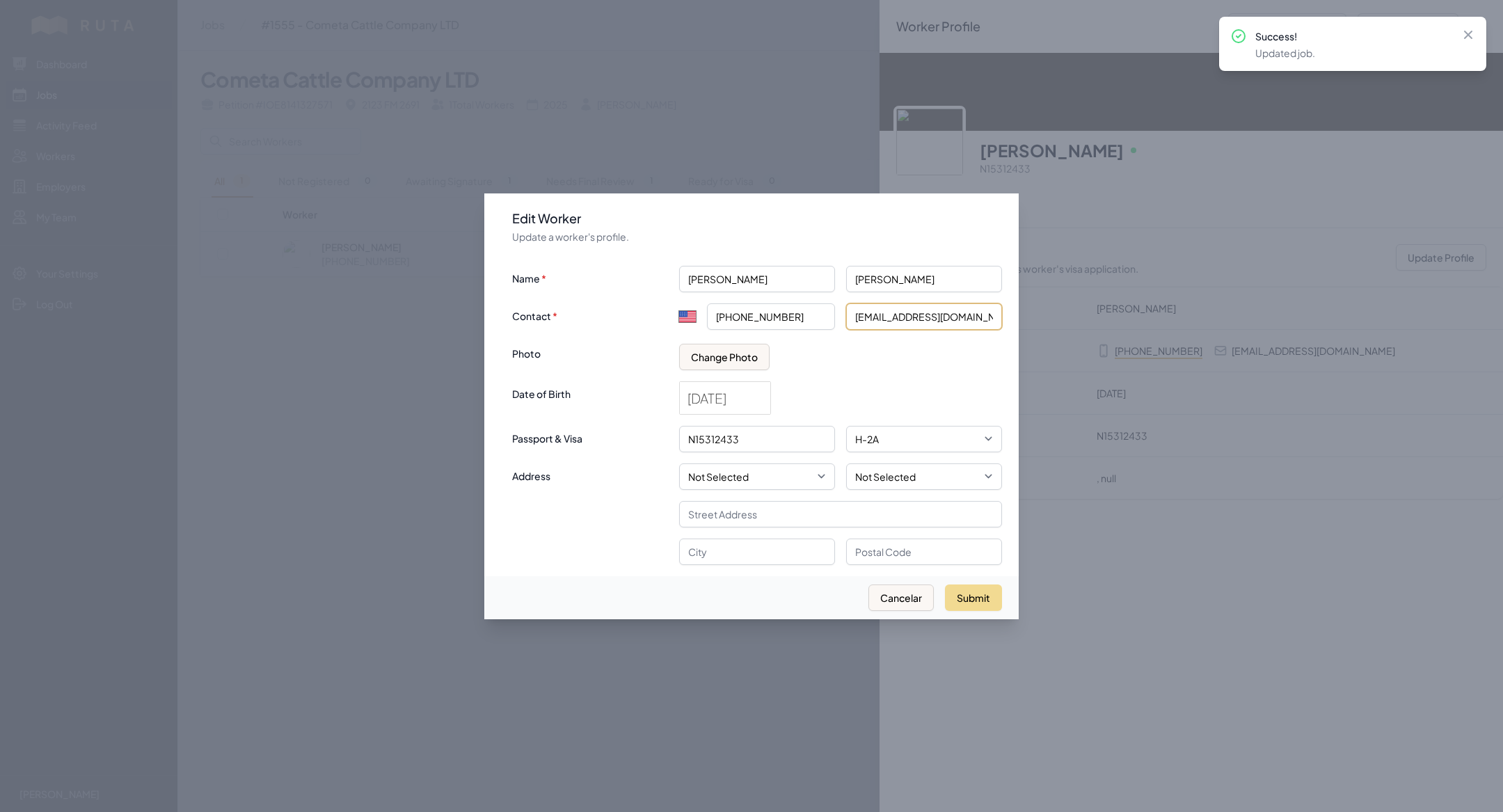
click at [928, 323] on input "[EMAIL_ADDRESS][DOMAIN_NAME]" at bounding box center [924, 316] width 156 height 26
paste input "Marialiciapalao94"
click at [864, 318] on input "Marialiciapalao94@gmail.com" at bounding box center [924, 316] width 156 height 26
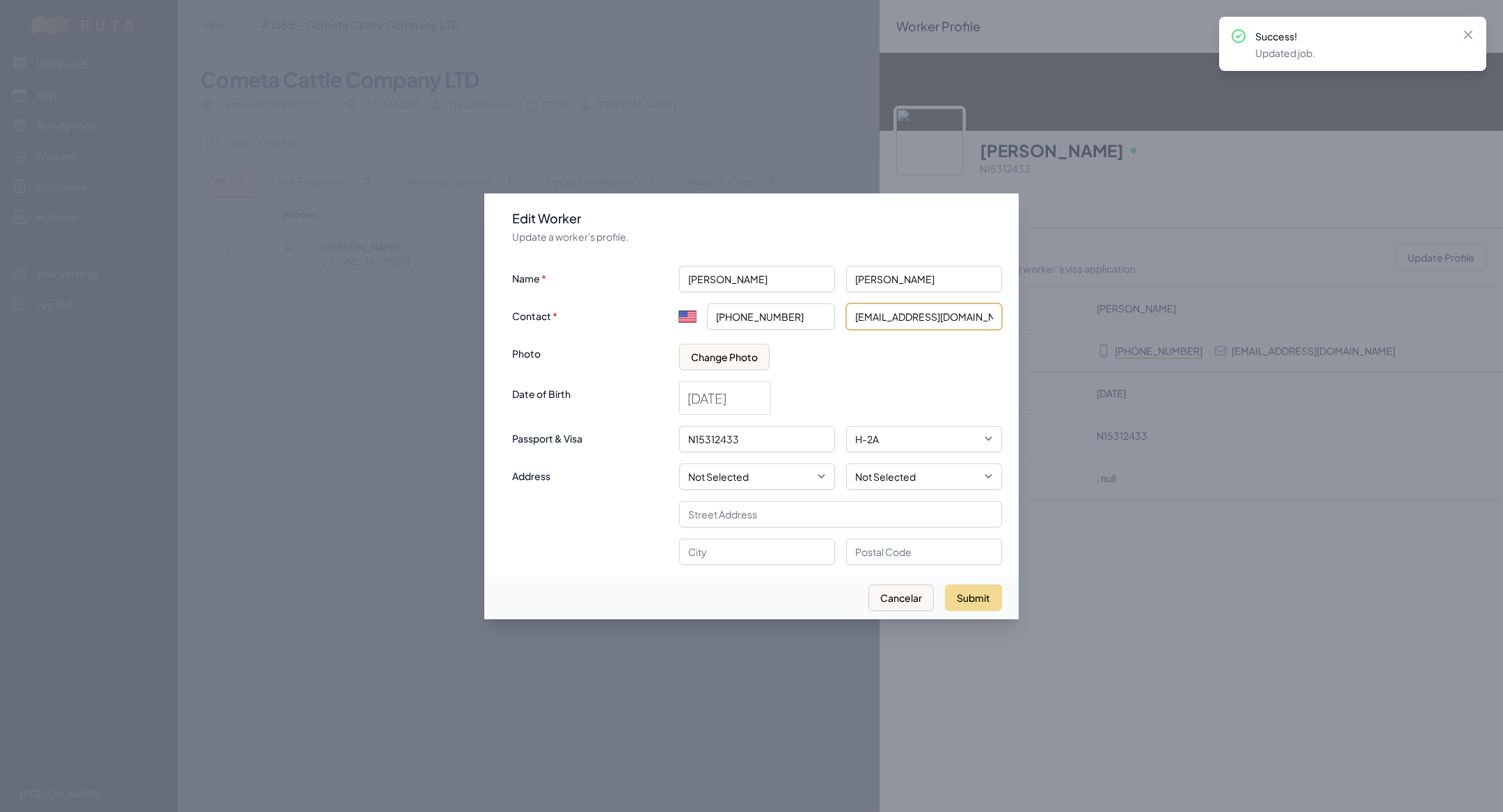
type input "marialiciapalao94@gmail.com"
click button "submit" at bounding box center [0, 0] width 0 height 0
select select "MX"
type input "+52"
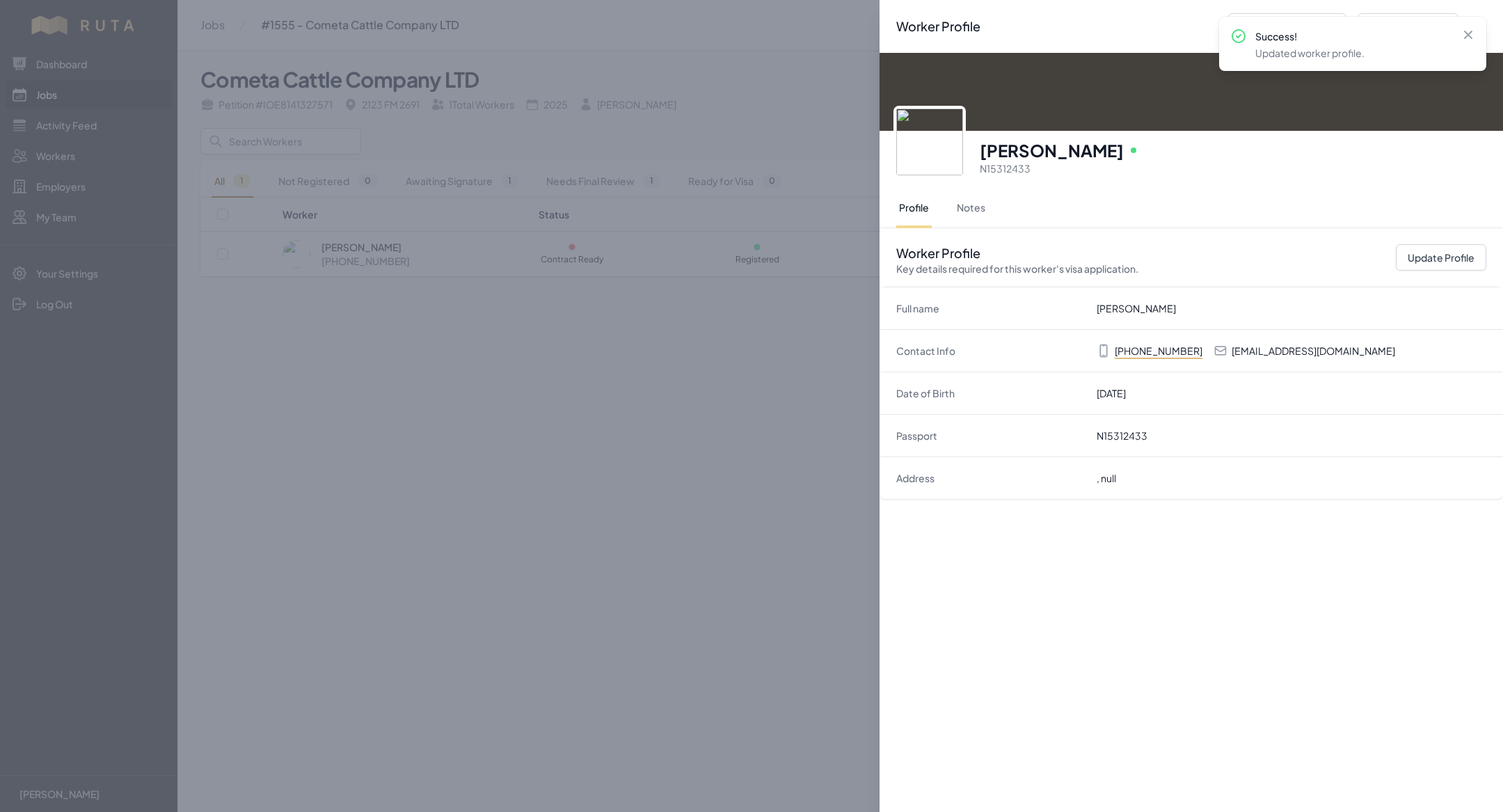
click at [694, 554] on div "Worker Profile Previous Worker Next Worker Close panel Armando Palao Portillo O…" at bounding box center [752, 406] width 1503 height 812
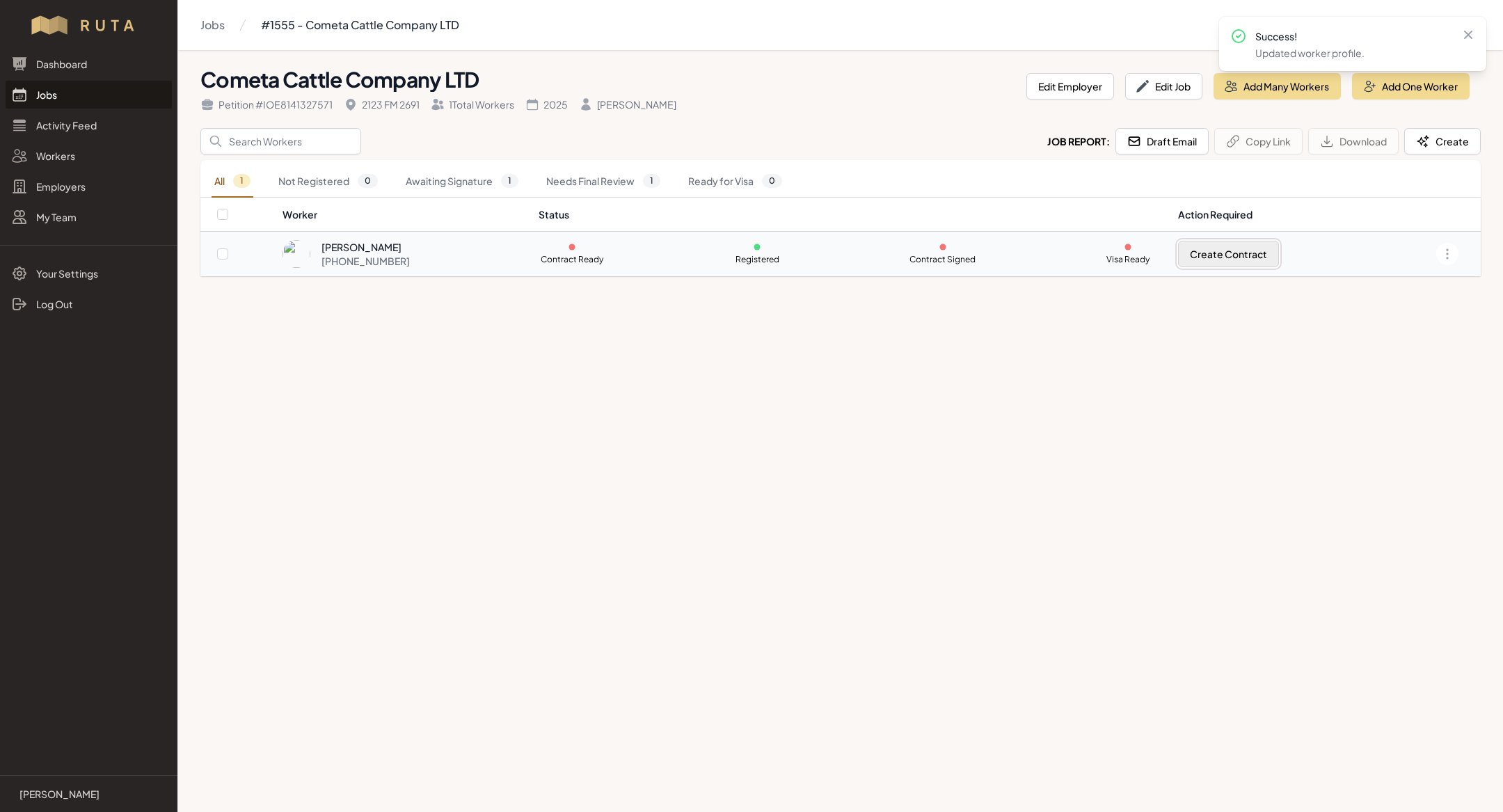
click at [1221, 257] on button "Create Contract" at bounding box center [1228, 254] width 101 height 26
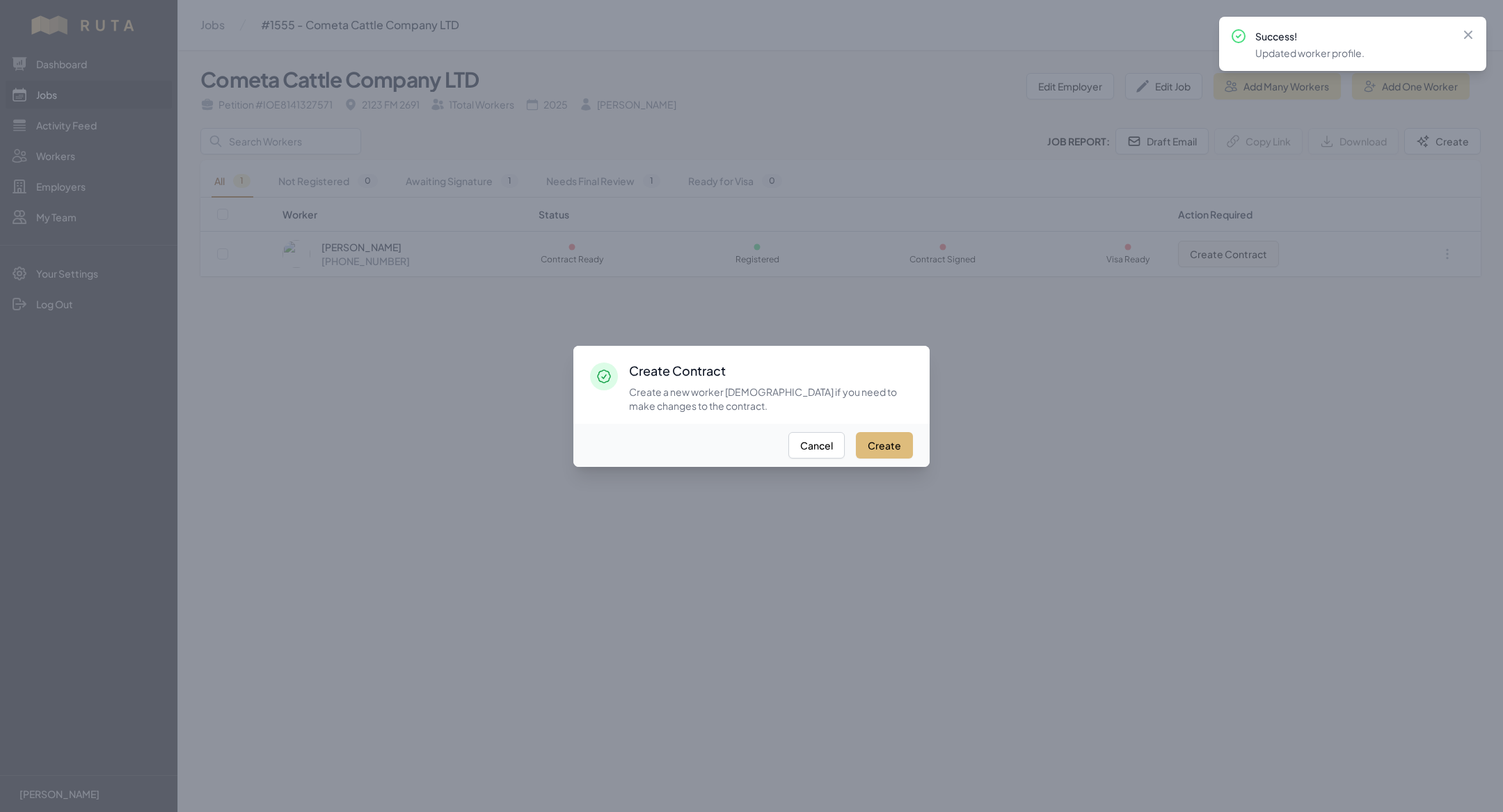
click at [896, 444] on button "Create" at bounding box center [884, 445] width 57 height 26
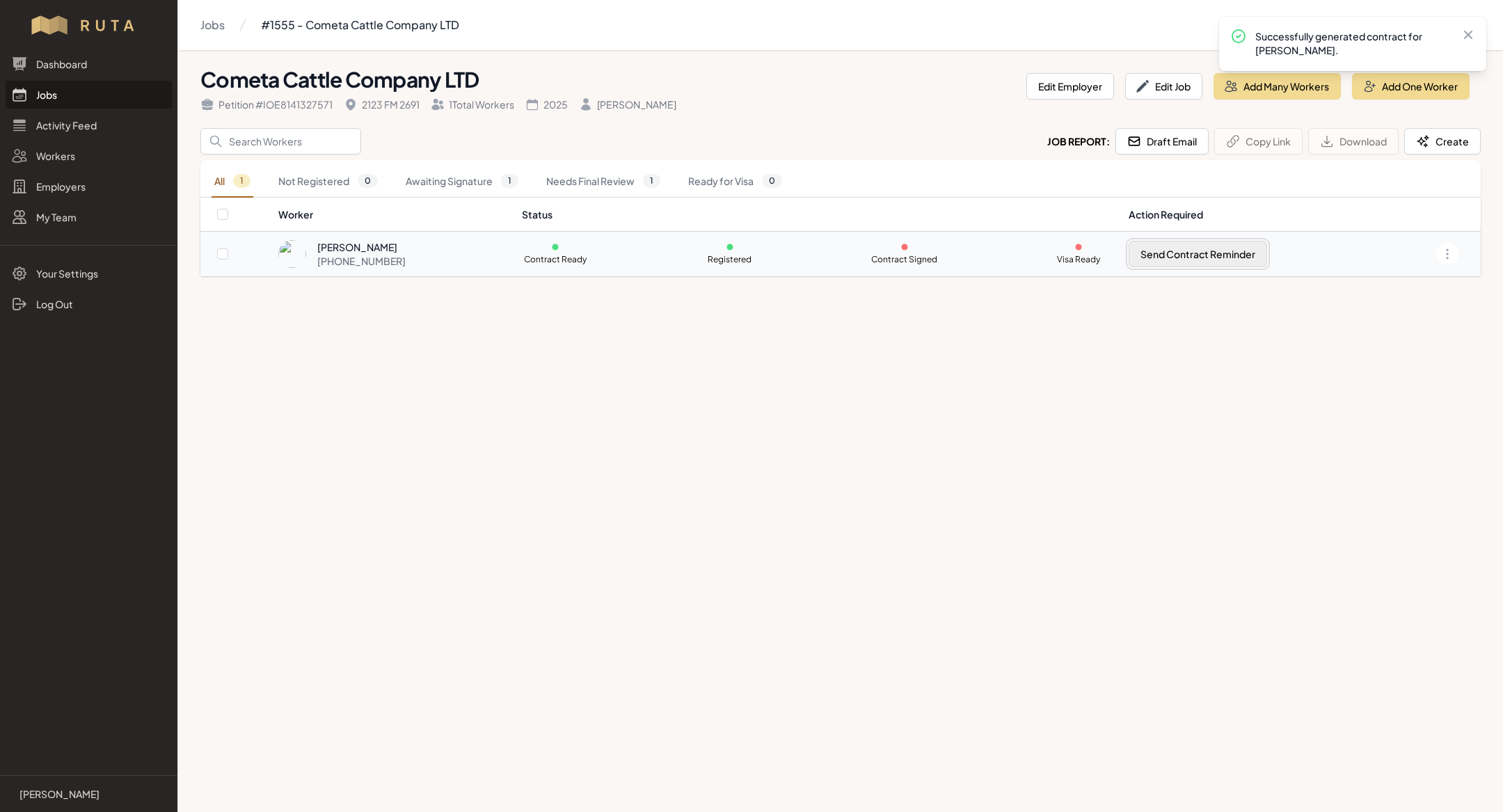
click at [1195, 250] on button "Send Contract Reminder" at bounding box center [1198, 254] width 139 height 26
checkbox input "true"
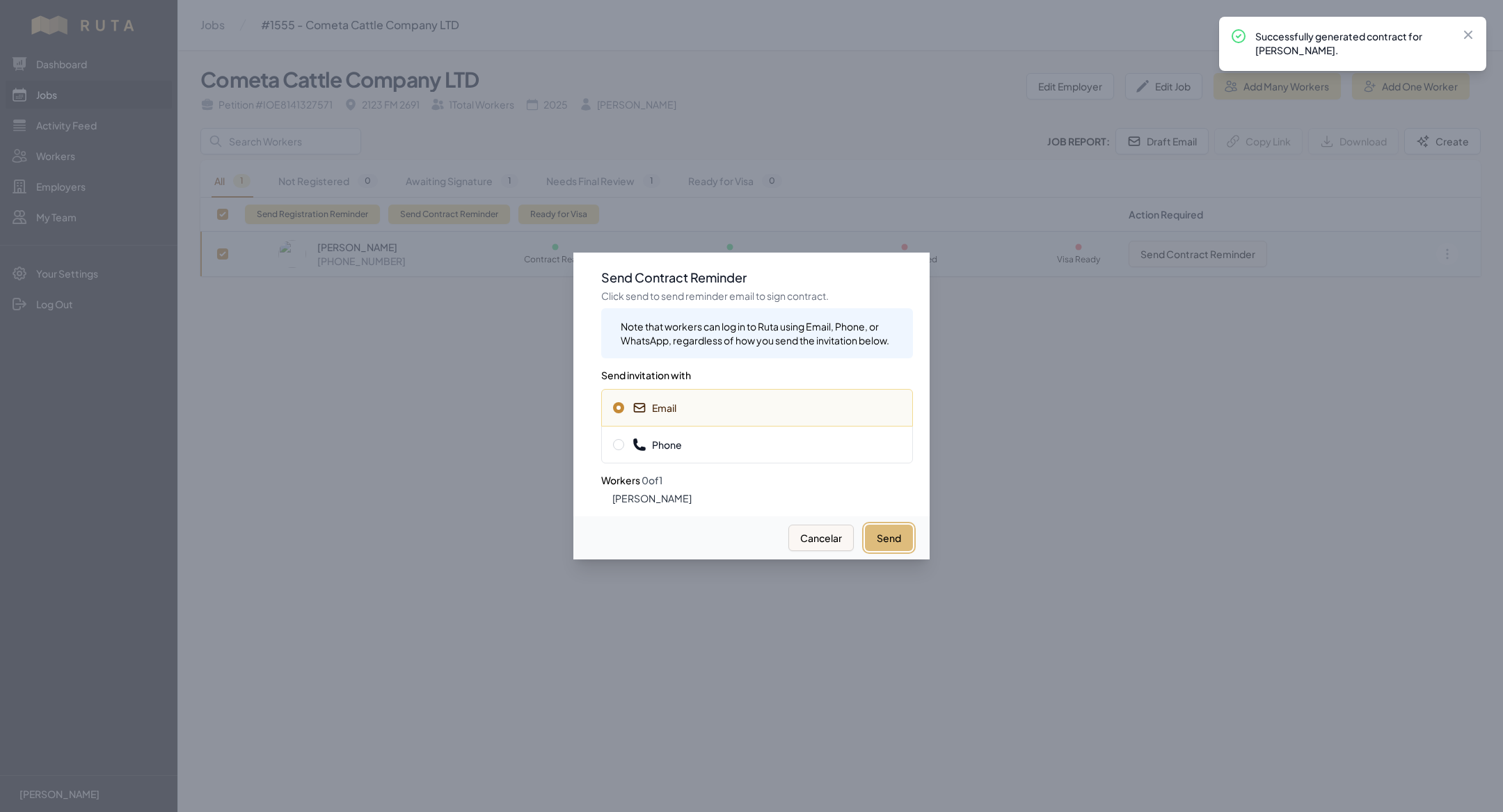
click at [884, 541] on button "Send" at bounding box center [889, 537] width 48 height 26
click at [785, 454] on div "Phone" at bounding box center [756, 445] width 312 height 38
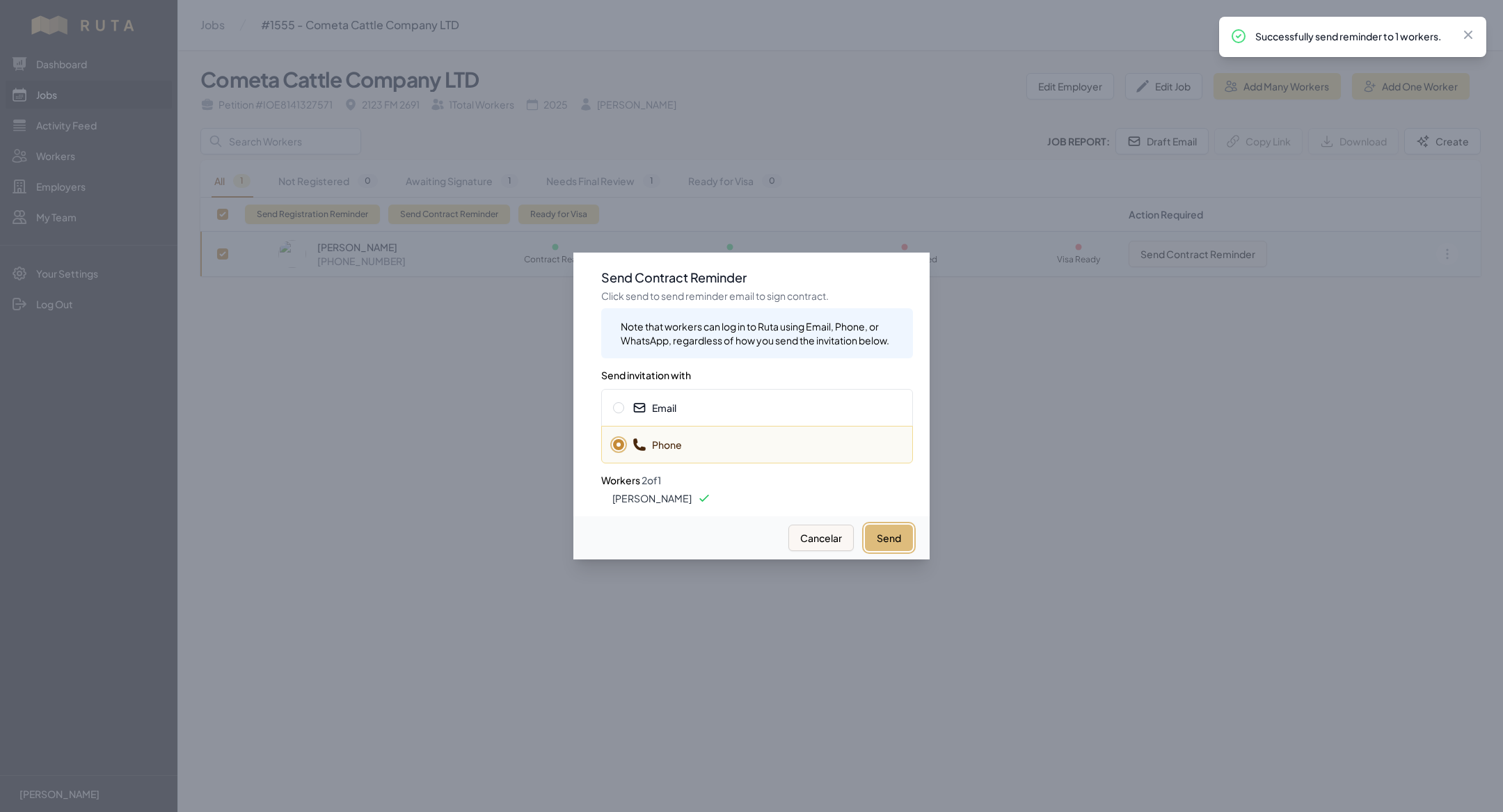
click at [880, 535] on button "Send" at bounding box center [889, 537] width 48 height 26
click at [488, 497] on div at bounding box center [752, 406] width 1503 height 812
